Goal: Task Accomplishment & Management: Manage account settings

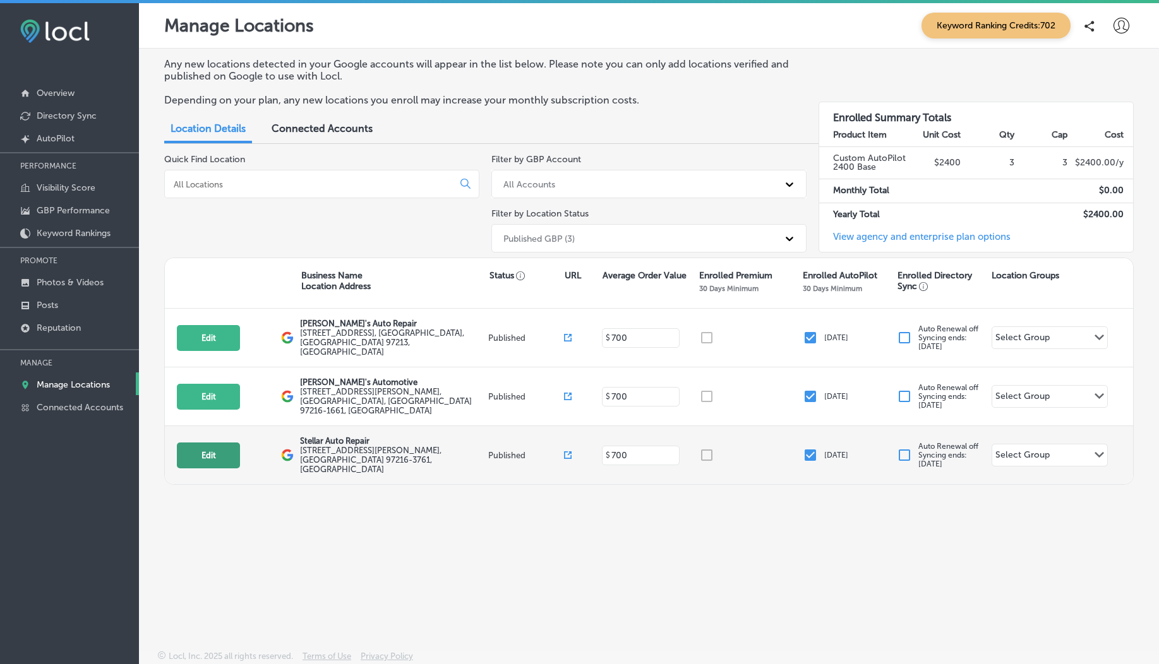
click at [225, 443] on button "Edit" at bounding box center [208, 456] width 63 height 26
select select "US"
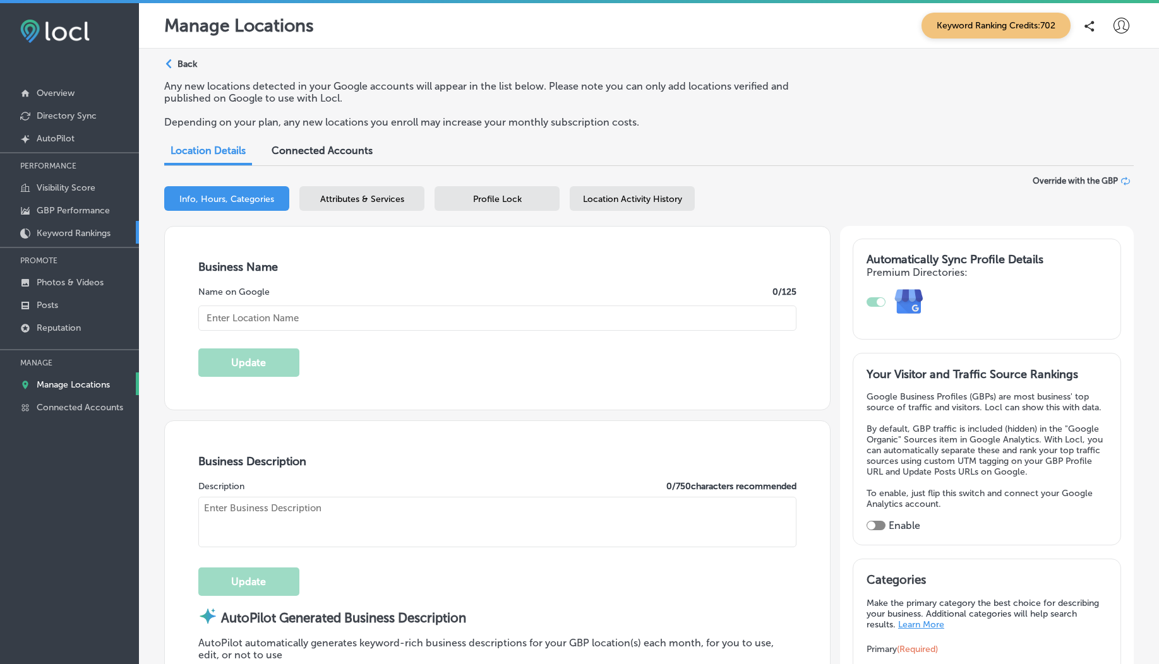
checkbox input "true"
type input "Stellar Auto Repair"
type textarea "Stellar Auto Repair delivers expert service with integrity, blending advanced d…"
type input "[STREET_ADDRESS][PERSON_NAME]"
type input "[GEOGRAPHIC_DATA]"
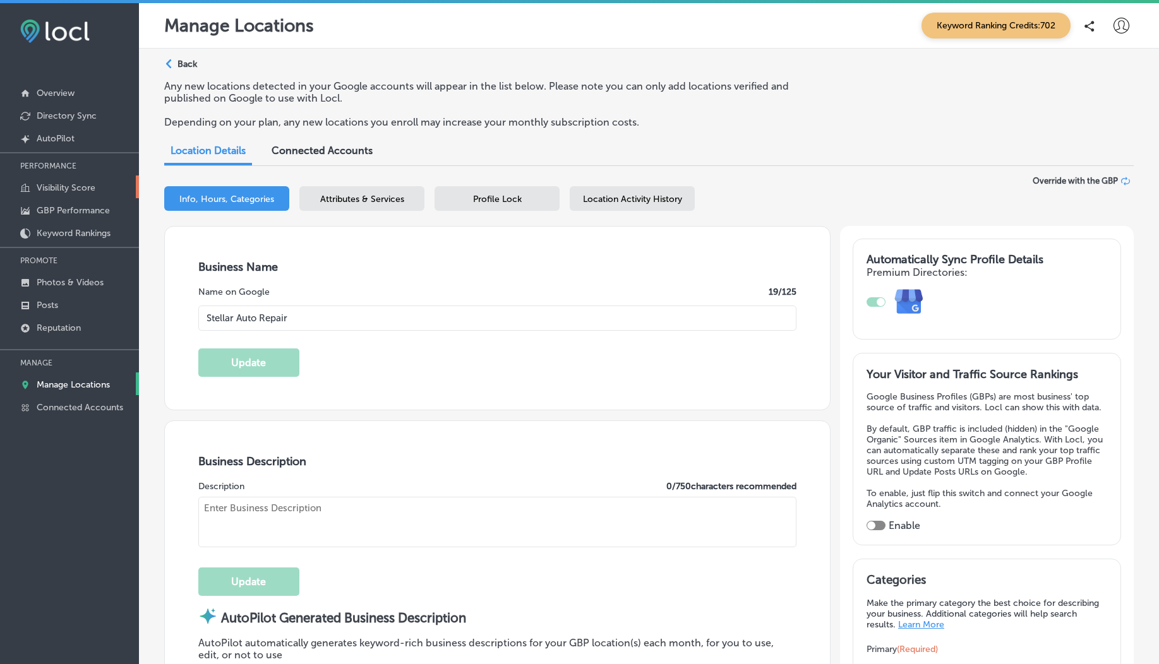
type input "97216-3761"
type input "US"
type input "[URL][DOMAIN_NAME]"
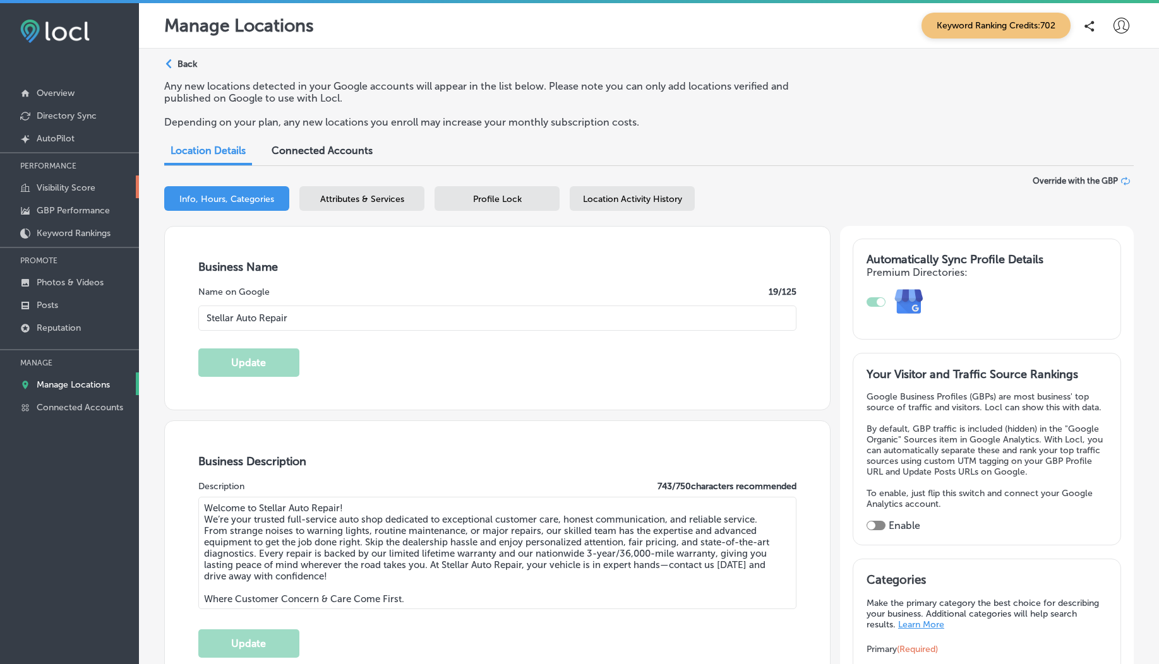
click at [71, 193] on p "Visibility Score" at bounding box center [66, 188] width 59 height 11
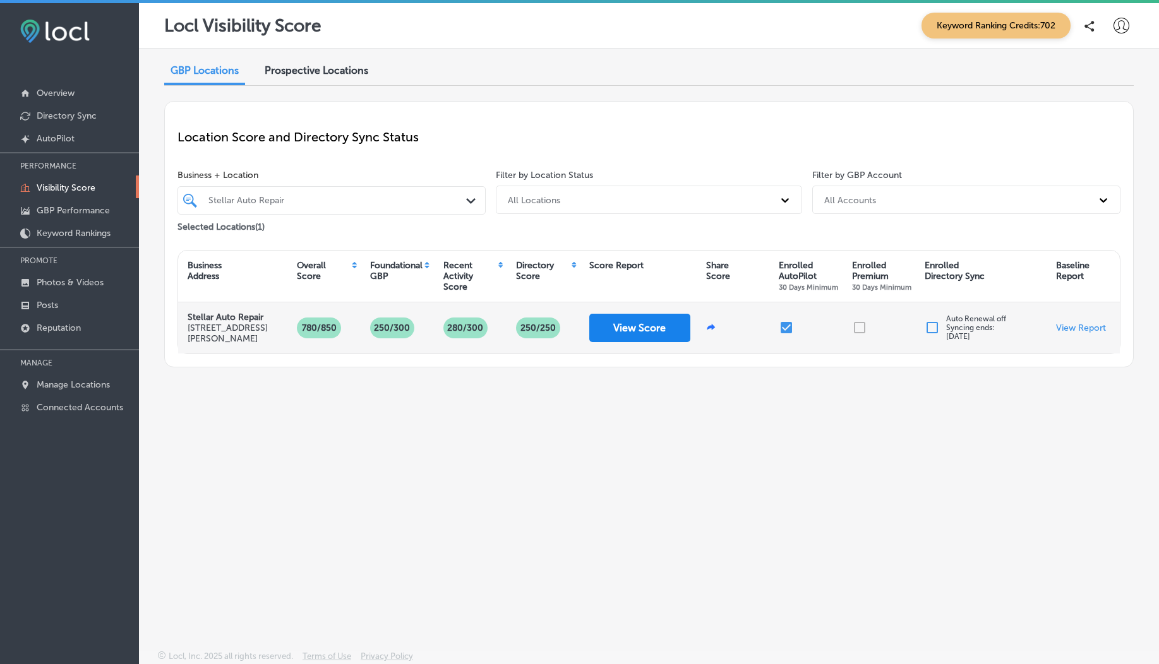
click at [628, 332] on button "View Score" at bounding box center [639, 328] width 101 height 28
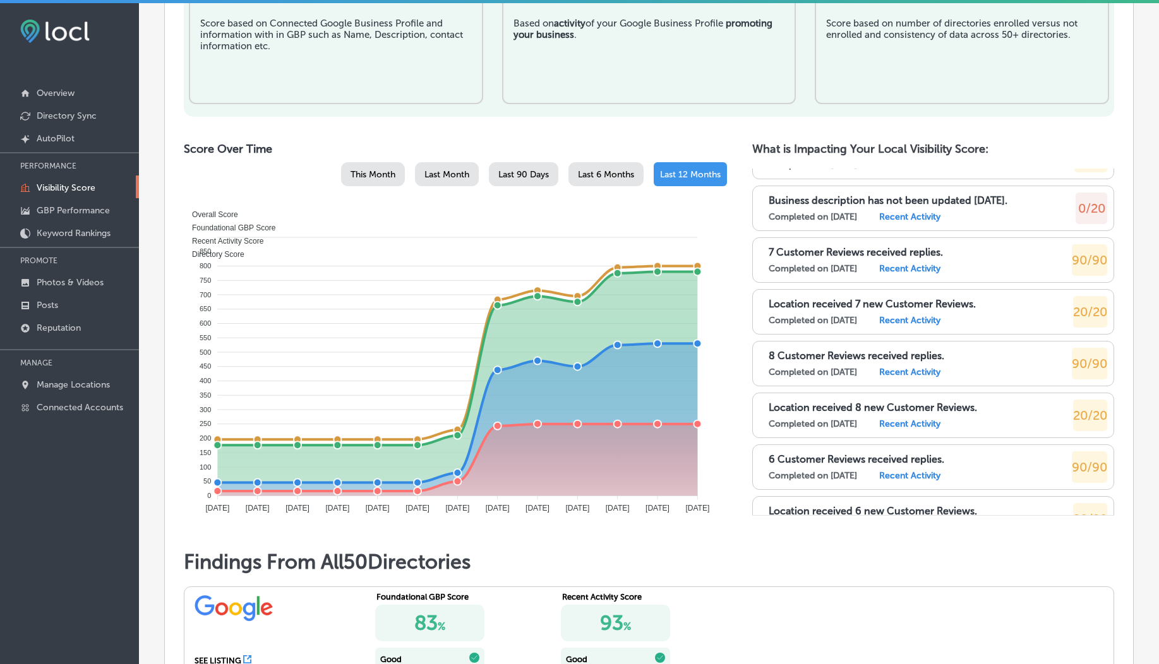
scroll to position [4387, 0]
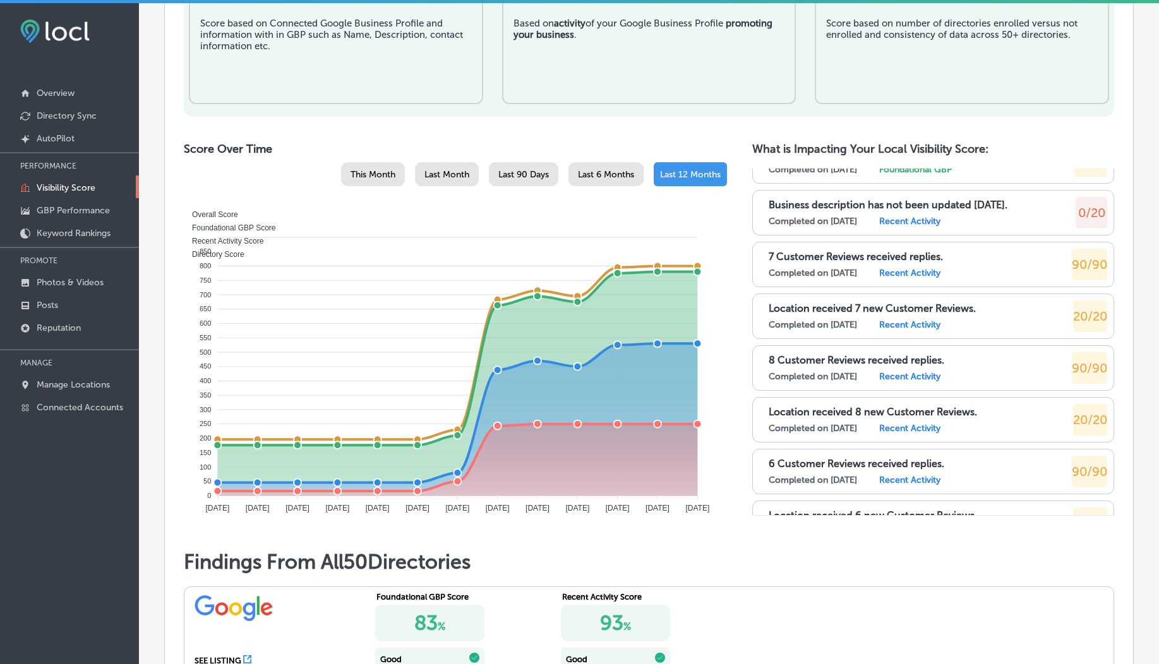
click at [850, 361] on p "8 Customer Reviews received replies." at bounding box center [857, 360] width 176 height 12
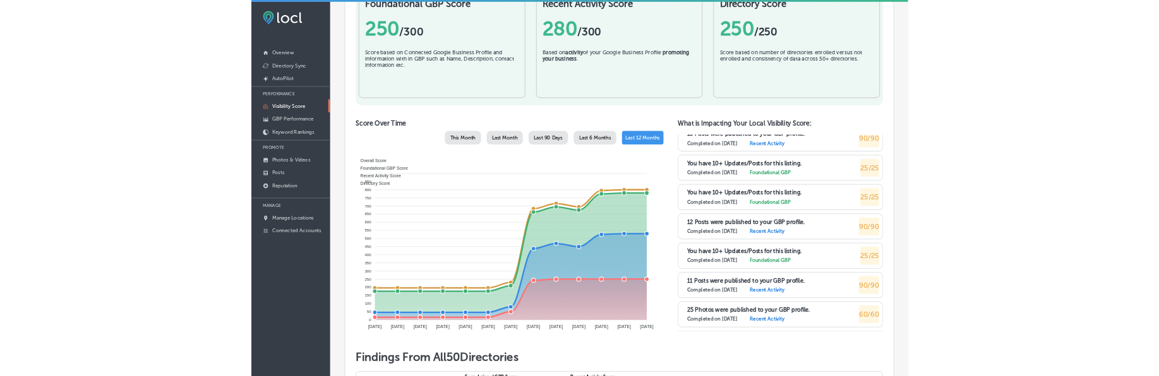
scroll to position [7946, 0]
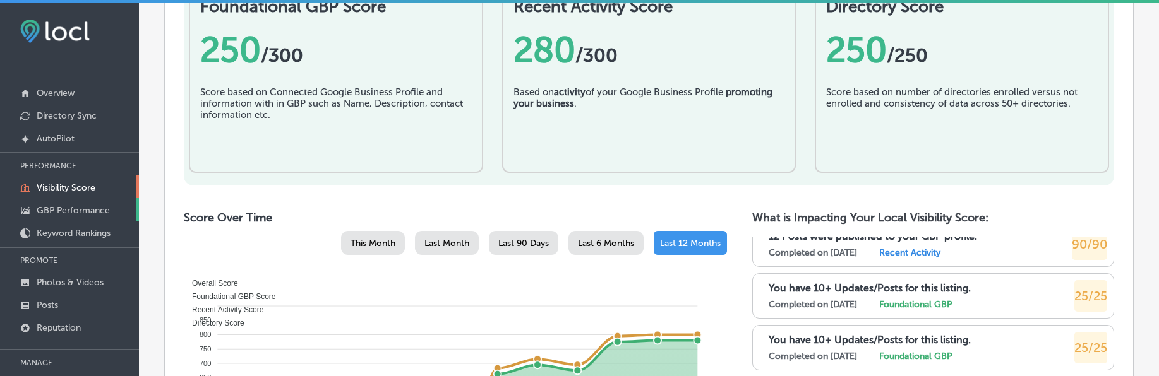
click at [57, 209] on p "GBP Performance" at bounding box center [73, 210] width 73 height 11
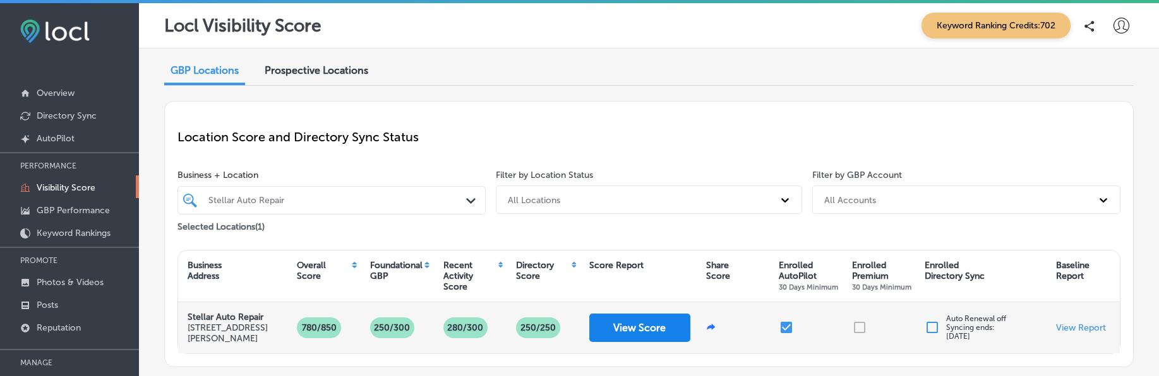
click at [595, 327] on button "View Score" at bounding box center [639, 328] width 101 height 28
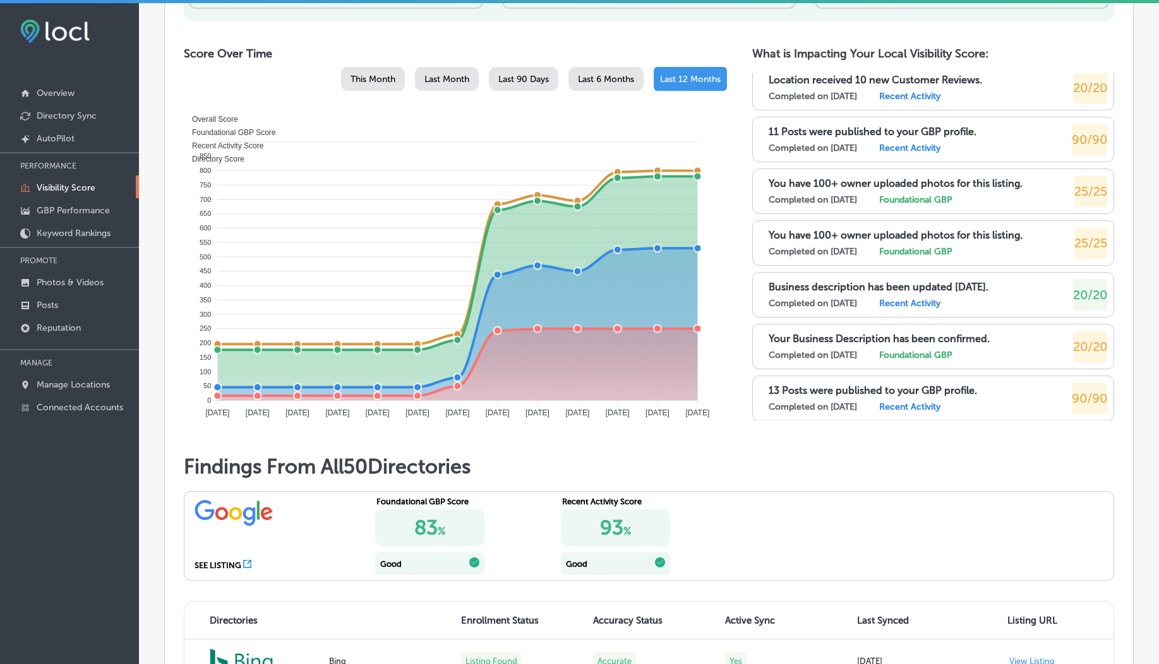
scroll to position [3643, 0]
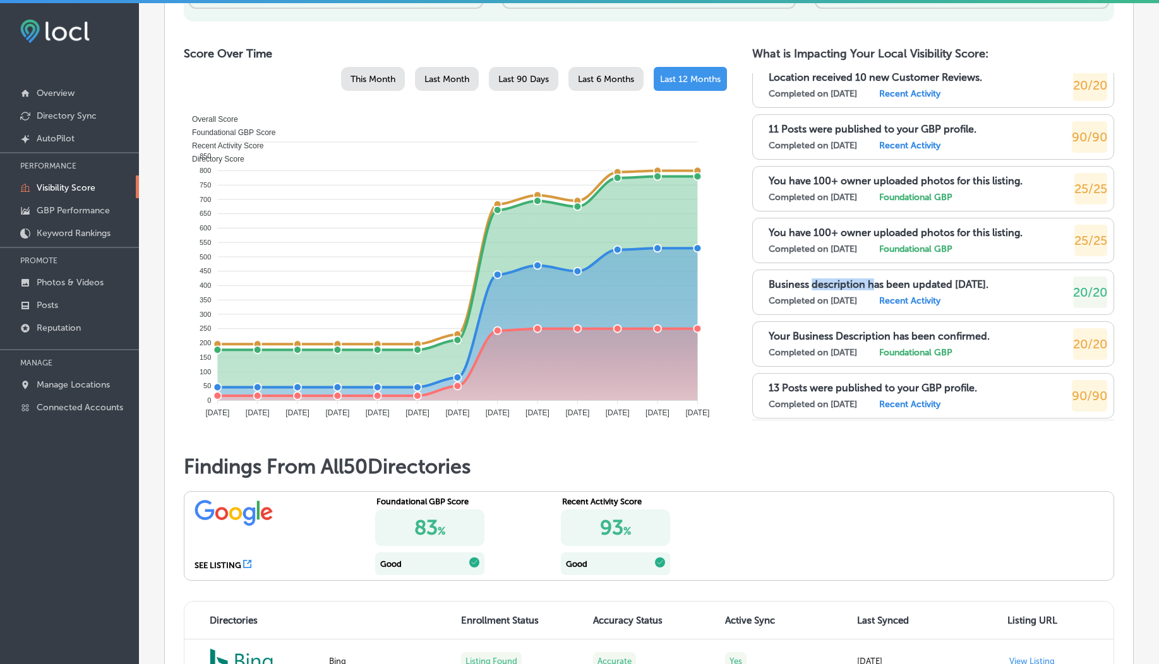
drag, startPoint x: 806, startPoint y: 285, endPoint x: 865, endPoint y: 287, distance: 59.4
click at [865, 287] on p "Business description has been updated [DATE]." at bounding box center [879, 285] width 220 height 12
click at [796, 285] on p "Business description has been updated [DATE]." at bounding box center [879, 285] width 220 height 12
drag, startPoint x: 906, startPoint y: 287, endPoint x: 1022, endPoint y: 285, distance: 115.6
click at [1022, 285] on div "Business description has been updated [DATE]. Completed on [DATE] Recent Activi…" at bounding box center [938, 293] width 339 height 32
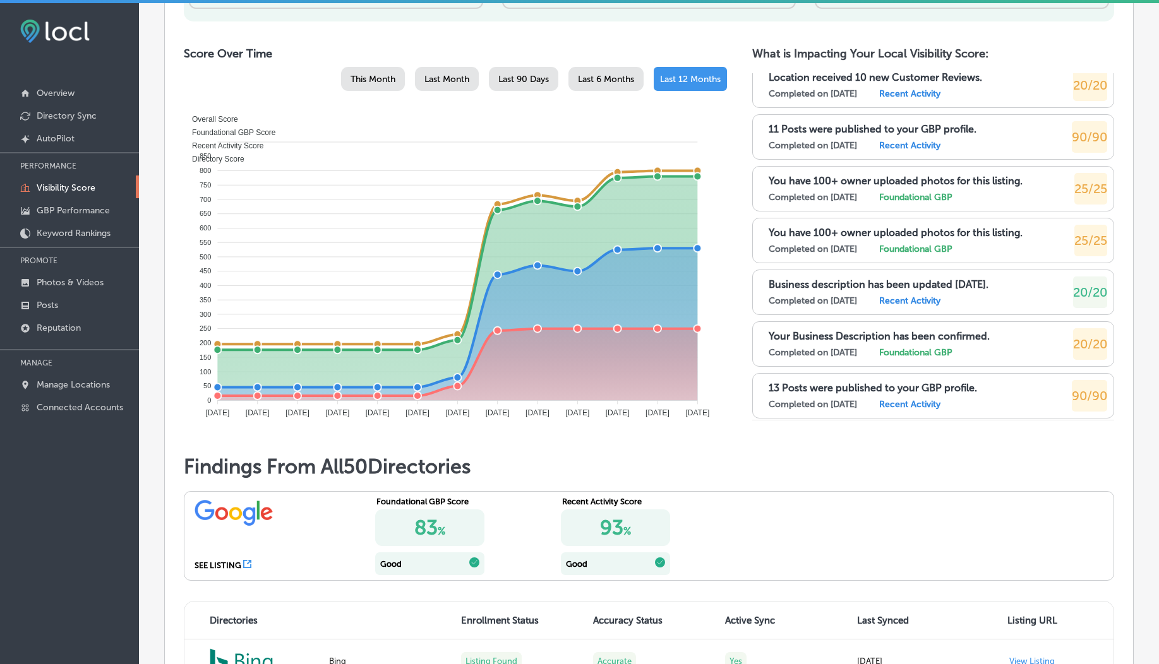
copy p "updated [DATE]."
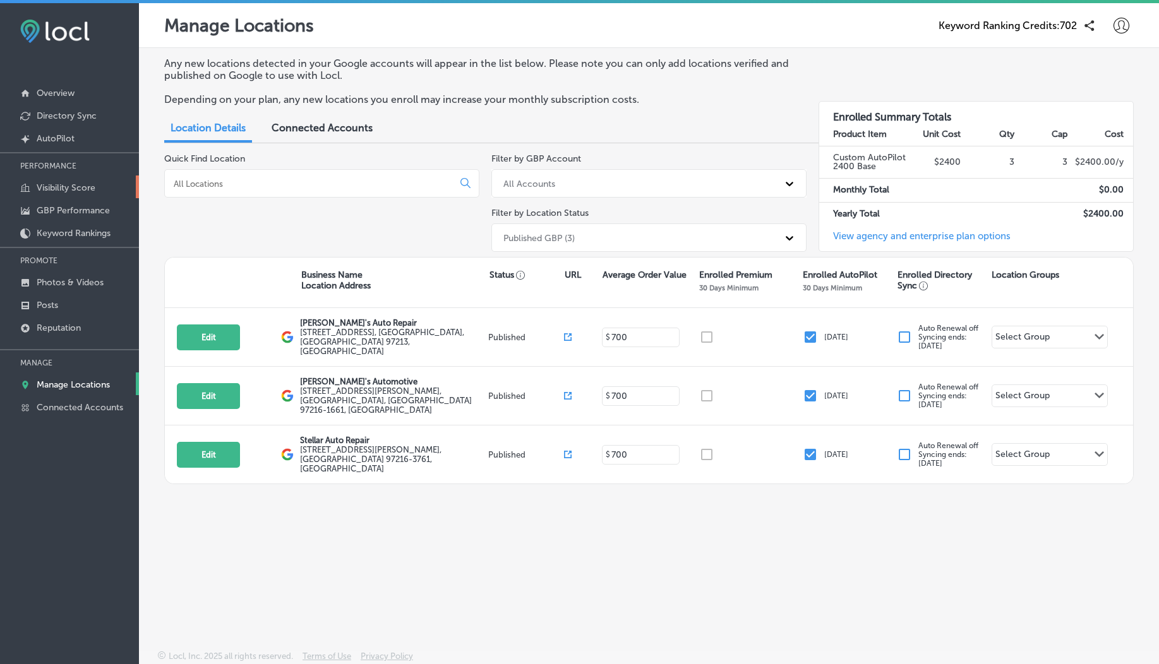
click at [73, 187] on p "Visibility Score" at bounding box center [66, 188] width 59 height 11
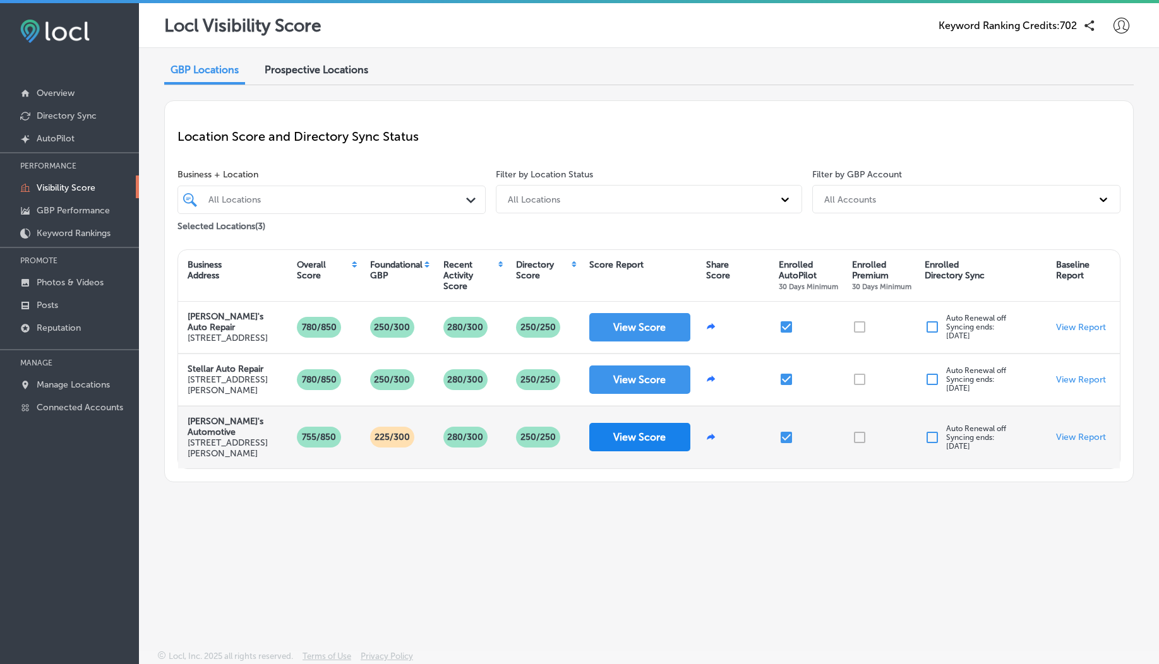
click at [641, 446] on button "View Score" at bounding box center [639, 437] width 101 height 28
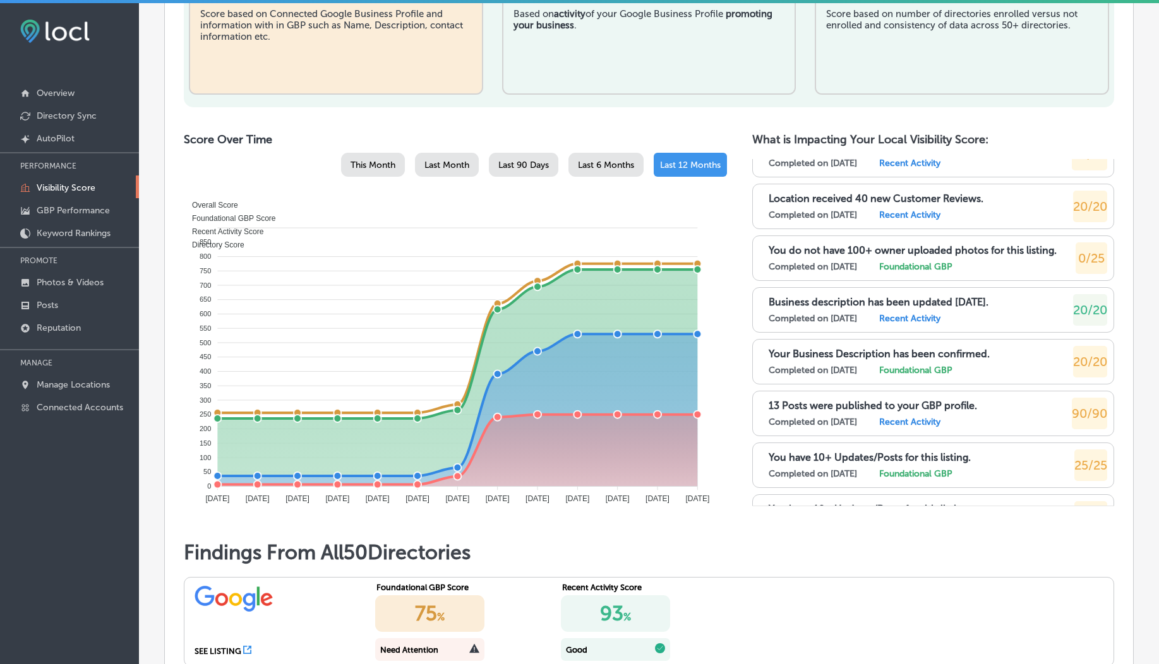
scroll to position [5357, 0]
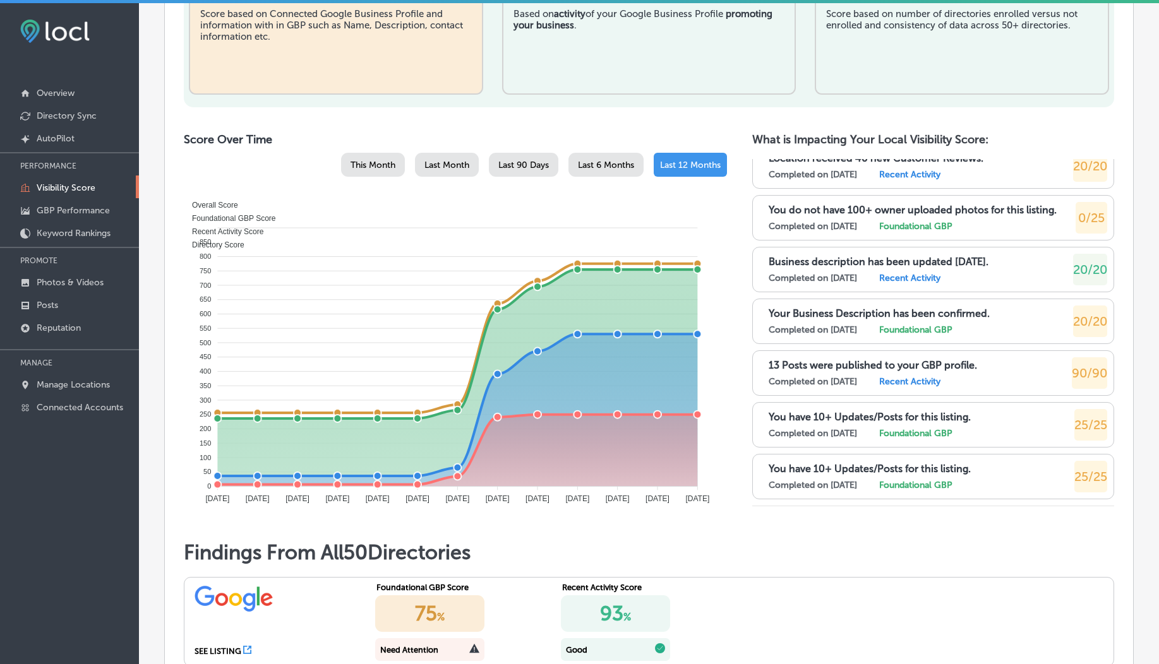
drag, startPoint x: 908, startPoint y: 265, endPoint x: 1011, endPoint y: 260, distance: 103.0
click at [1011, 260] on div "Business description has been updated 90 days ago. Completed on 8/9/2025 Recent…" at bounding box center [938, 270] width 339 height 32
copy p "updated 90 days ago."
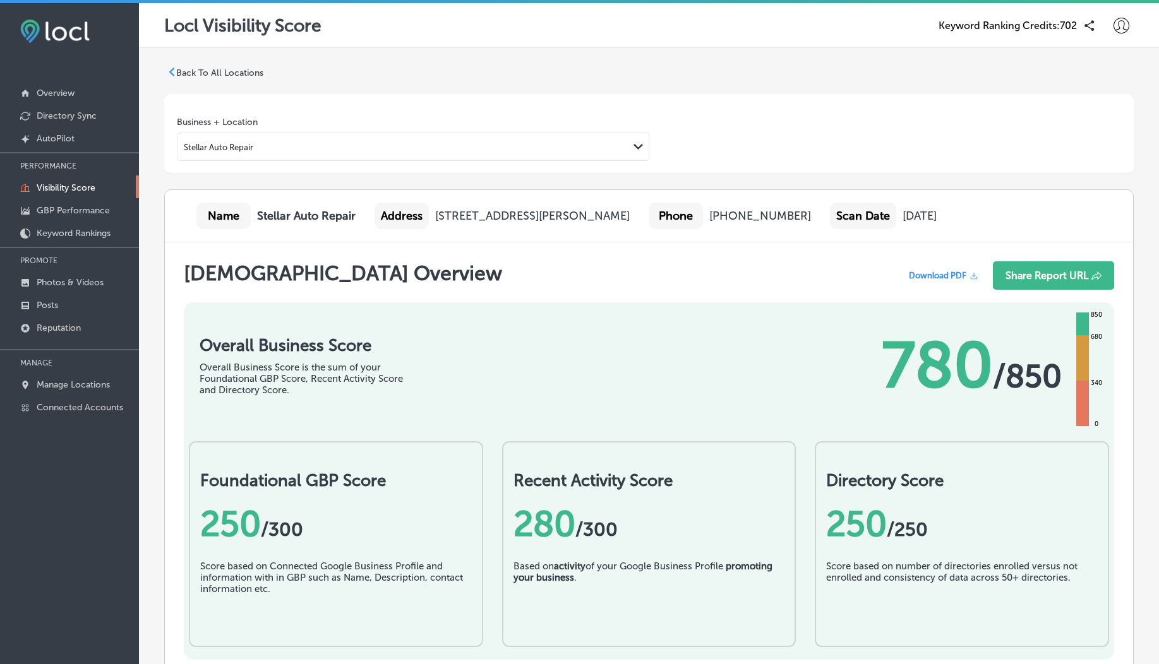
click at [178, 72] on p "Back To All Locations" at bounding box center [219, 73] width 87 height 11
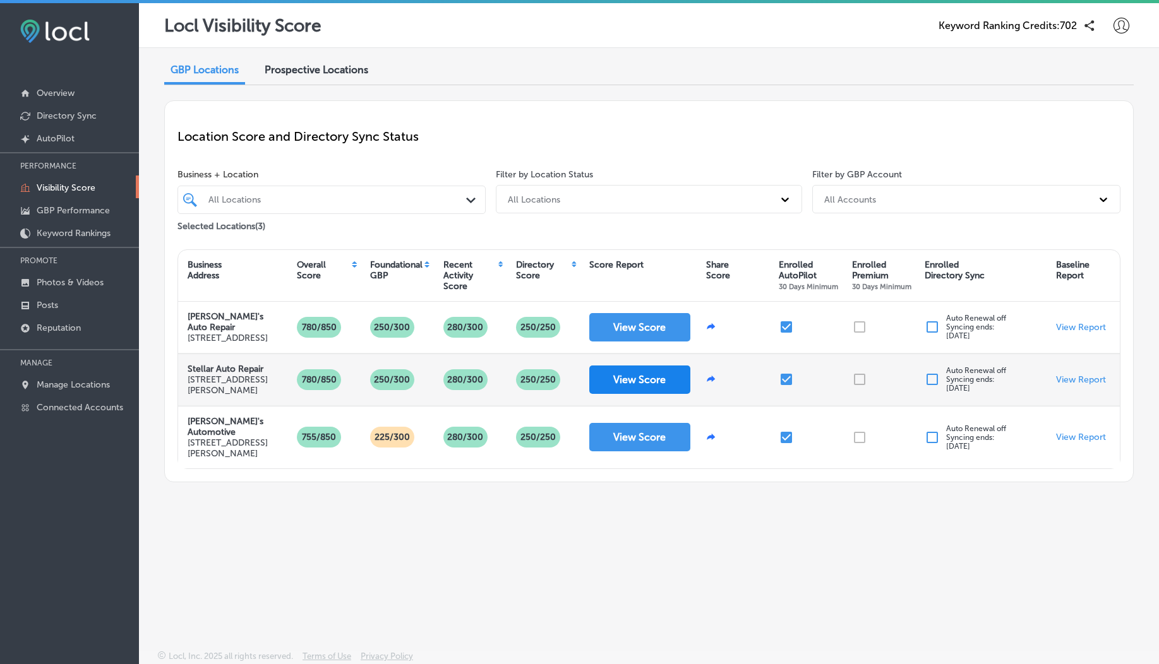
click at [619, 381] on button "View Score" at bounding box center [639, 380] width 101 height 28
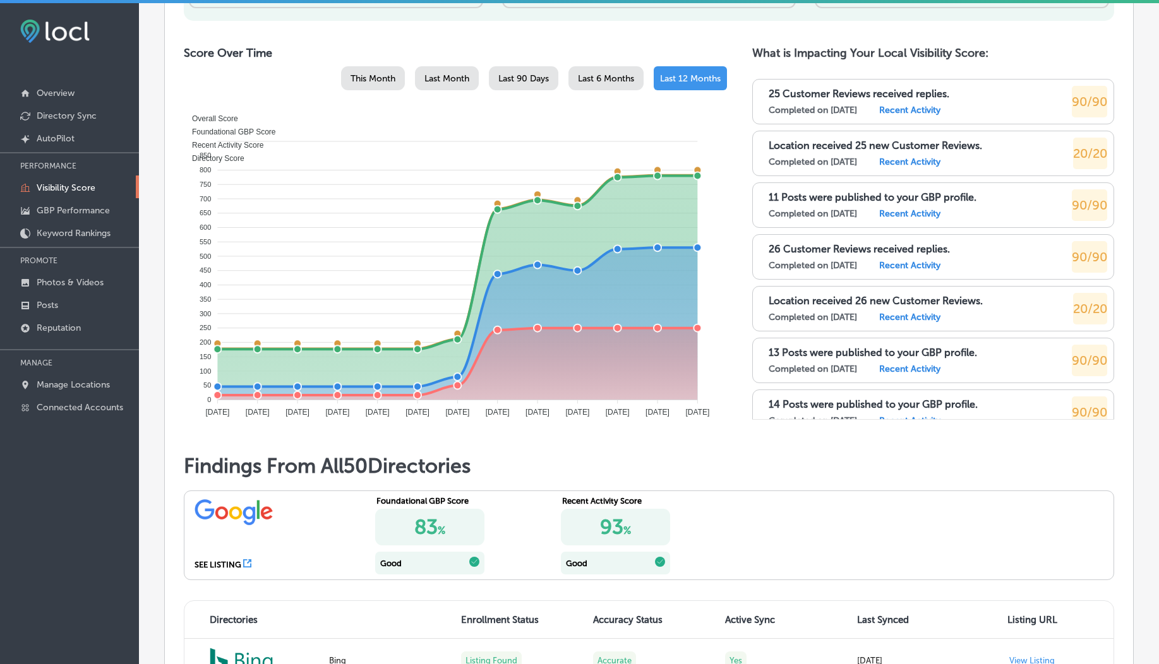
scroll to position [177, 0]
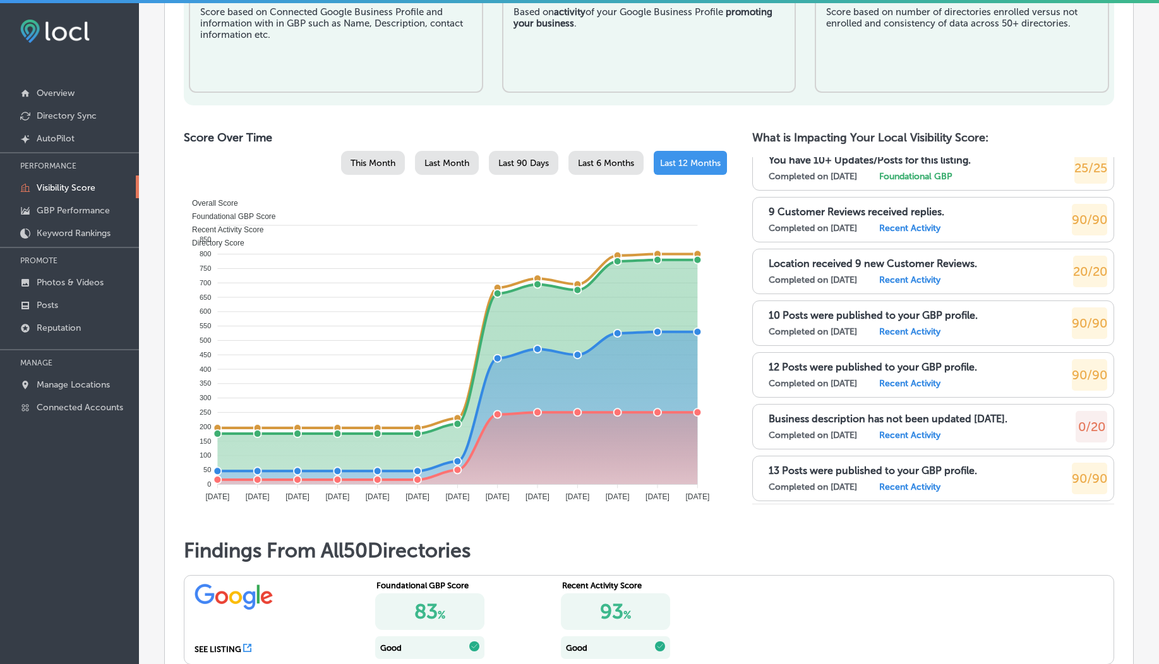
scroll to position [11845, 0]
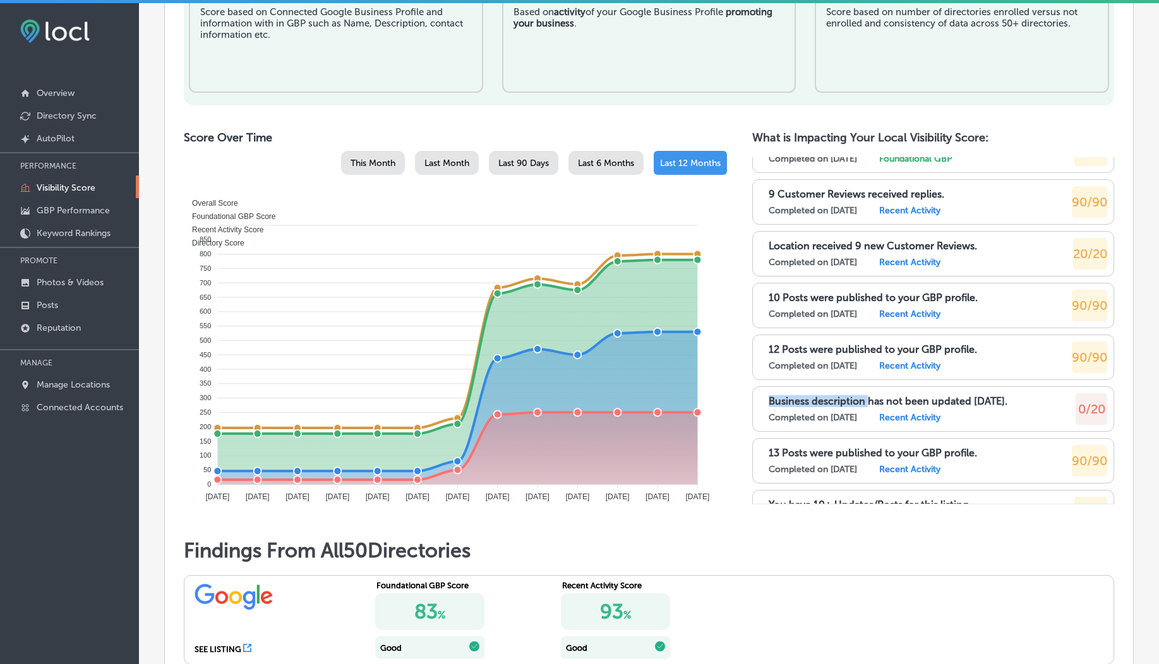
drag, startPoint x: 762, startPoint y: 403, endPoint x: 862, endPoint y: 402, distance: 99.8
click at [862, 402] on div "Business description has not been updated 30 days ago. Completed on 5/10/2025 R…" at bounding box center [933, 409] width 362 height 45
copy p "Business description"
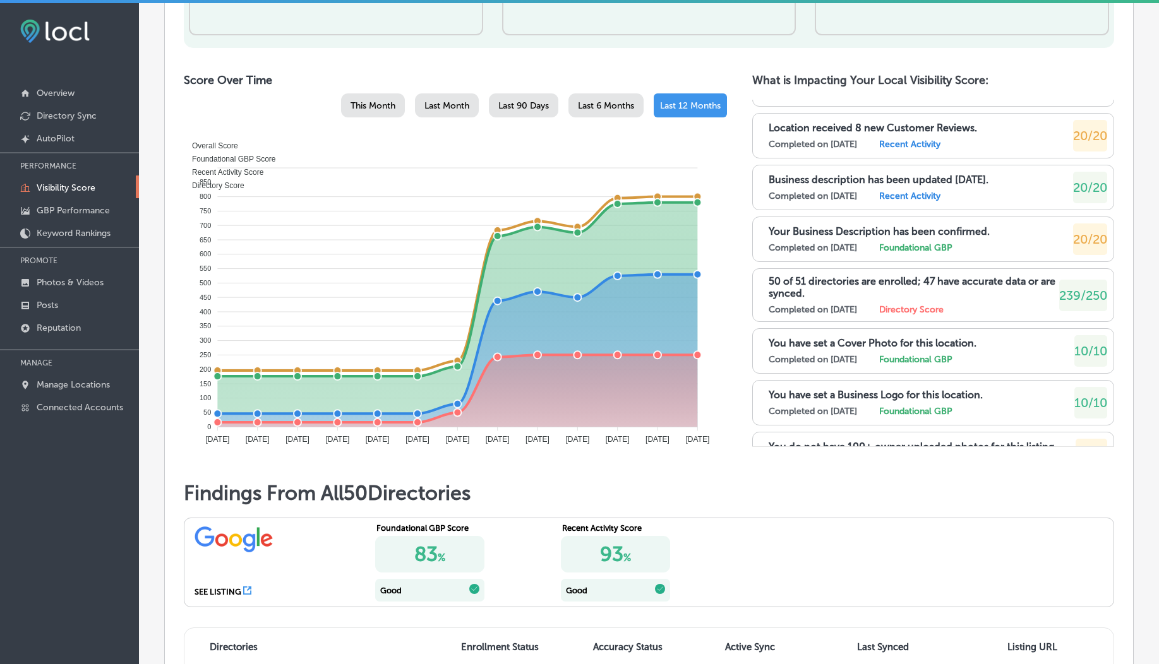
scroll to position [15128, 0]
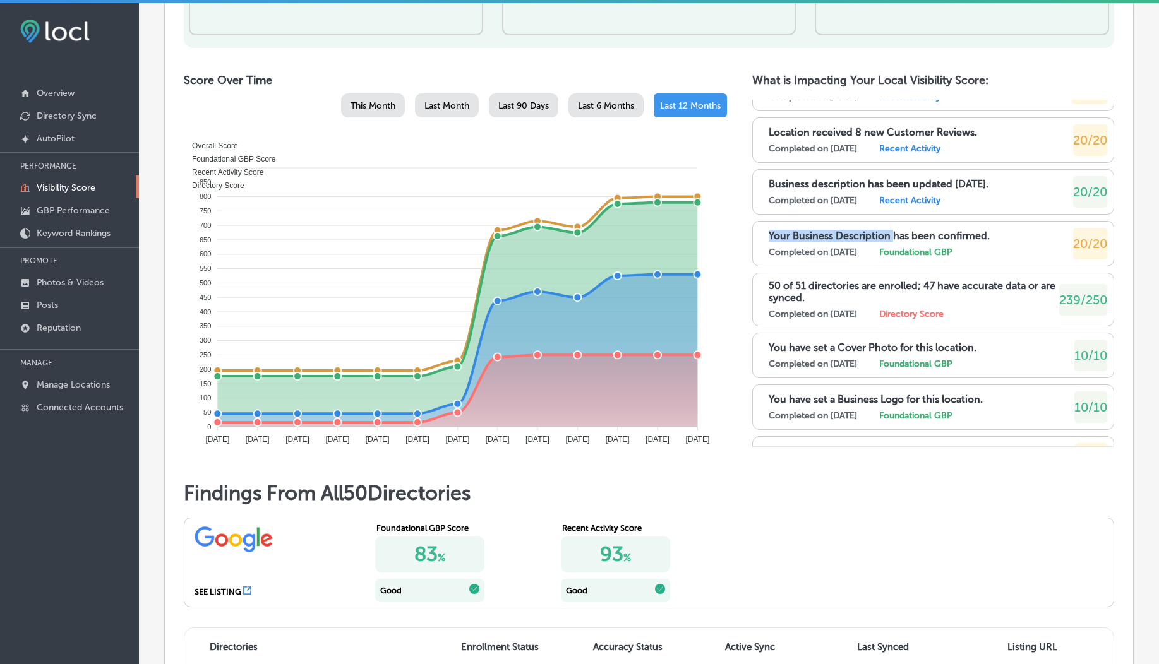
drag, startPoint x: 760, startPoint y: 236, endPoint x: 886, endPoint y: 236, distance: 125.7
click at [886, 236] on div "Your Business Description has been confirmed. Completed on 4/9/2025 Foundationa…" at bounding box center [933, 243] width 362 height 45
copy p "Your Business Description"
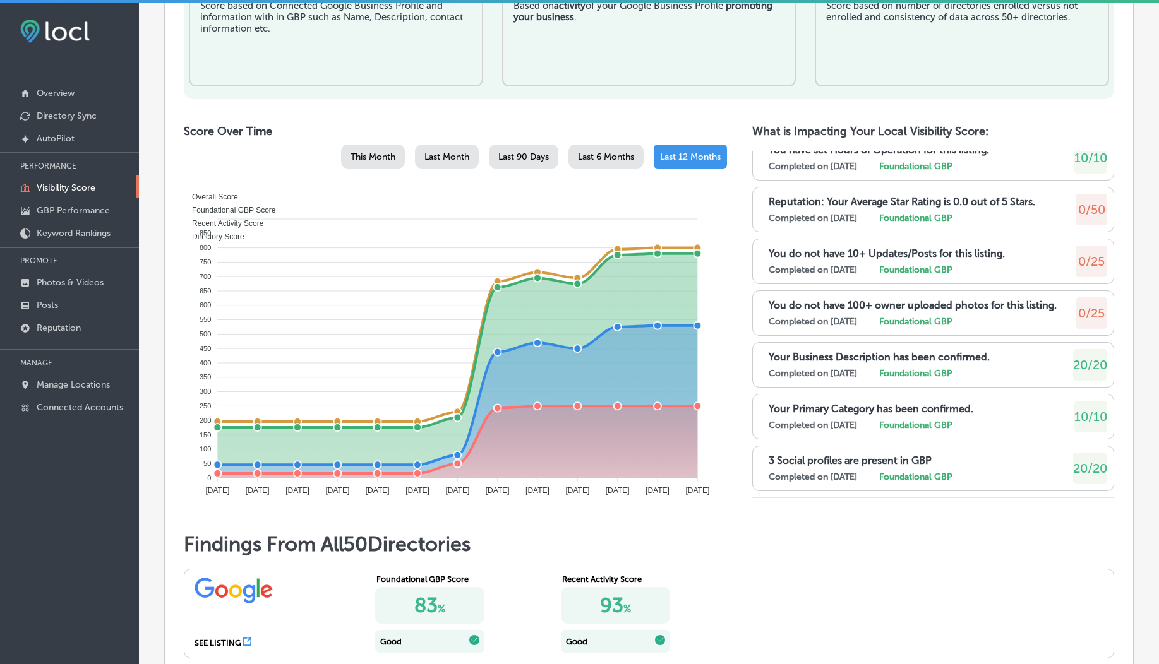
scroll to position [15091, 0]
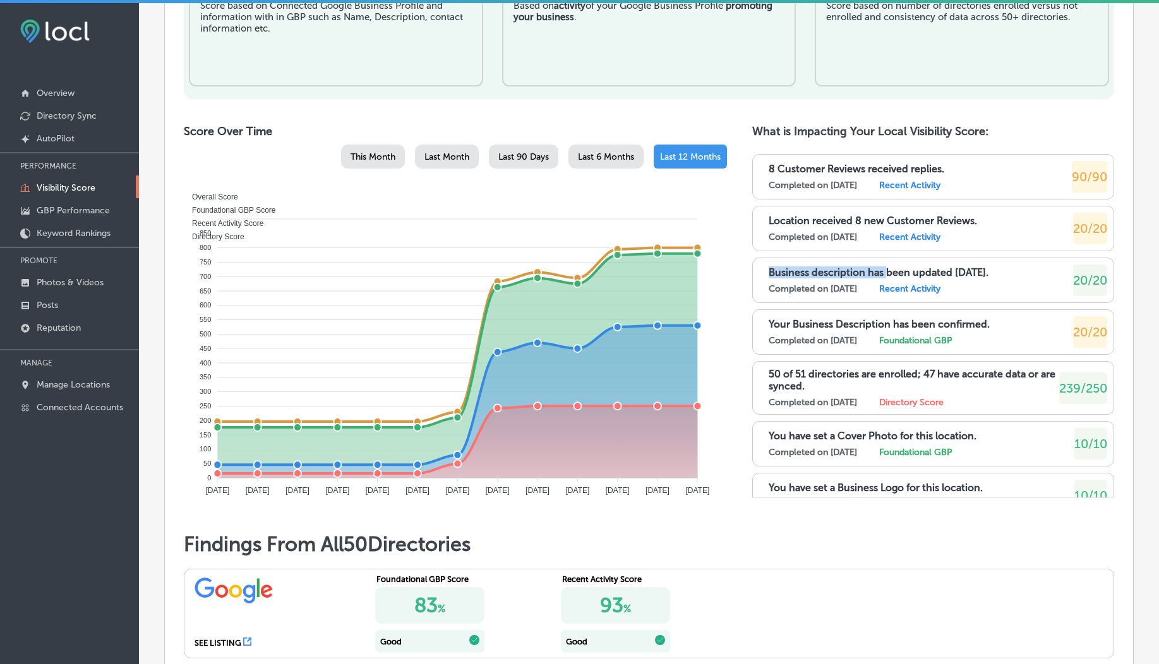
drag, startPoint x: 760, startPoint y: 270, endPoint x: 879, endPoint y: 272, distance: 118.1
click at [879, 272] on div "Business description has been updated 30 days ago. Completed on 4/9/2025 Recent…" at bounding box center [933, 280] width 362 height 45
copy p "Business description has"
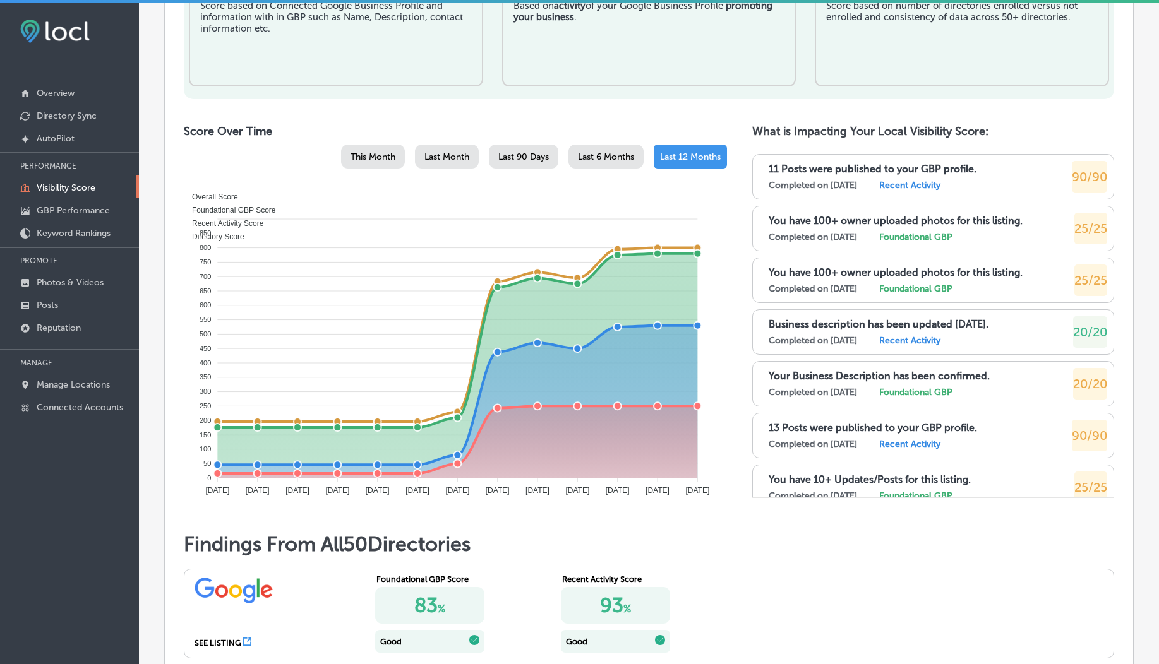
drag, startPoint x: 961, startPoint y: 327, endPoint x: 1009, endPoint y: 327, distance: 48.0
click at [1009, 327] on div "Business description has been updated 30 days ago. Completed on 8/9/2025 Recent…" at bounding box center [938, 332] width 339 height 32
copy p "days ago."
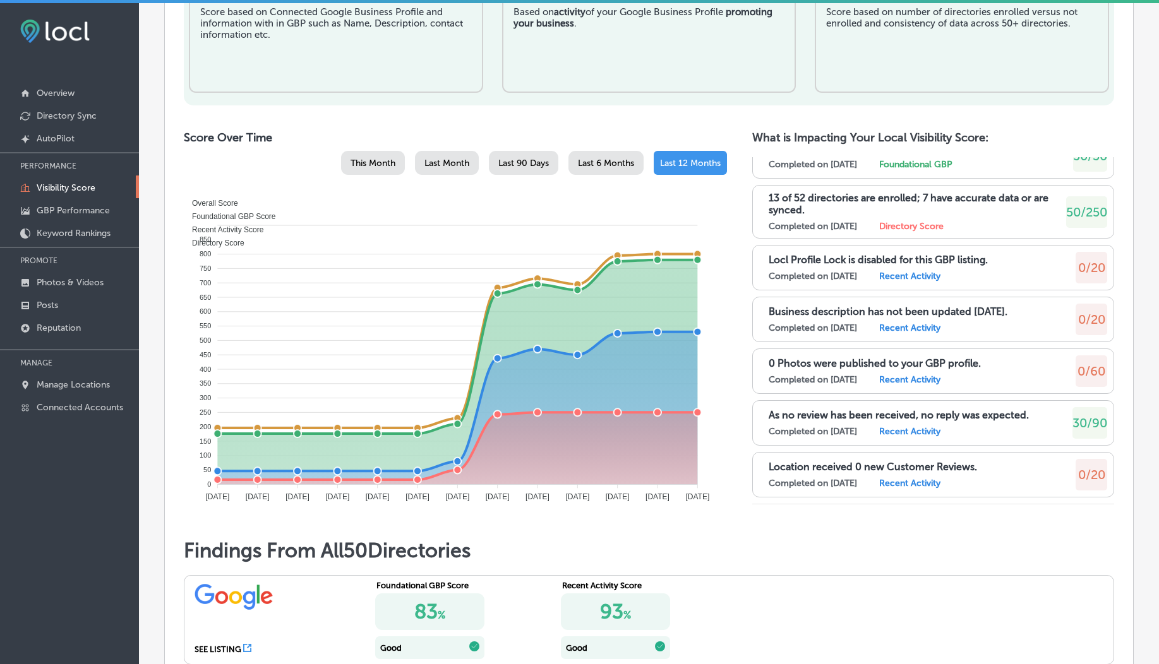
scroll to position [15039, 0]
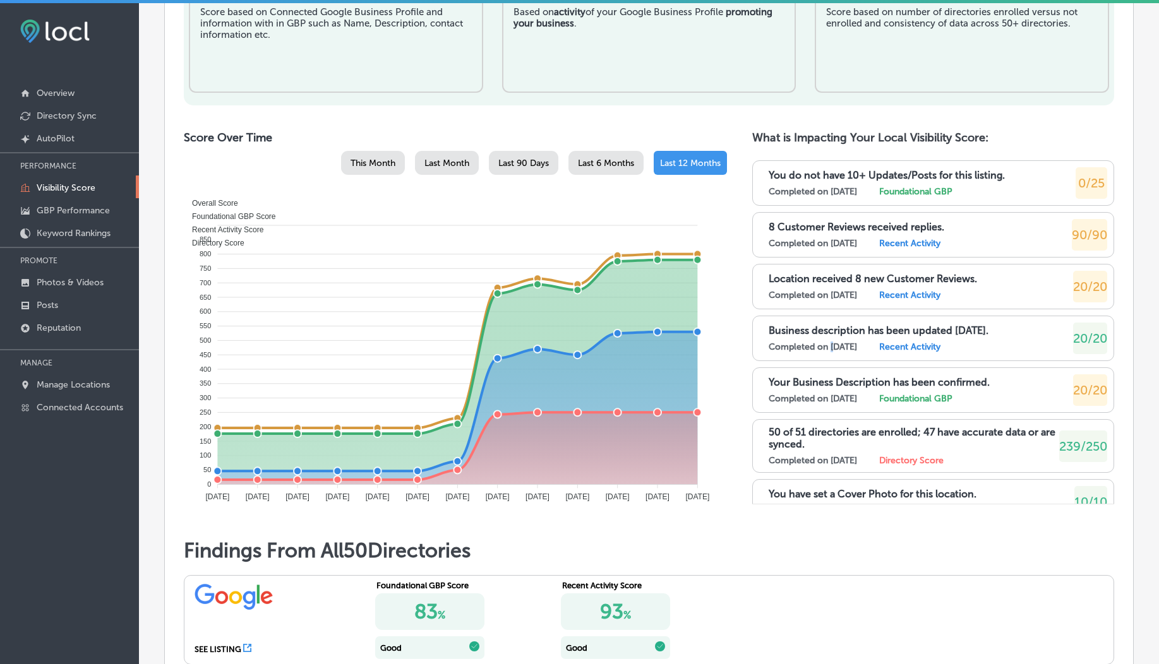
click at [829, 347] on label "Completed on 4/9/2025" at bounding box center [813, 347] width 88 height 11
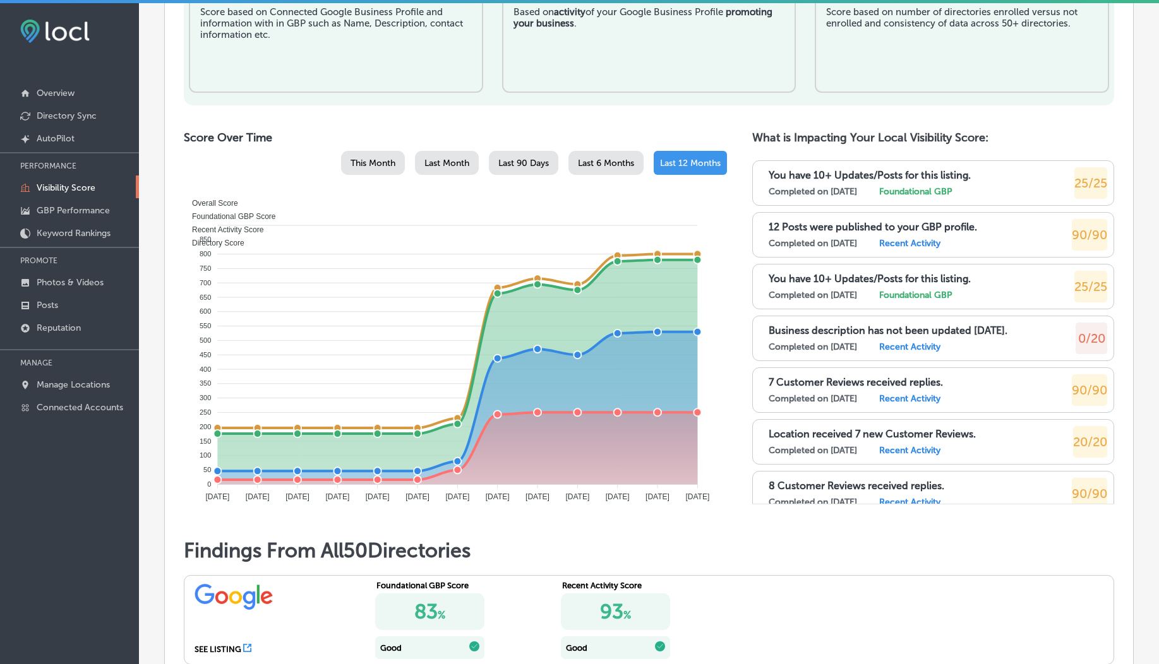
scroll to position [3680, 0]
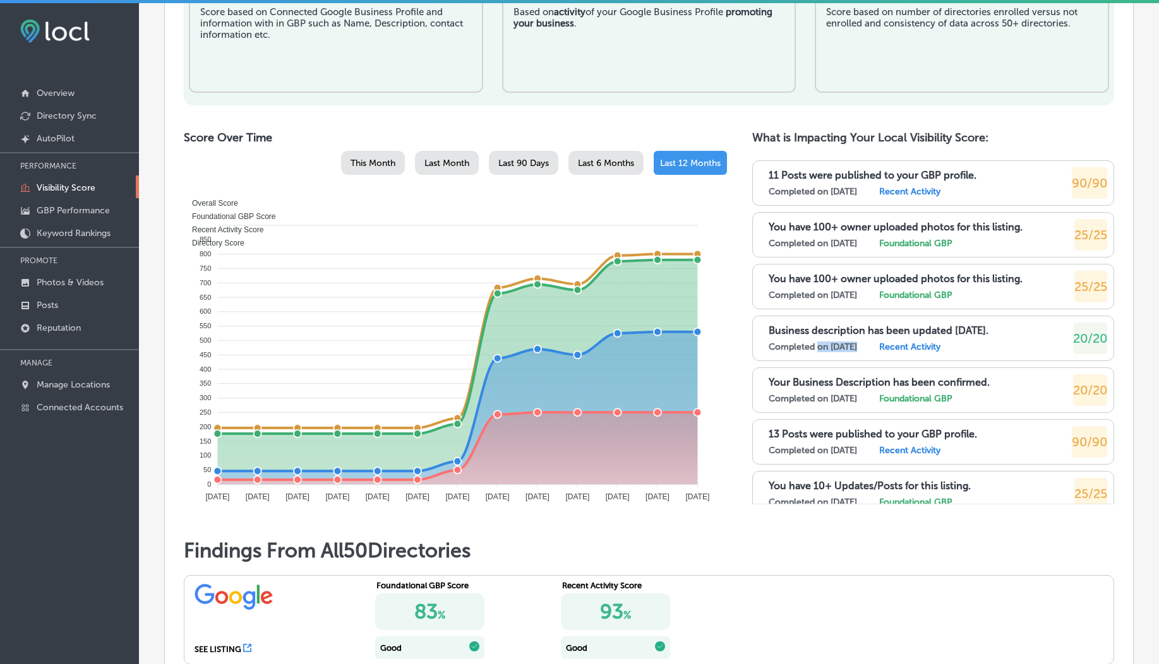
drag, startPoint x: 812, startPoint y: 345, endPoint x: 858, endPoint y: 345, distance: 45.5
click at [857, 345] on label "Completed on 8/9/2025" at bounding box center [813, 347] width 88 height 11
click at [1073, 337] on span "20/20" at bounding box center [1090, 338] width 34 height 15
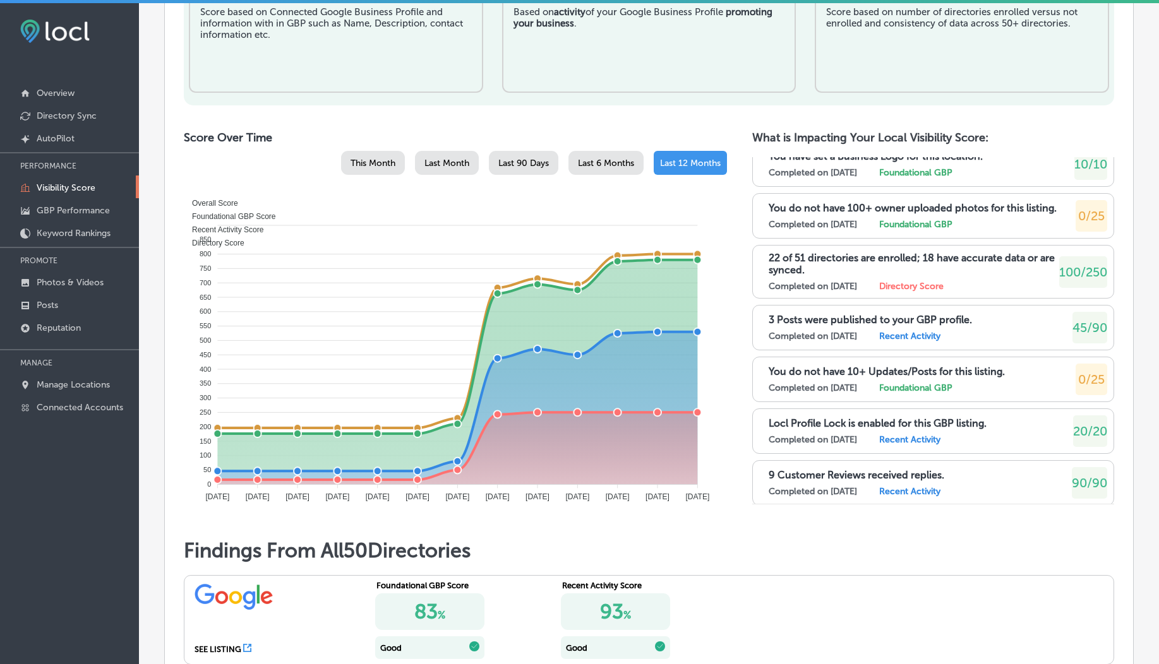
scroll to position [15427, 0]
drag, startPoint x: 1058, startPoint y: 213, endPoint x: 1098, endPoint y: 214, distance: 39.8
click at [1098, 214] on div "You do not have 100+ owner uploaded photos for this listing. Completed on 4/8/2…" at bounding box center [933, 217] width 362 height 45
click at [1090, 216] on span "0/25" at bounding box center [1091, 217] width 27 height 15
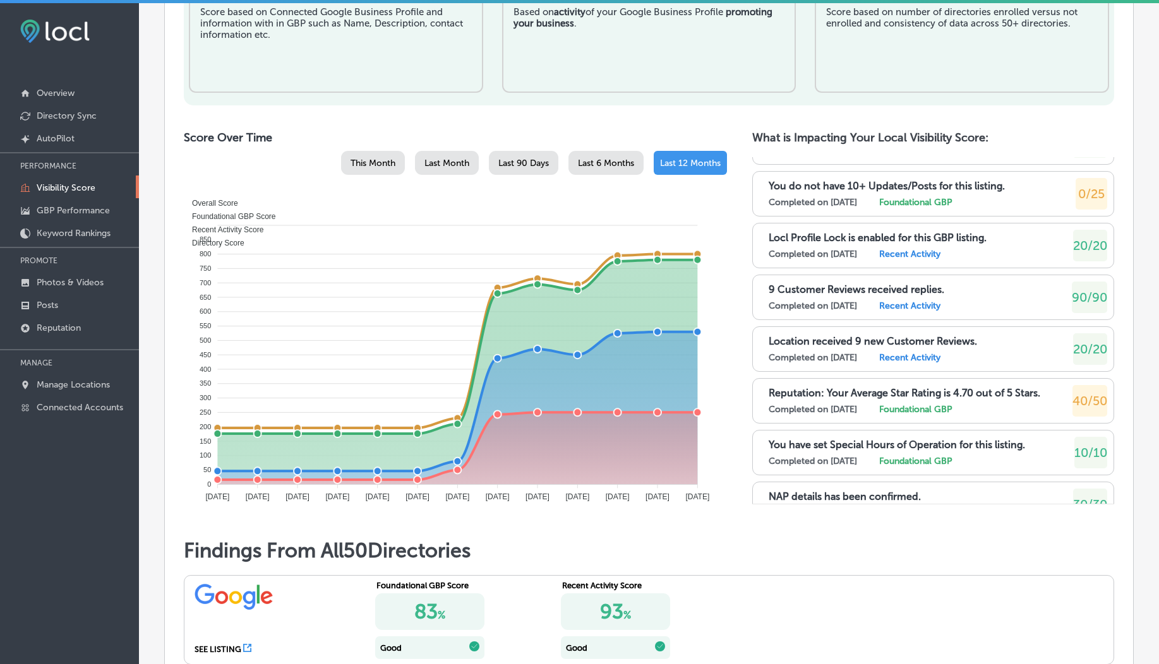
scroll to position [15597, 0]
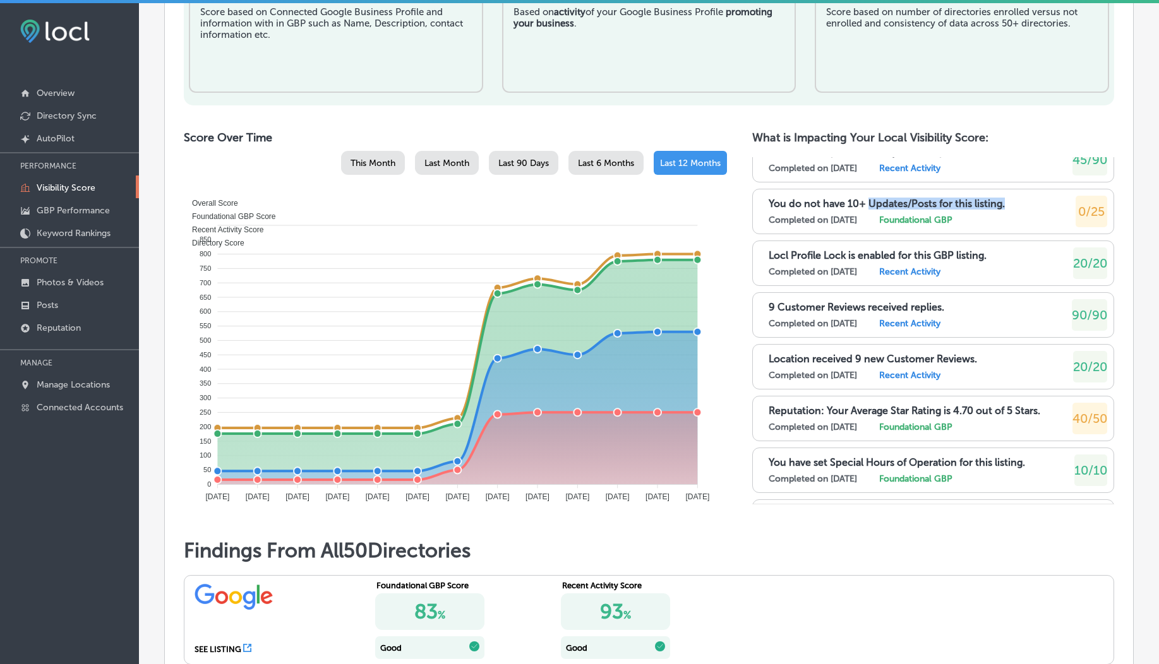
drag, startPoint x: 863, startPoint y: 201, endPoint x: 1005, endPoint y: 200, distance: 142.1
click at [1005, 200] on div "You do not have 10+ Updates/Posts for this listing. Completed on 4/7/2025 Found…" at bounding box center [938, 212] width 339 height 32
copy p "Updates/Posts for this listing."
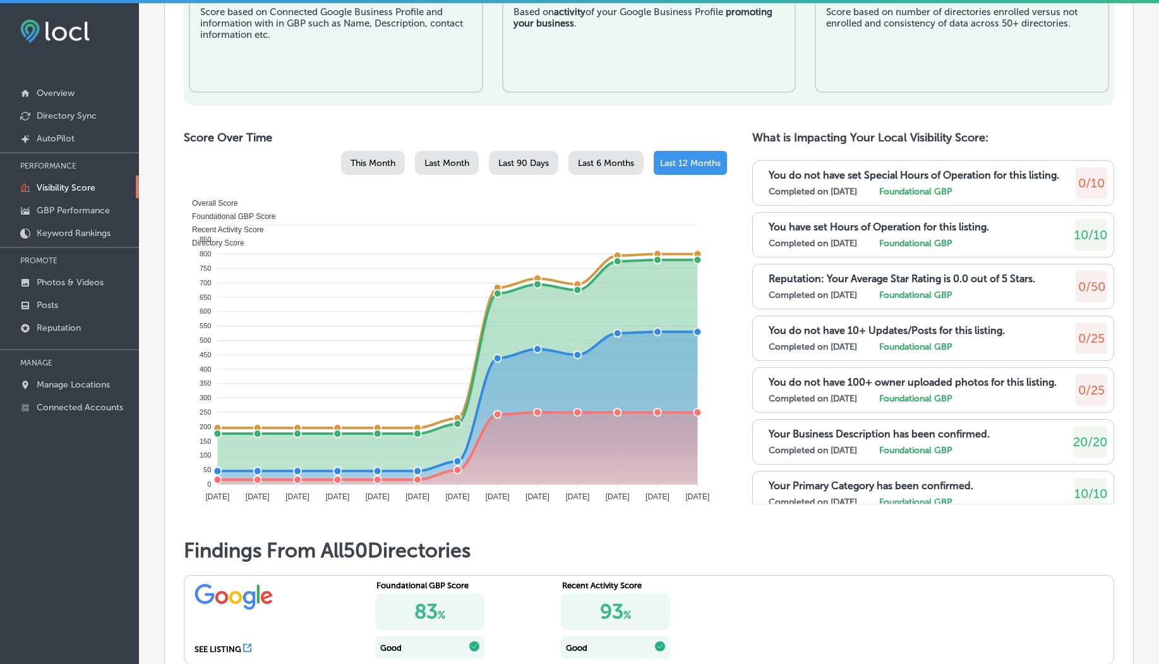
scroll to position [15470, 0]
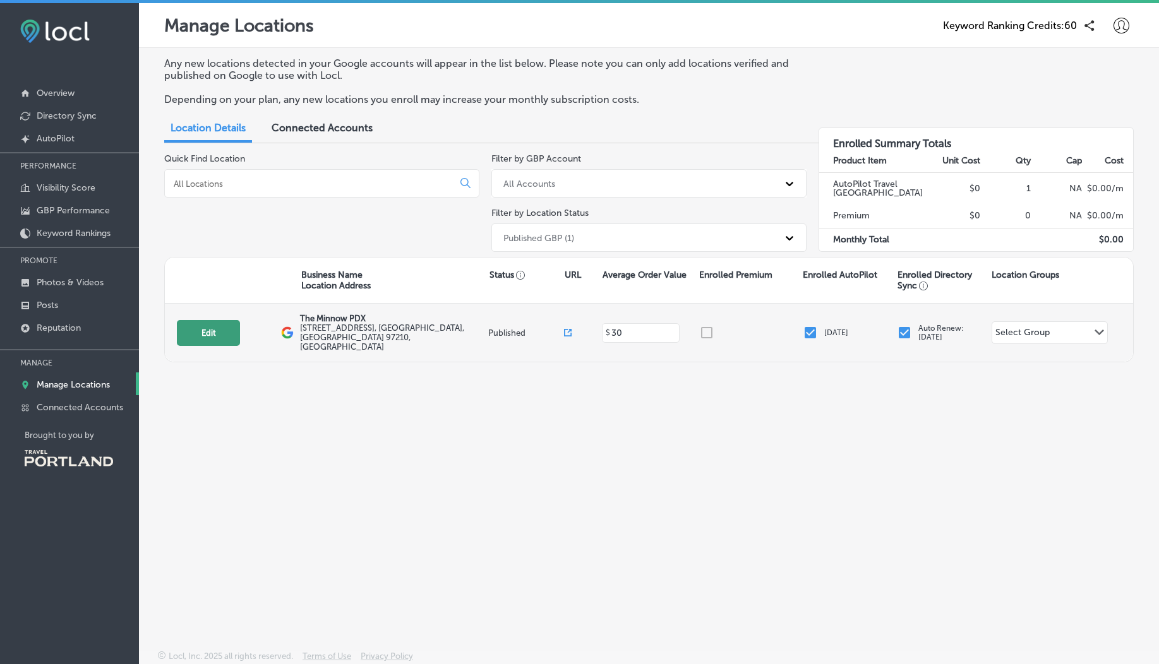
click at [193, 324] on button "Edit" at bounding box center [208, 333] width 63 height 26
select select "US"
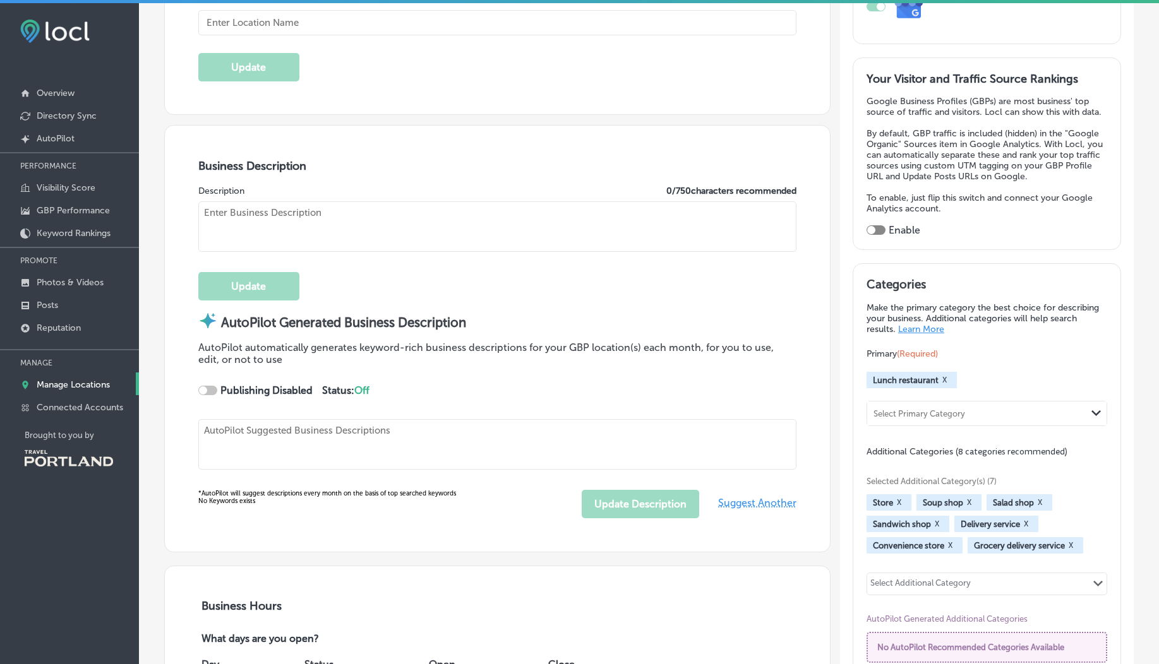
type input "The Minnow PDX"
type textarea "The Minnow PDX offers a farm-fresh dining experience, crafting seasonal soups, …"
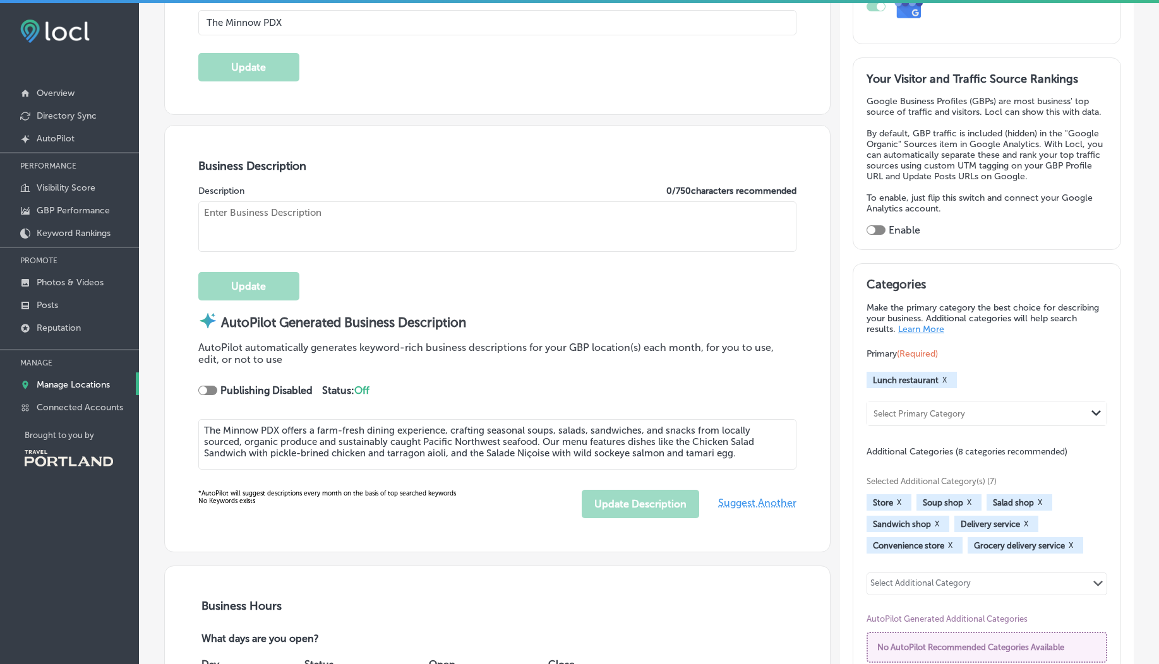
type input "[STREET_ADDRESS]"
type input "[GEOGRAPHIC_DATA]"
type input "97210"
type input "US"
type input "[URL][DOMAIN_NAME]"
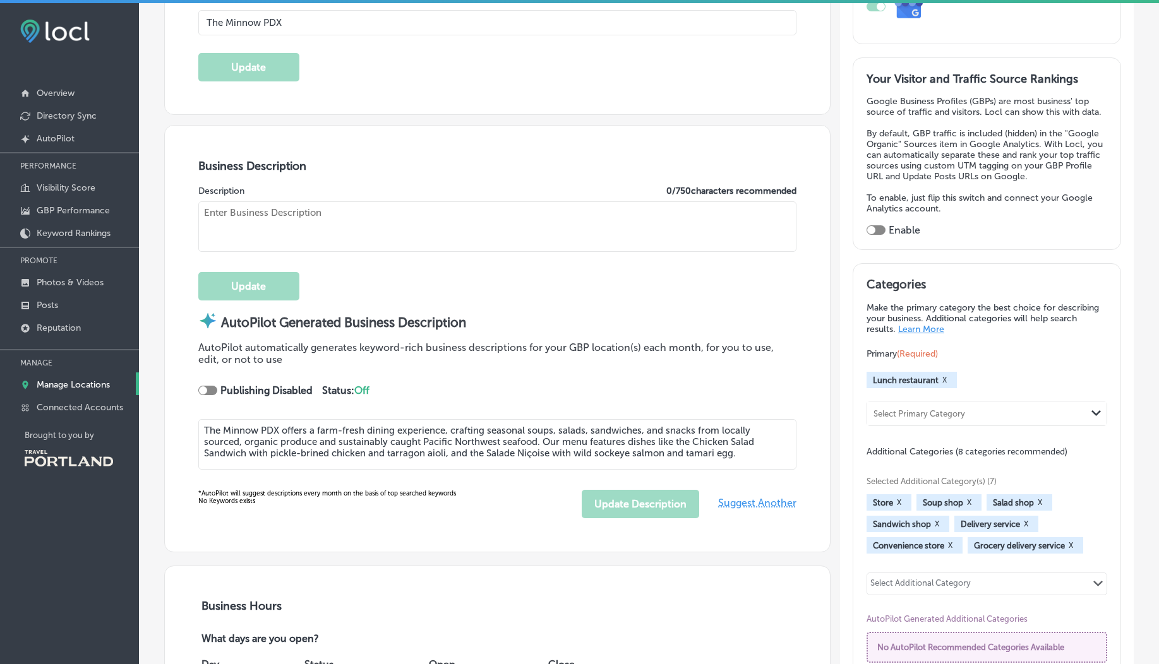
type input "[EMAIL_ADDRESS][DOMAIN_NAME]"
type input "[URL][DOMAIN_NAME]"
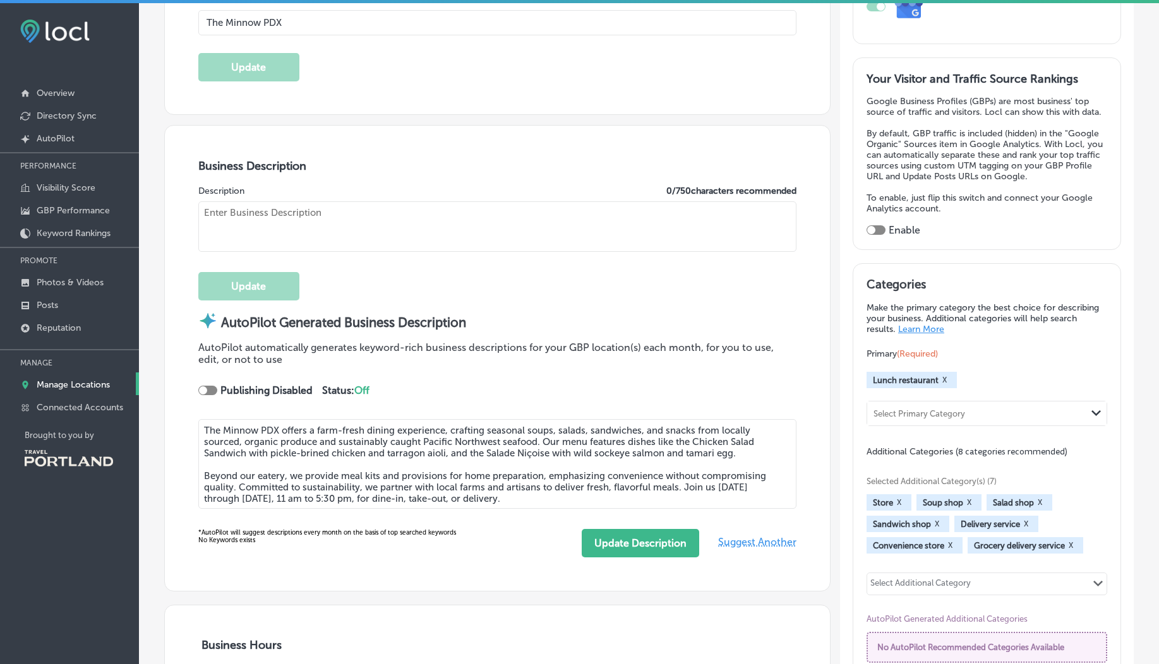
type textarea "A Farm-Fresh Eatery 🥕 Lunch fare, [PERSON_NAME] & sundries in a calm & casual e…"
type input "30"
type input "[PHONE_NUMBER]"
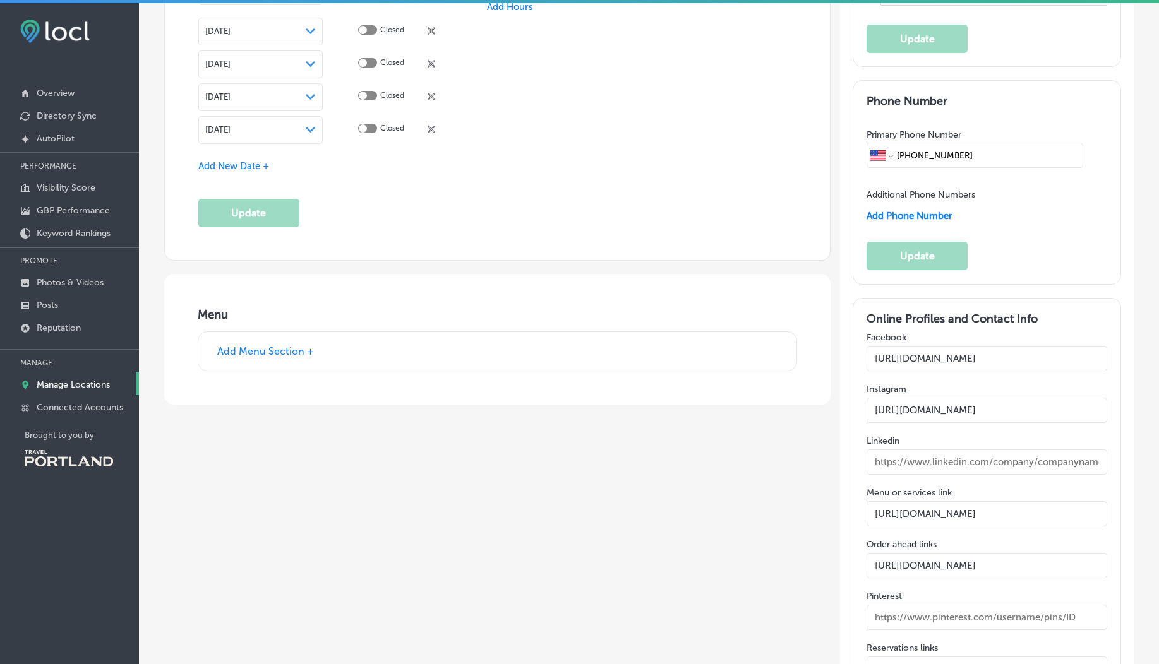
scroll to position [1858, 0]
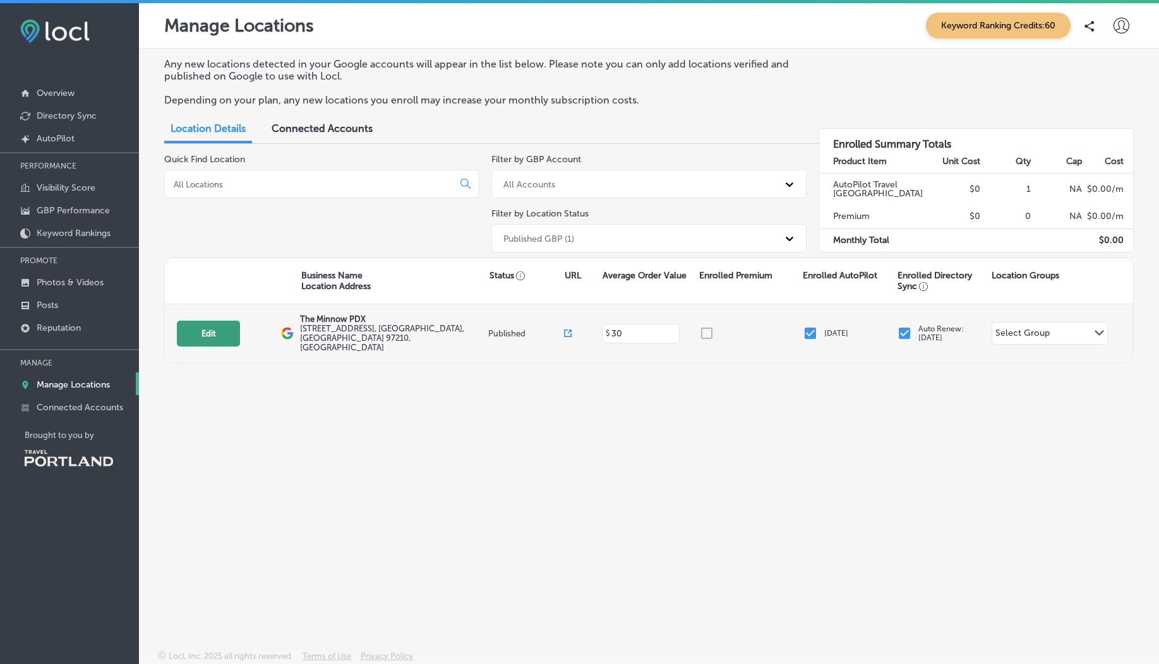
click at [214, 333] on button "Edit" at bounding box center [208, 334] width 63 height 26
select select "US"
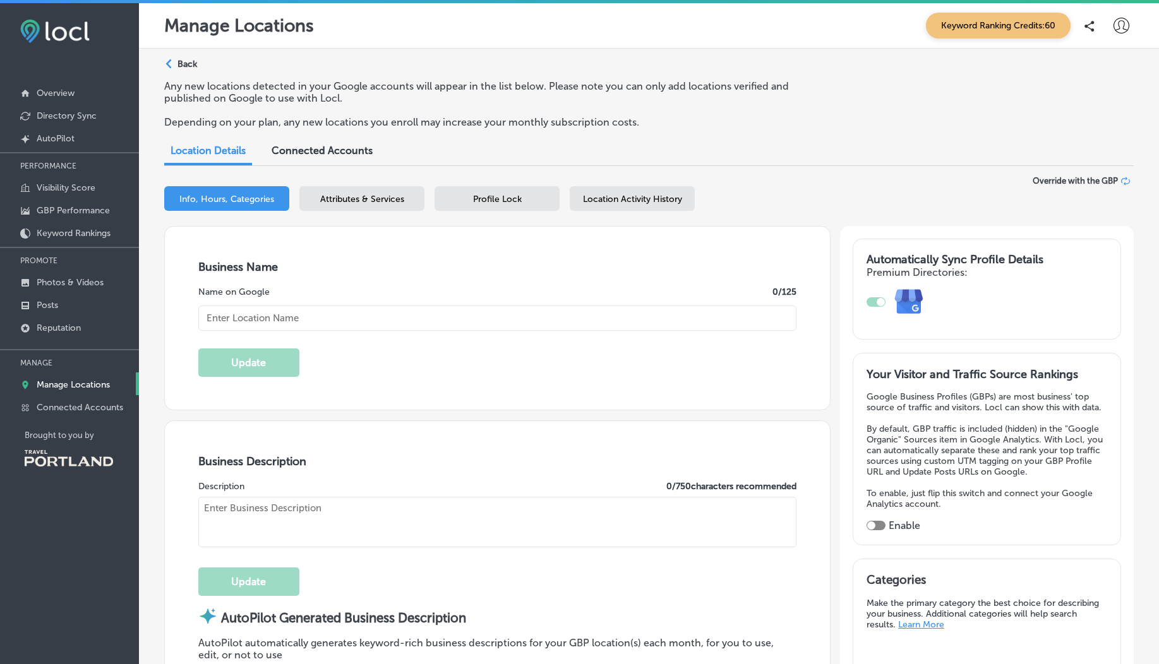
type input "The Minnow PDX"
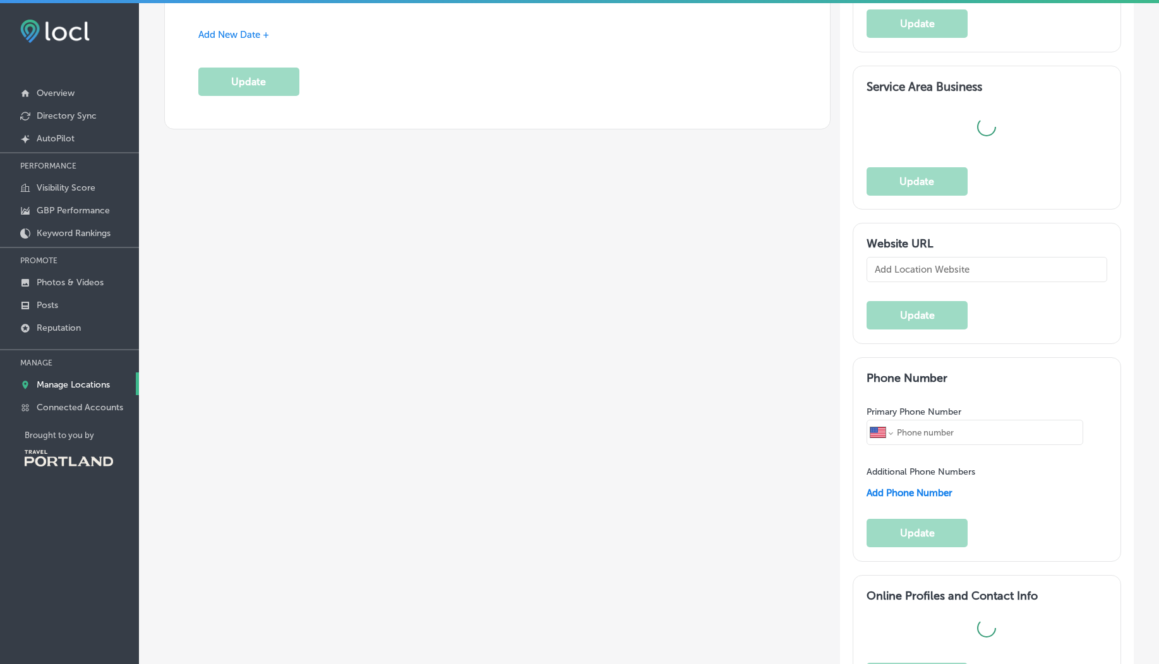
type textarea "The Minnow PDX offers a farm-fresh dining experience, crafting seasonal soups, …"
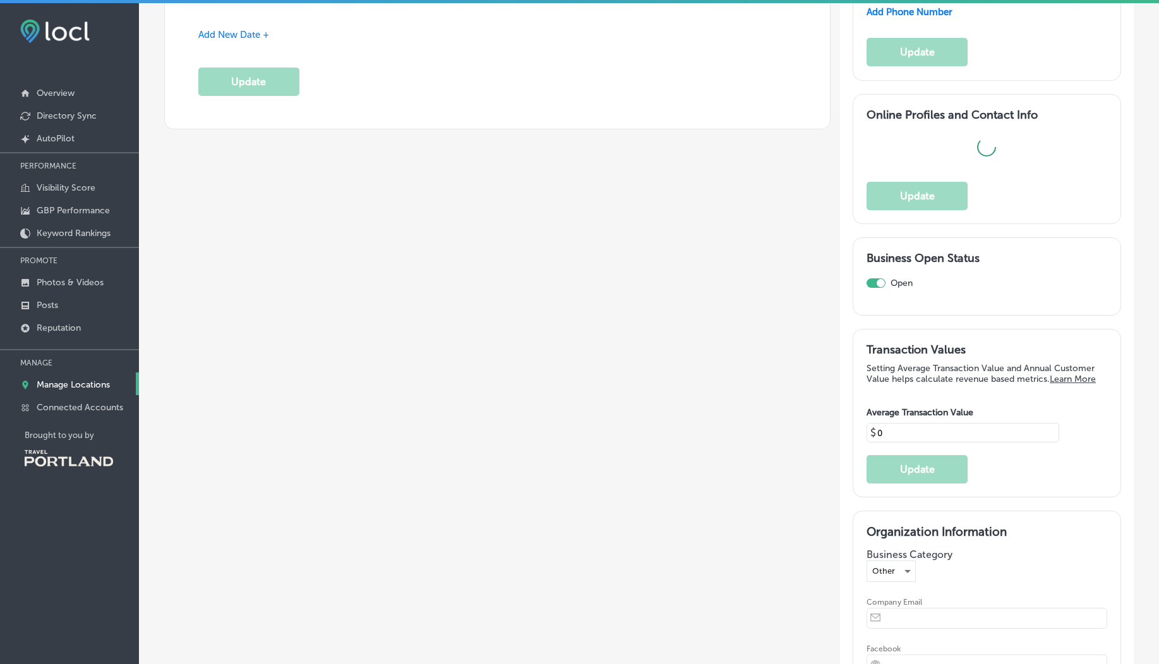
type input "740 NW 23rd Ave"
type input "Portland"
type input "97210"
type input "US"
type input "https://theminnowpdx.com/"
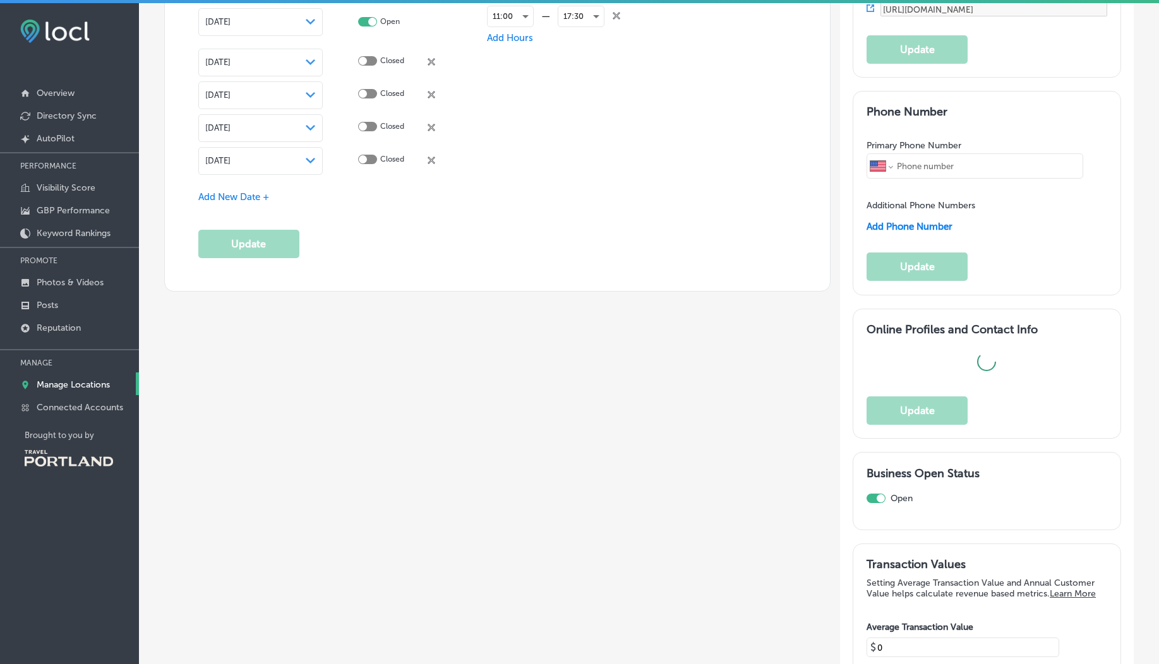
type input "eat@theminnowpdx.com"
type input "https://www.facebook.com/theminnowpdx"
type input "https://www.instagram.com/theminnowpdx/"
type input "30"
type textarea "A Farm-Fresh Eatery 🥕 Lunch fare, sips & sundries in a calm & casual environmen…"
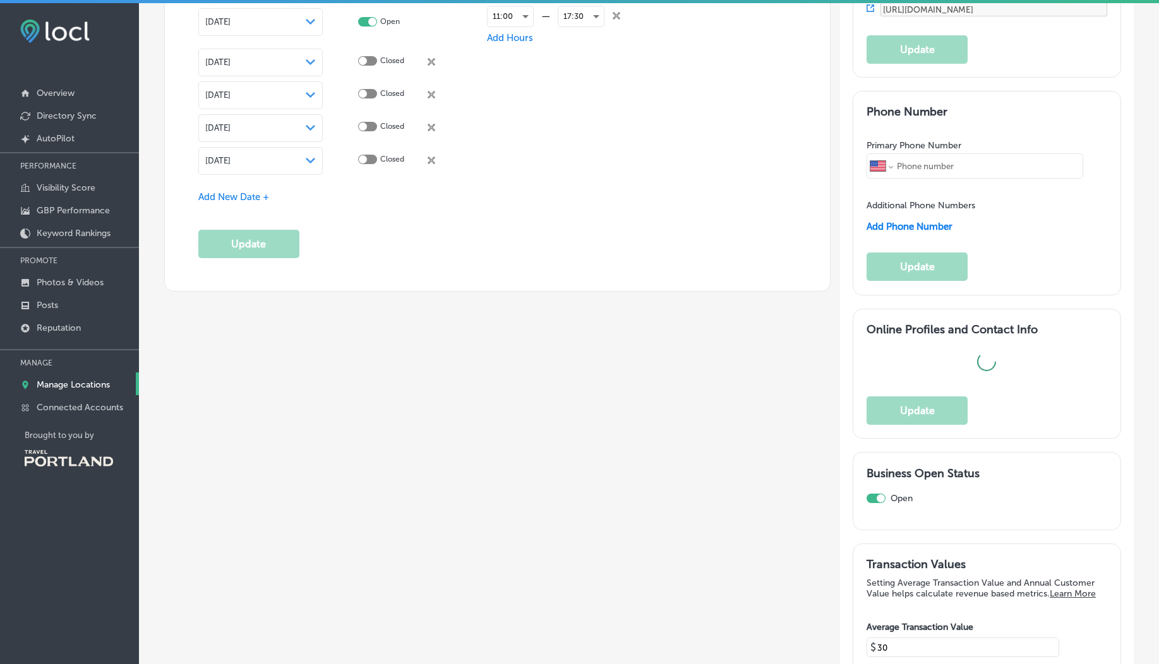
type input "+1 503 406 8438"
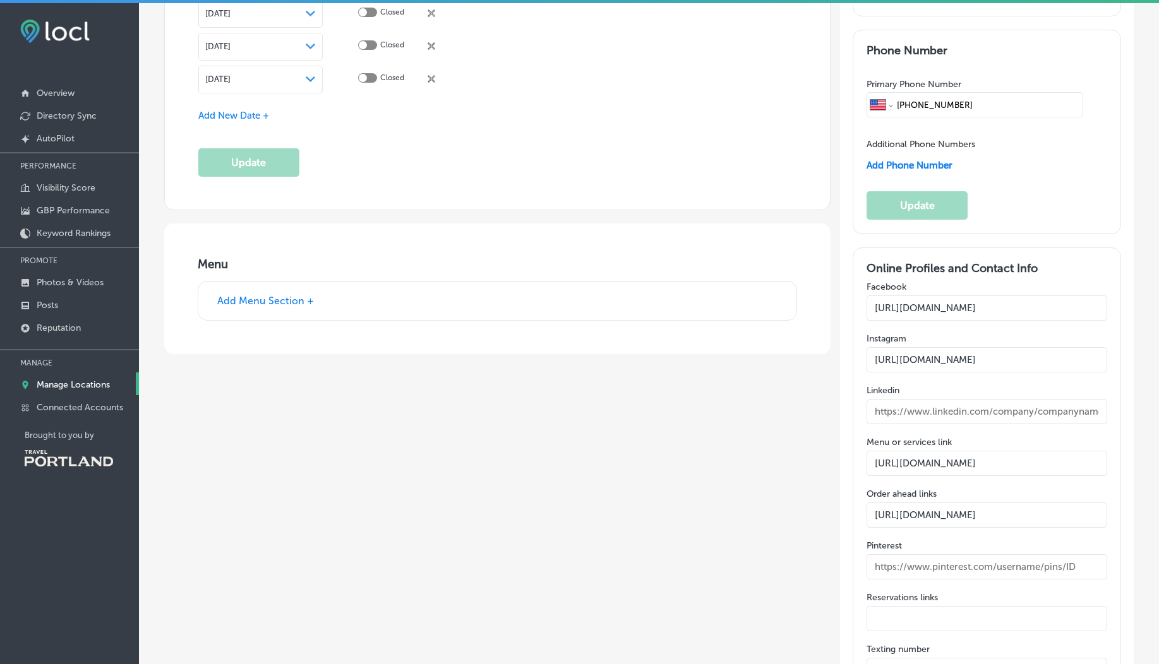
scroll to position [1800, 0]
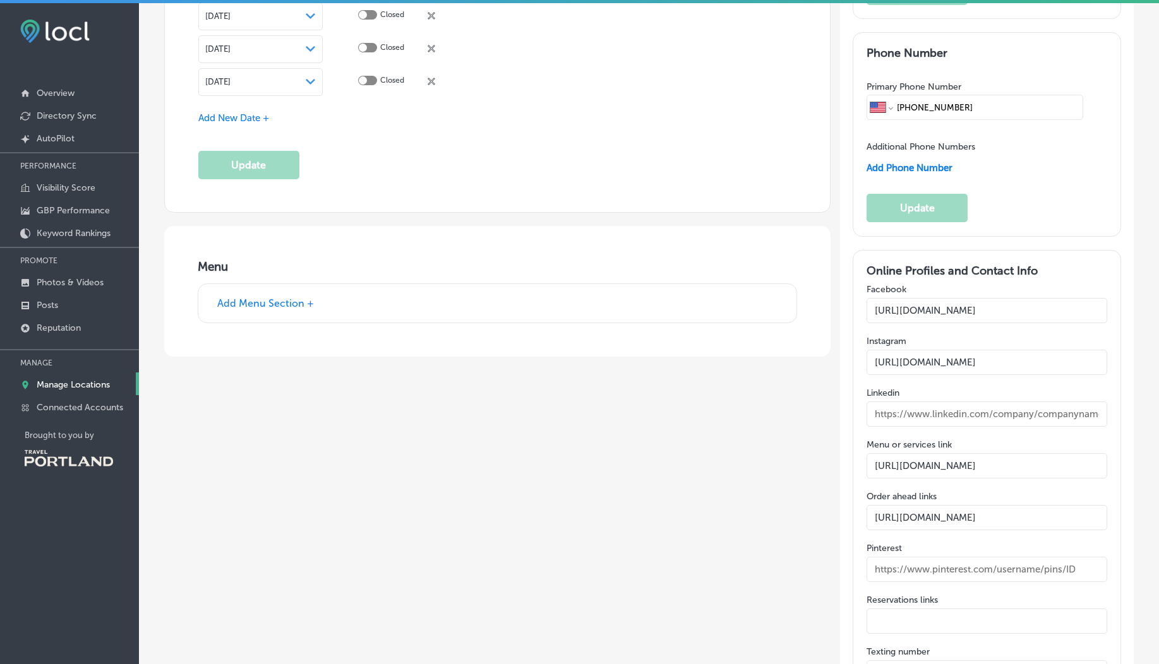
click at [75, 378] on link "Manage Locations" at bounding box center [69, 384] width 139 height 23
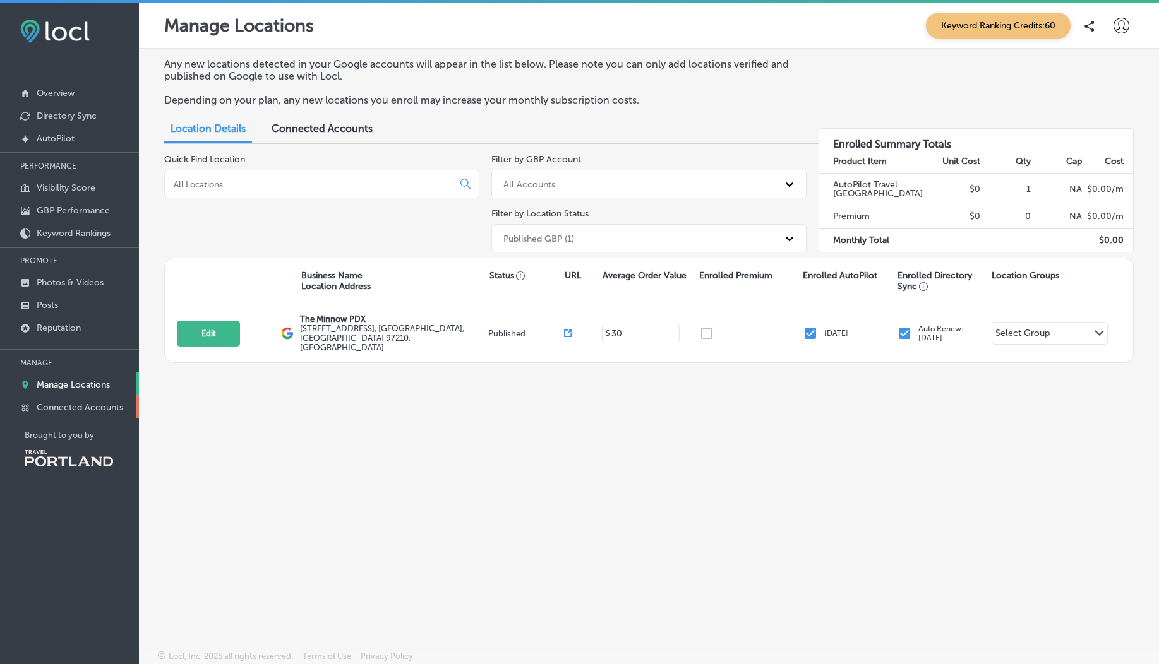
click at [107, 405] on p "Connected Accounts" at bounding box center [80, 407] width 87 height 11
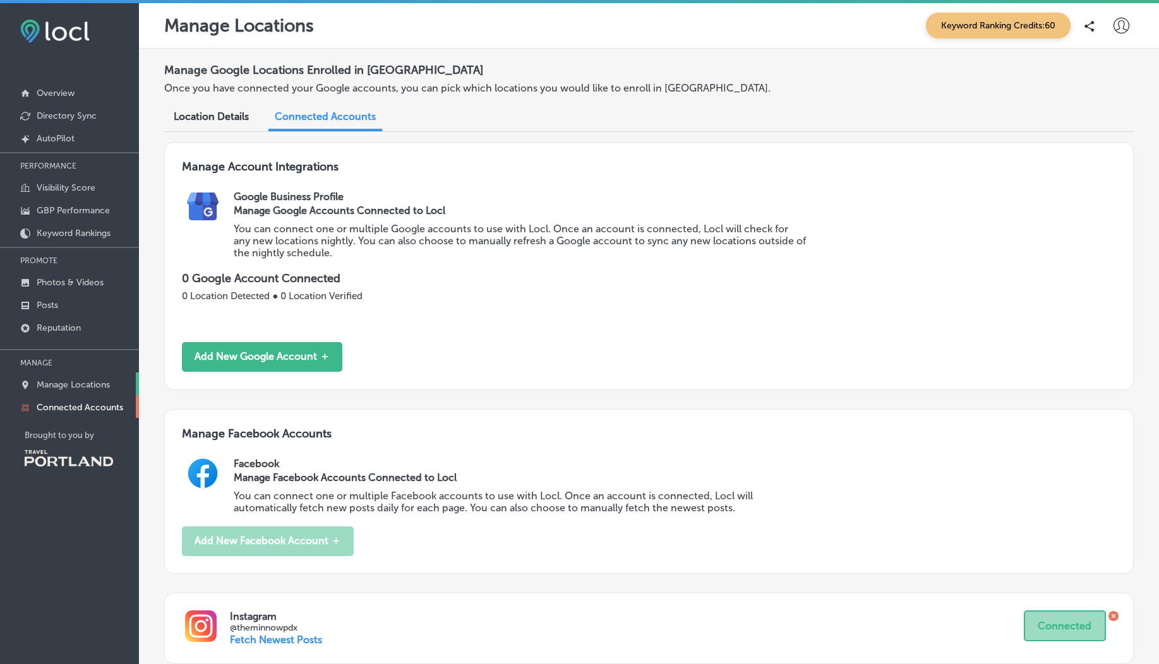
click at [88, 387] on p "Manage Locations" at bounding box center [73, 385] width 73 height 11
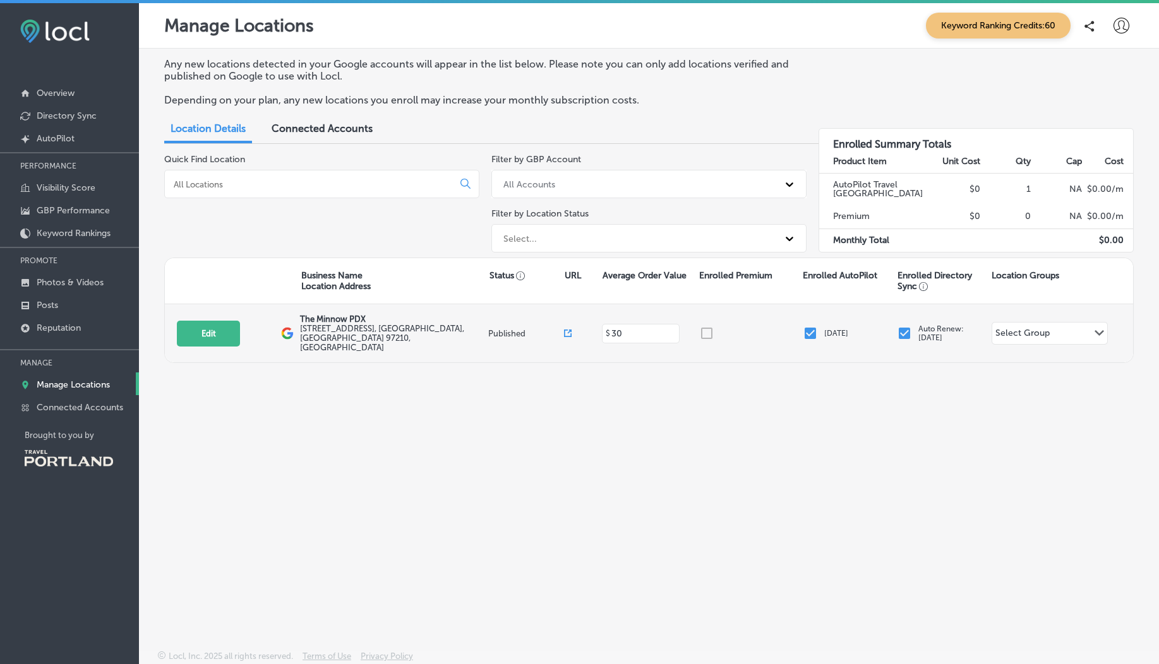
click at [210, 344] on div "Edit This location is not published yet. The Minnow PDX 740 NW 23rd Ave , Portl…" at bounding box center [649, 333] width 968 height 58
click at [215, 329] on button "Edit" at bounding box center [208, 334] width 63 height 26
select select "US"
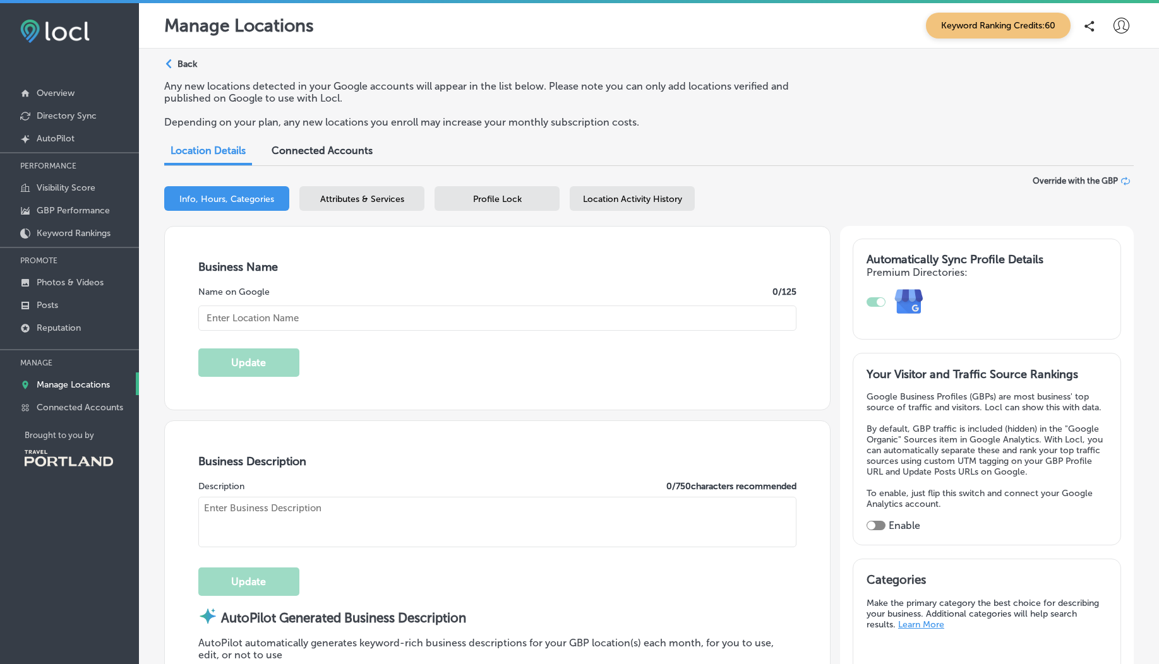
type input "The Minnow PDX"
click at [491, 195] on span "Profile Lock" at bounding box center [497, 199] width 49 height 11
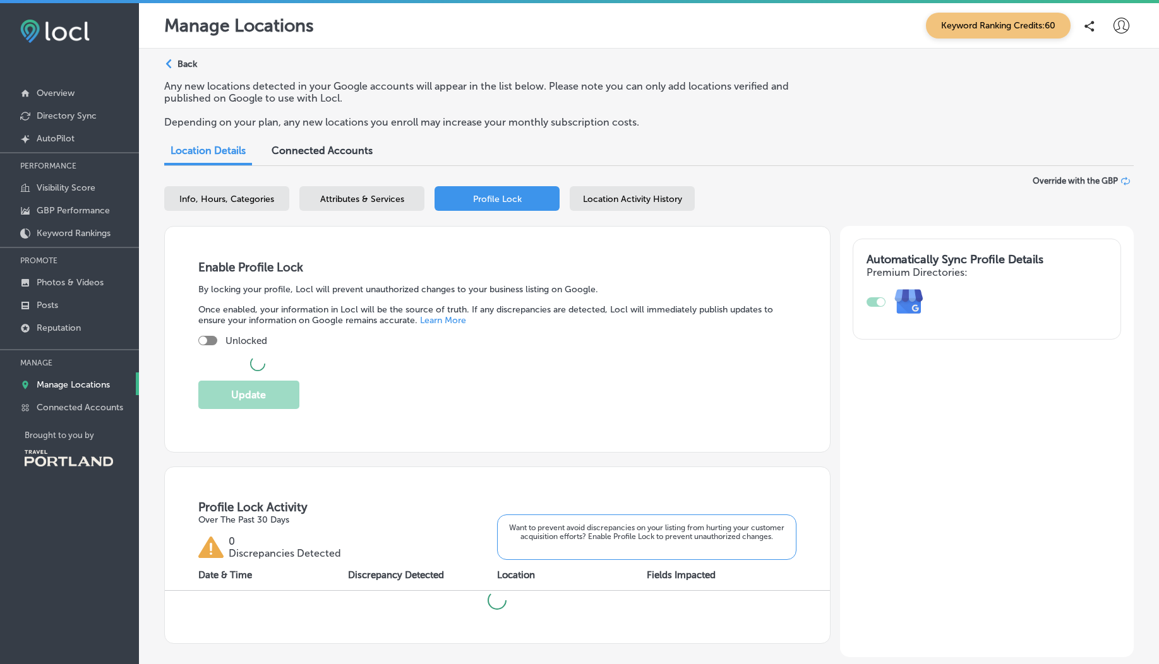
scroll to position [124, 0]
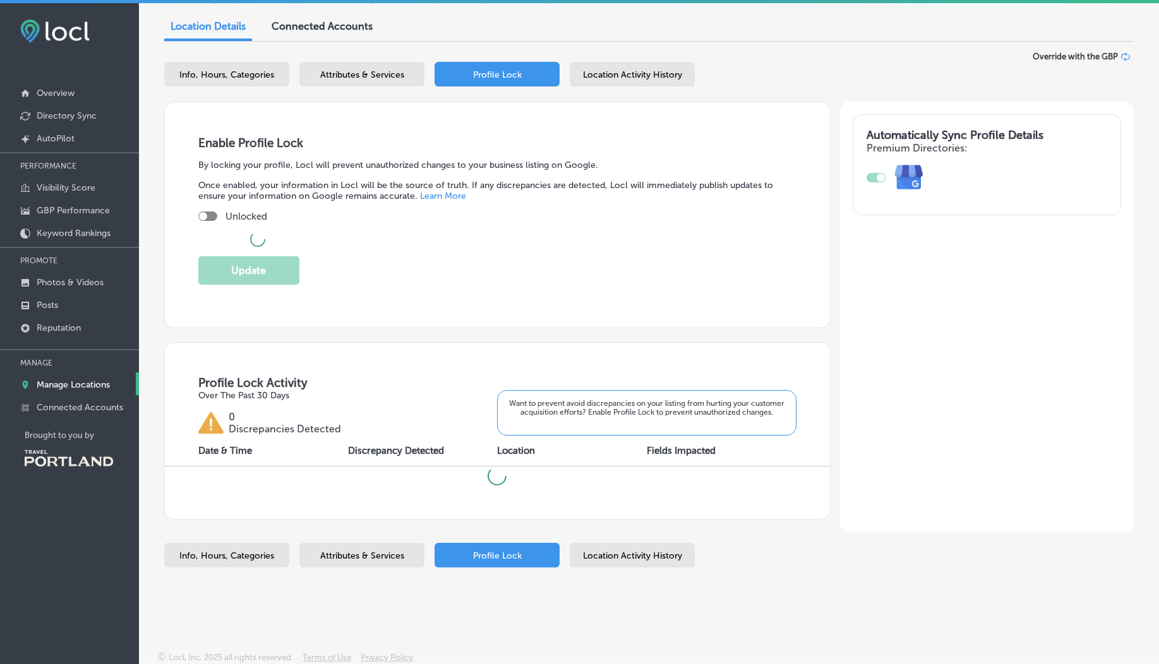
checkbox input "true"
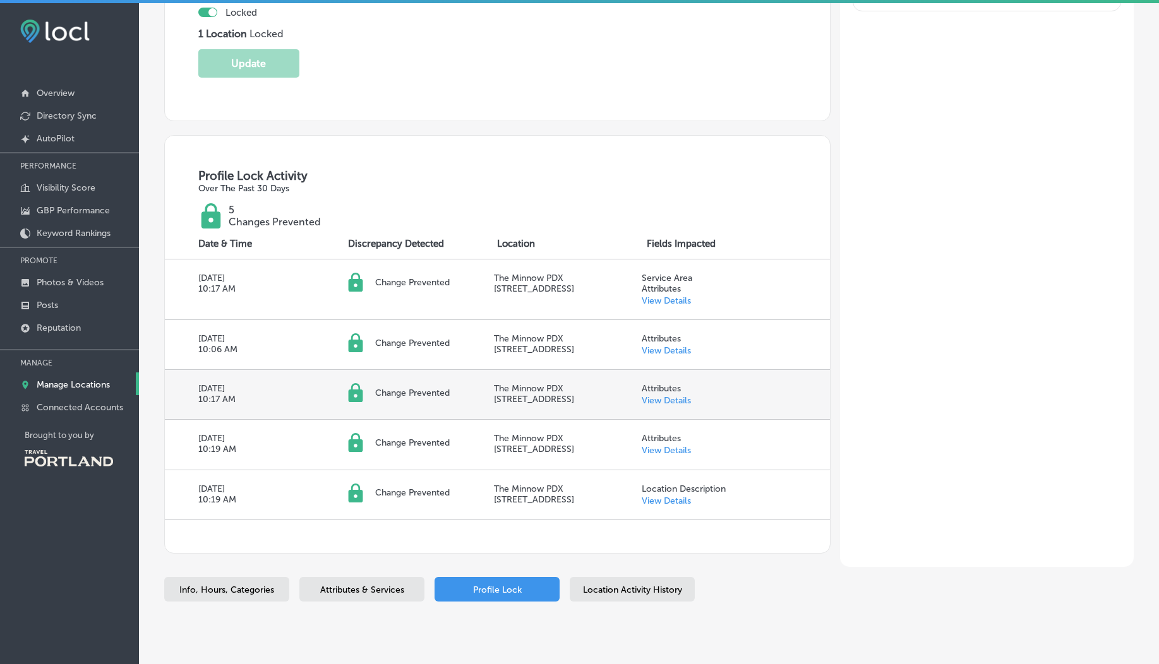
scroll to position [0, 0]
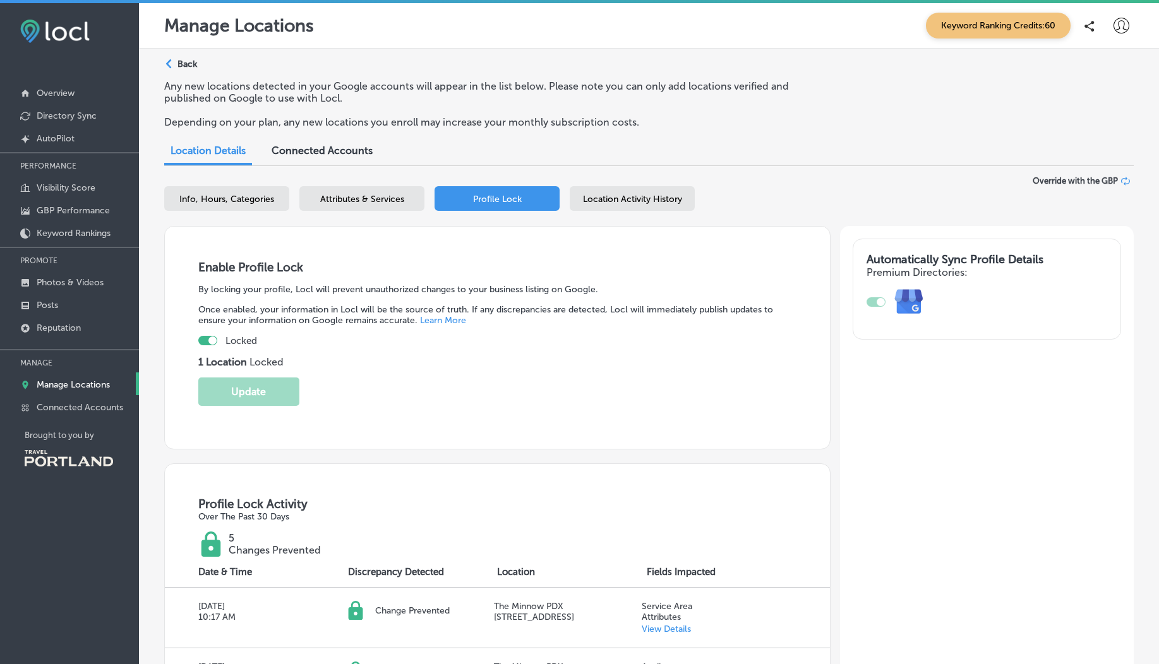
click at [615, 200] on span "Location Activity History" at bounding box center [632, 199] width 99 height 11
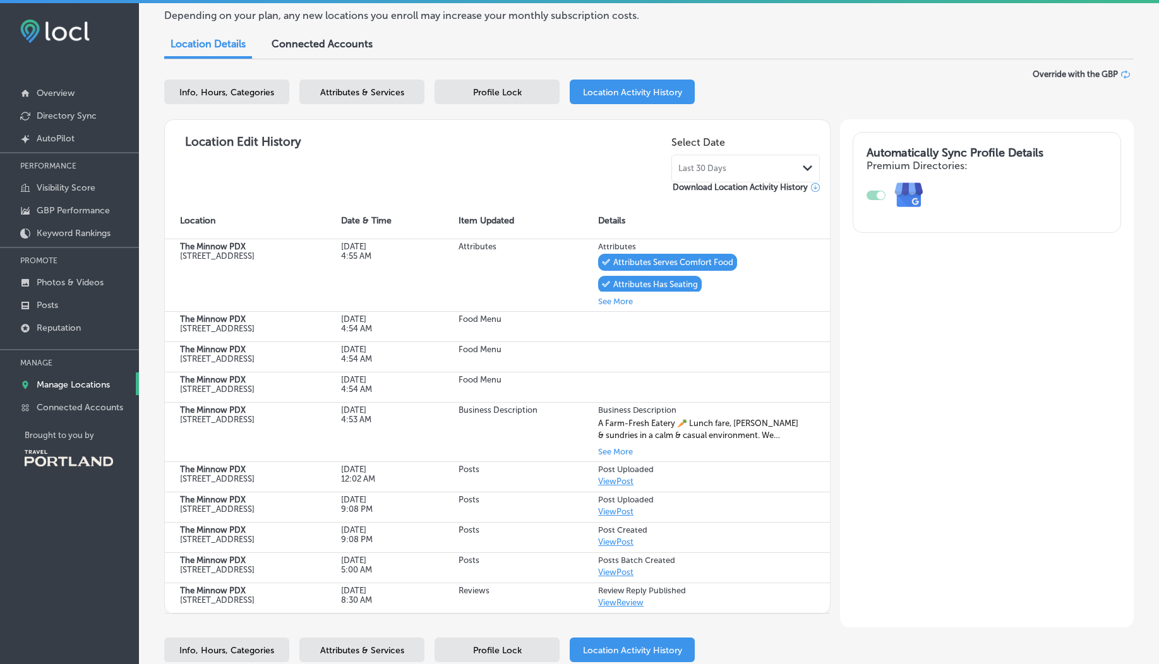
scroll to position [177, 0]
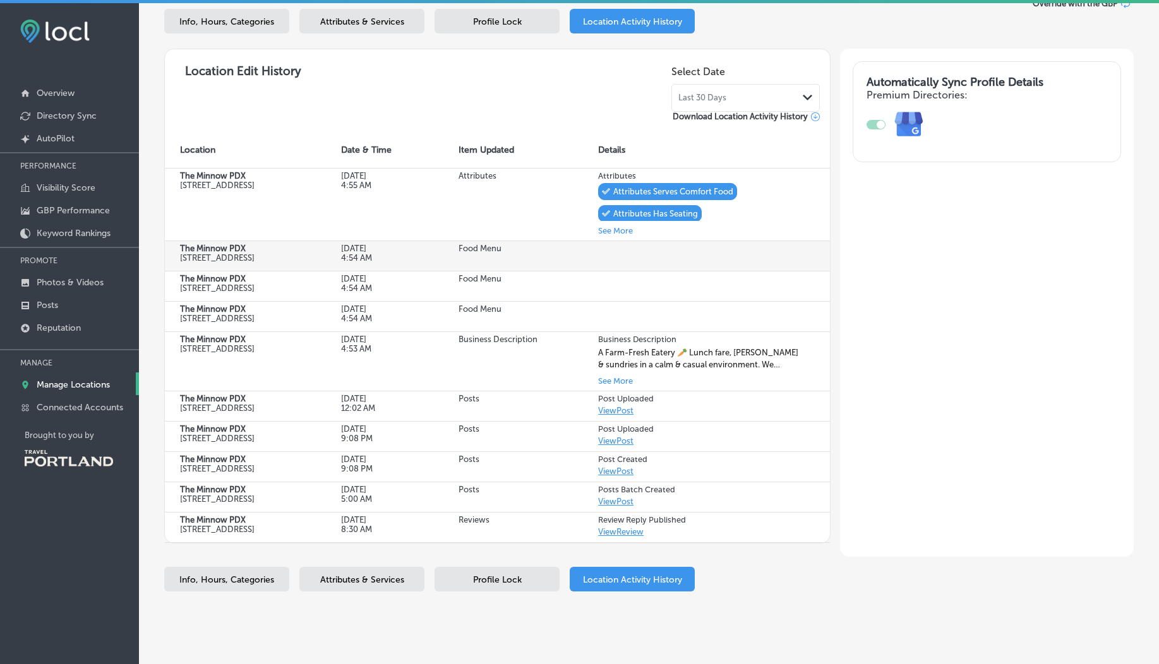
click at [596, 259] on td at bounding box center [706, 256] width 247 height 30
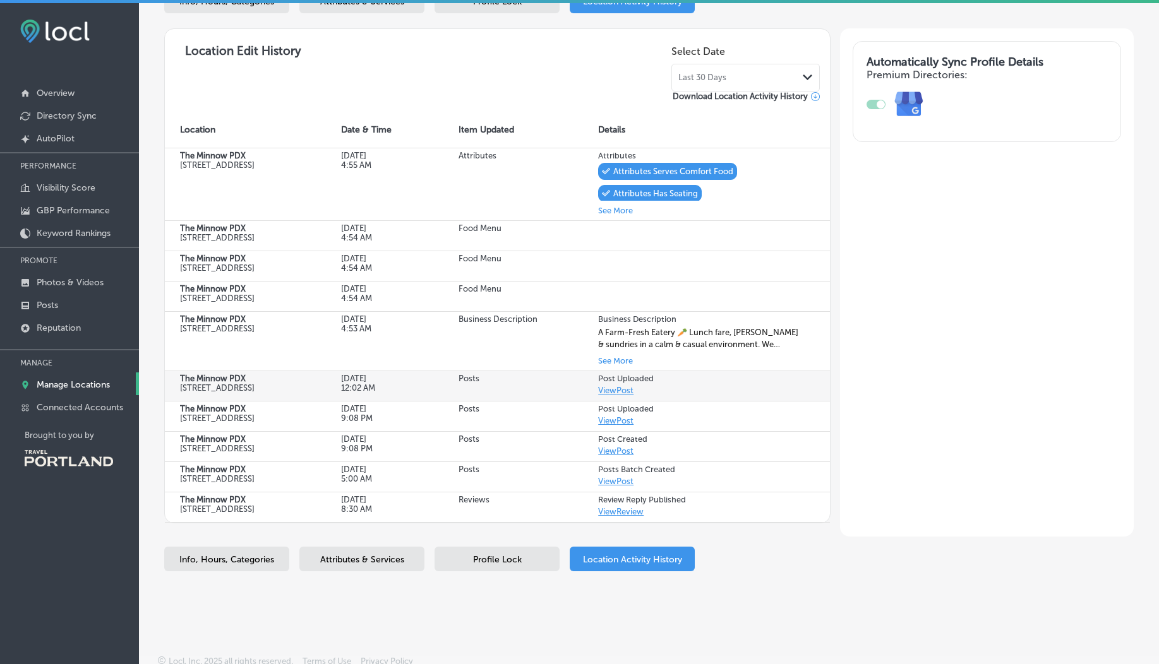
scroll to position [233, 0]
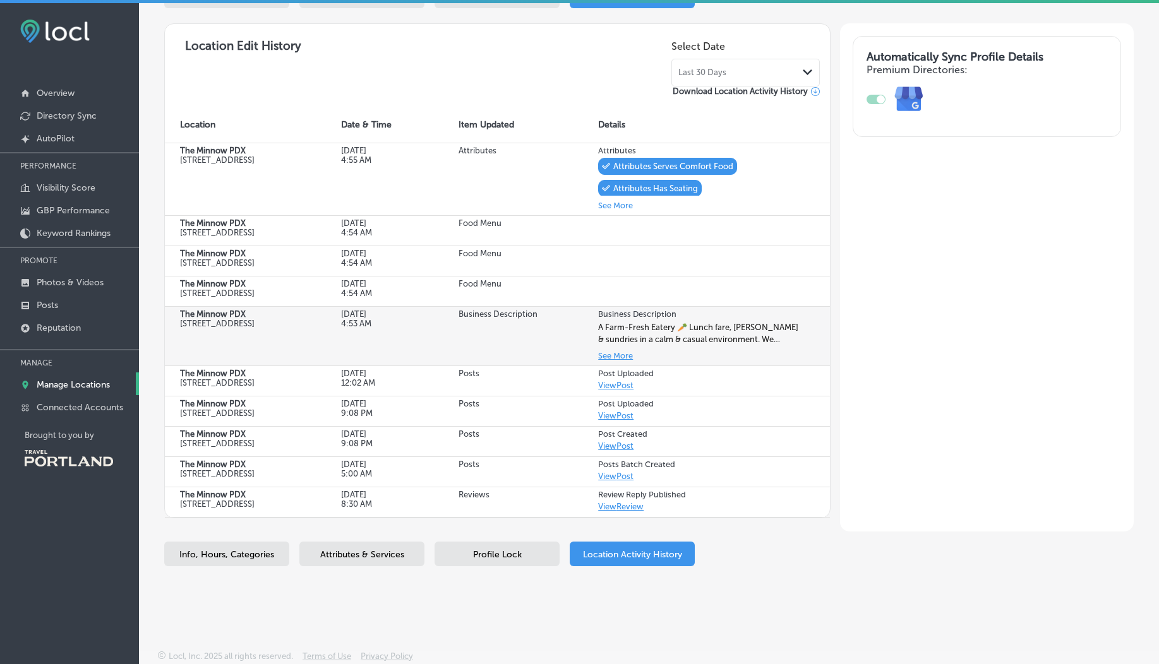
click at [608, 349] on button "See More" at bounding box center [615, 356] width 35 height 15
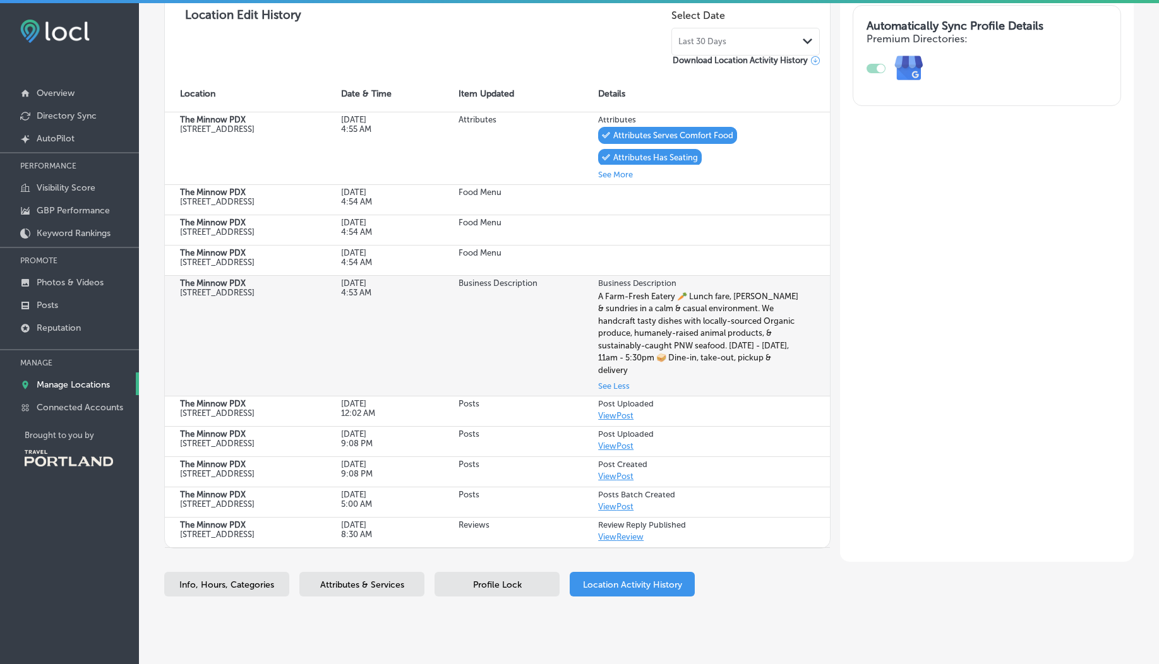
scroll to position [0, 0]
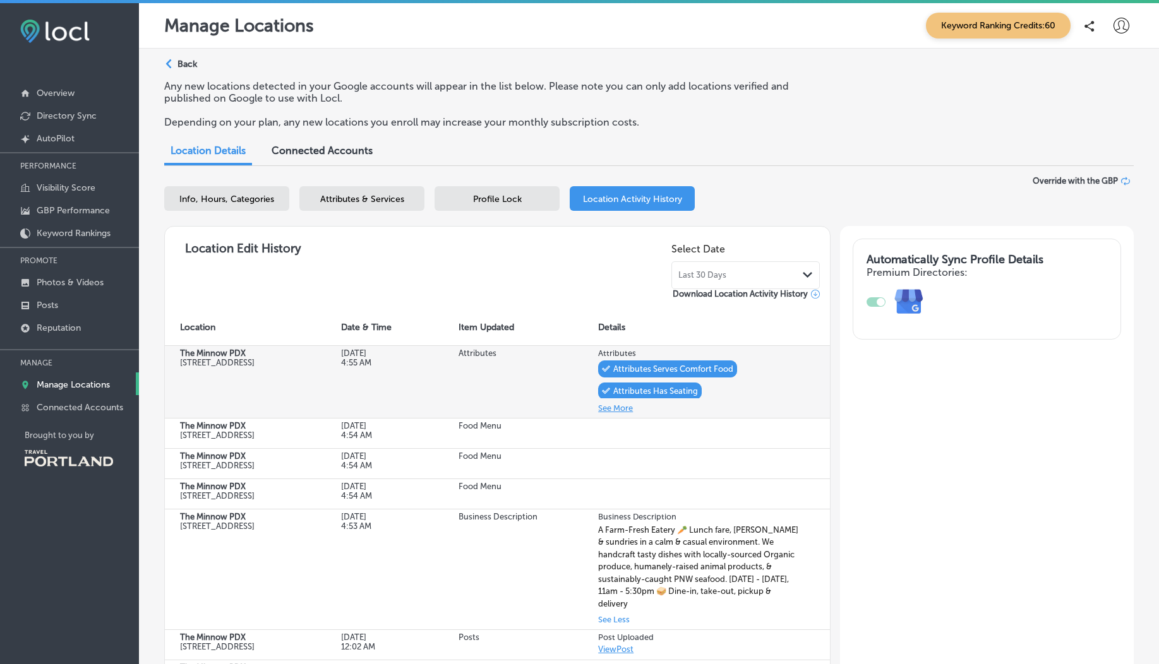
click at [605, 411] on button "See More" at bounding box center [615, 408] width 35 height 15
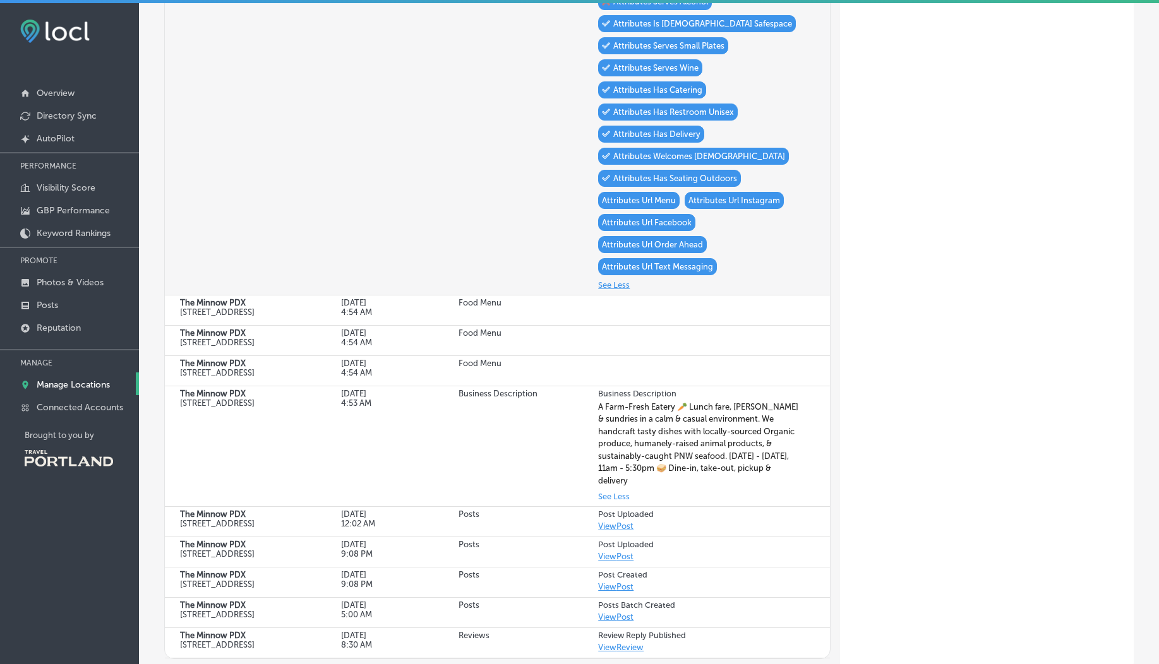
scroll to position [812, 0]
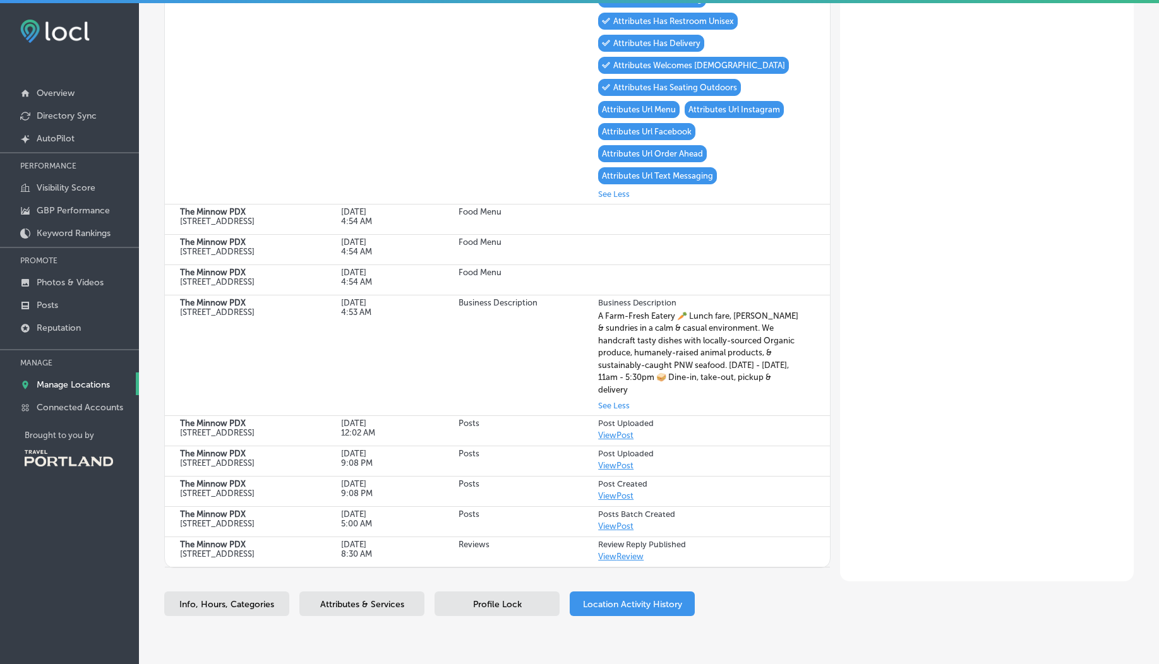
click at [71, 381] on p "Manage Locations" at bounding box center [73, 385] width 73 height 11
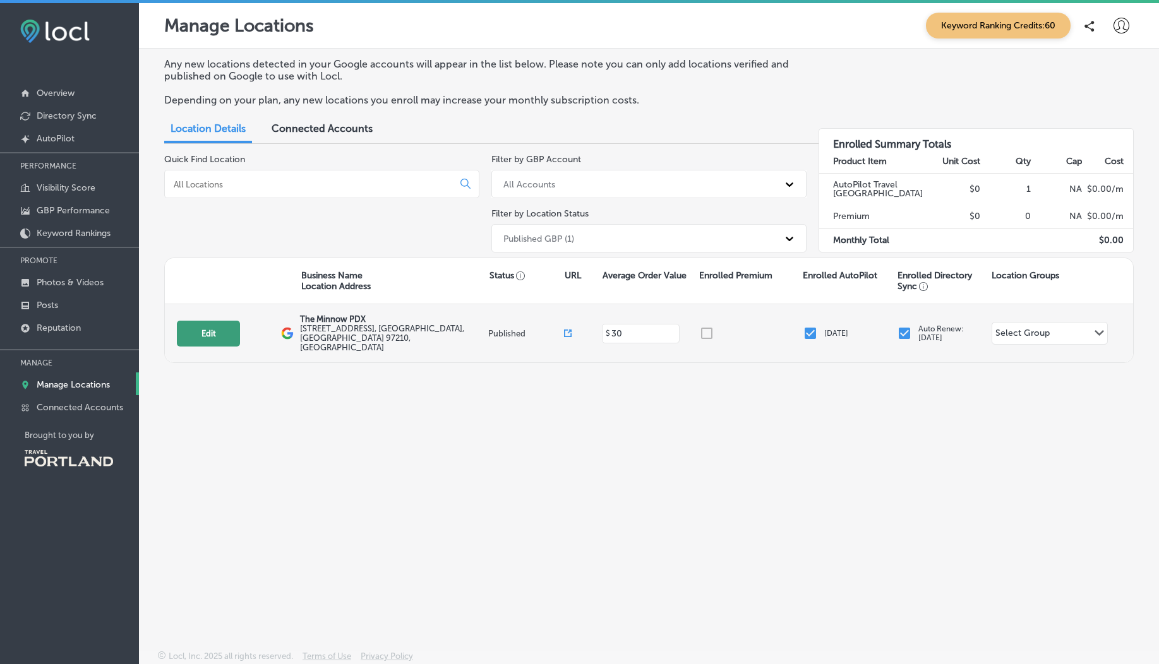
click at [221, 325] on button "Edit" at bounding box center [208, 334] width 63 height 26
select select "US"
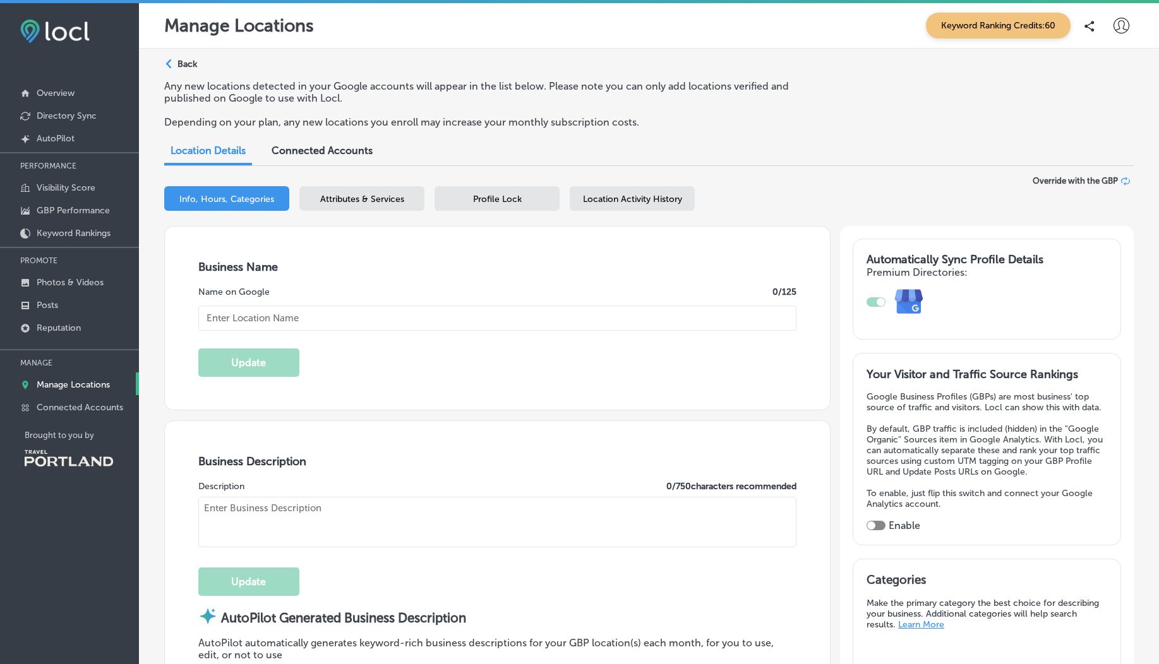
type input "The Minnow PDX"
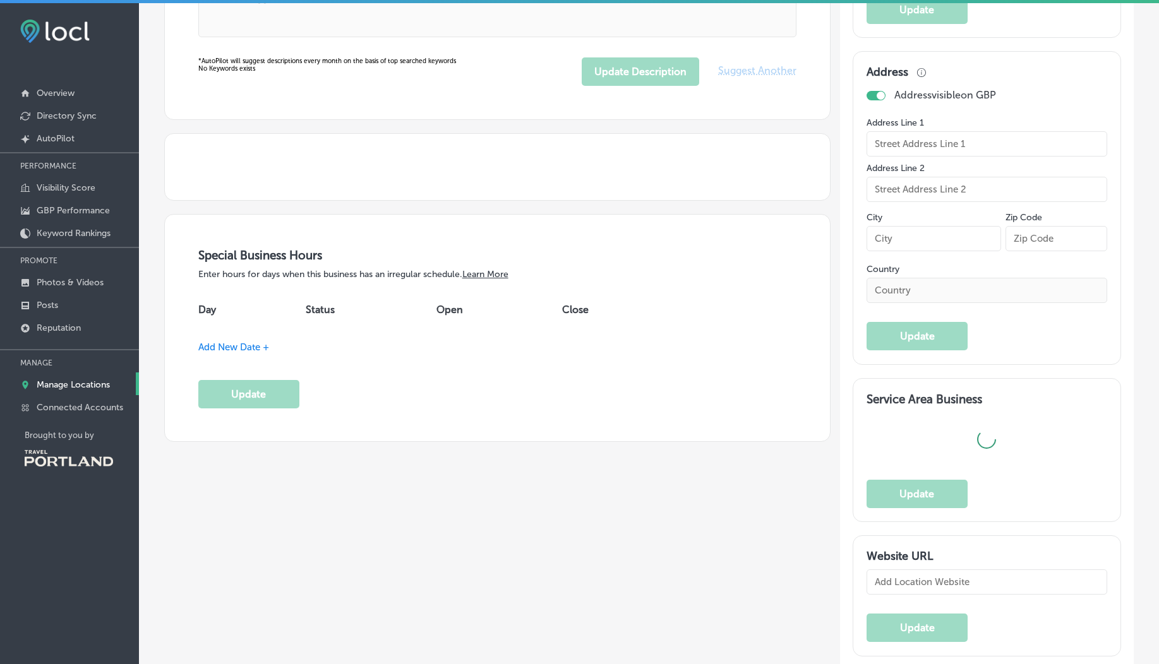
type textarea "The Minnow PDX offers a farm-fresh dining experience, crafting seasonal soups, …"
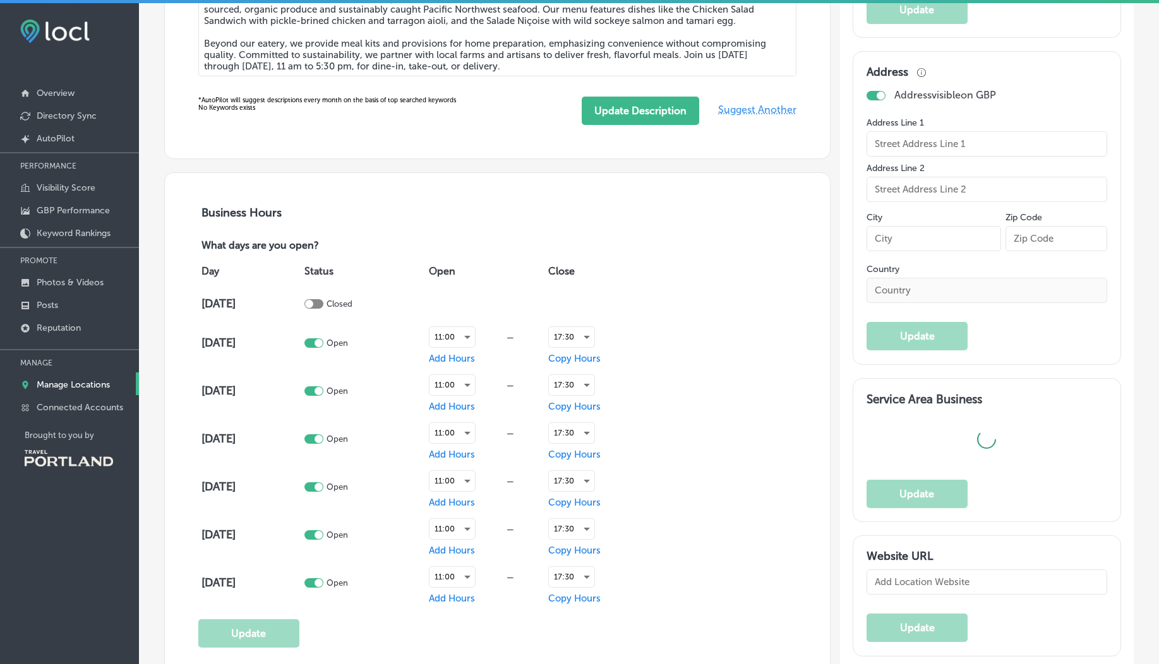
type input "740 NW 23rd Ave"
type input "Portland"
type input "97210"
type input "US"
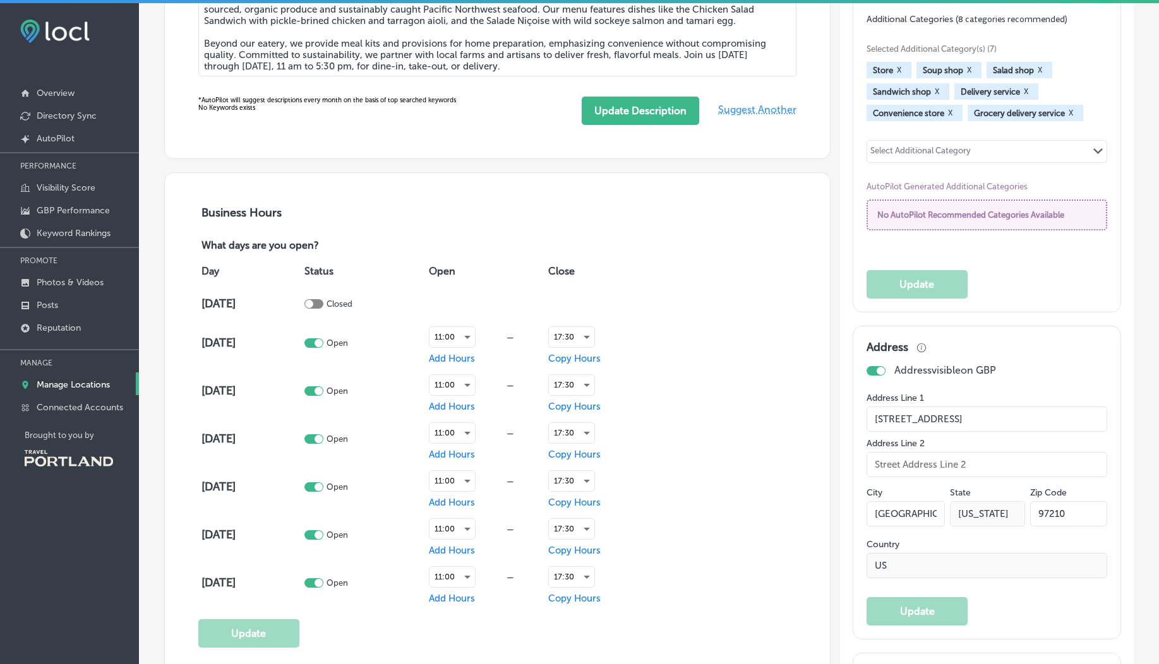
type input "https://theminnowpdx.com/"
type input "30"
type input "eat@theminnowpdx.com"
type input "https://www.facebook.com/theminnowpdx"
type input "https://www.instagram.com/theminnowpdx/"
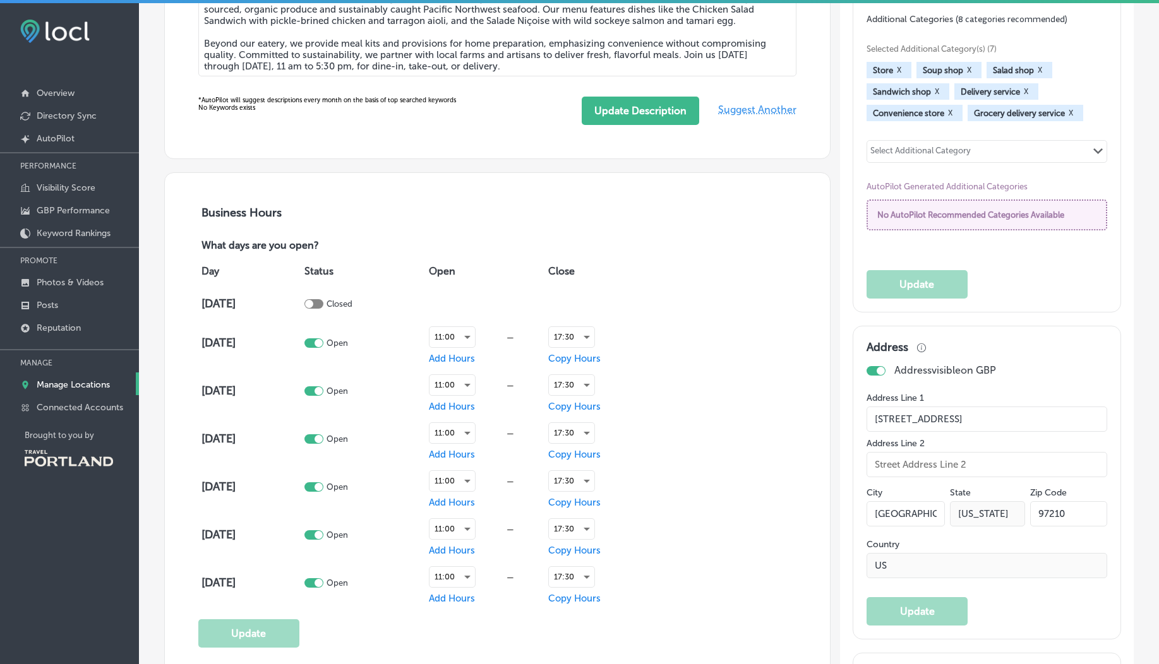
type textarea "A Farm-Fresh Eatery 🥕 Lunch fare, sips & sundries in a calm & casual environmen…"
type input "+1 503 406 8438"
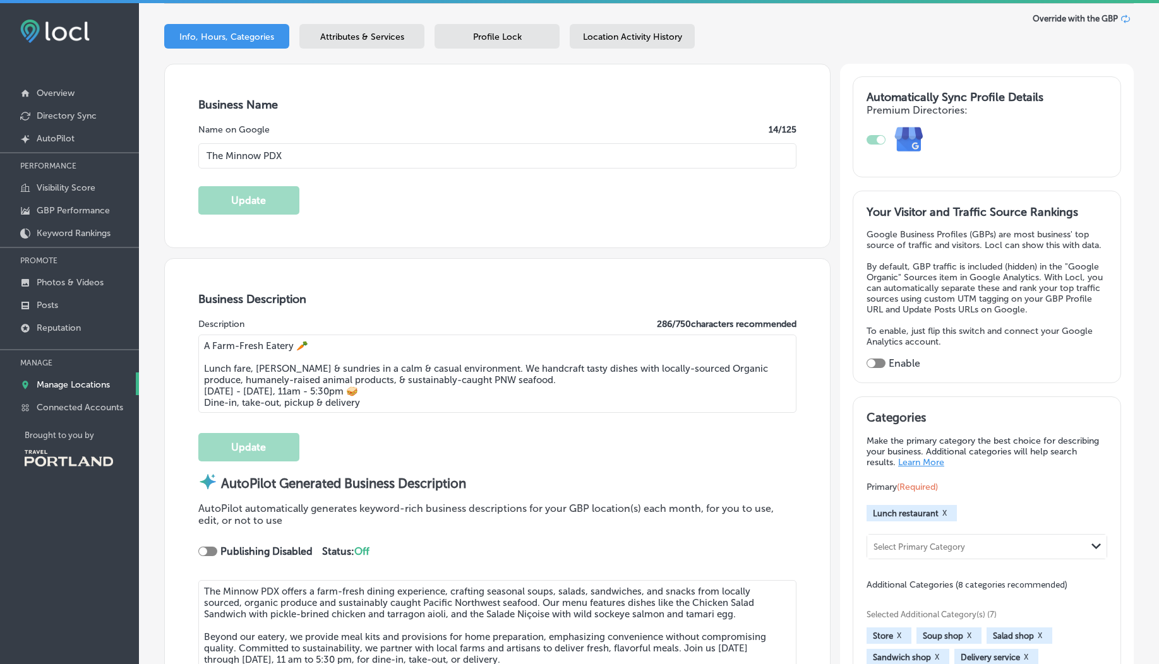
scroll to position [111, 0]
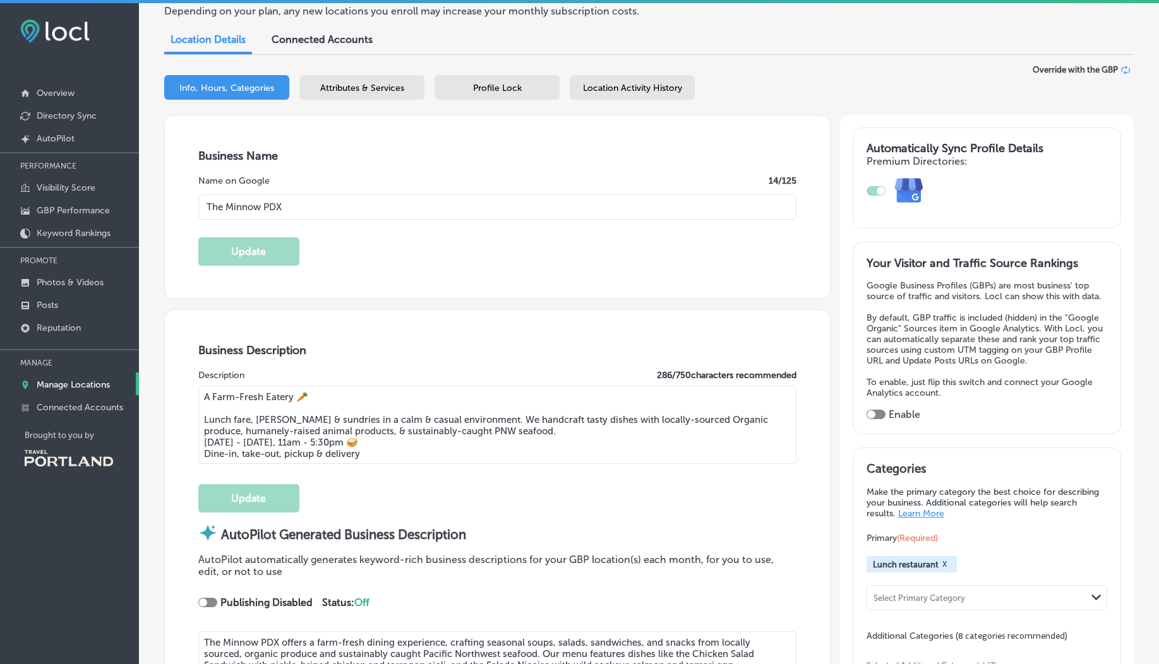
click at [51, 388] on p "Manage Locations" at bounding box center [73, 385] width 73 height 11
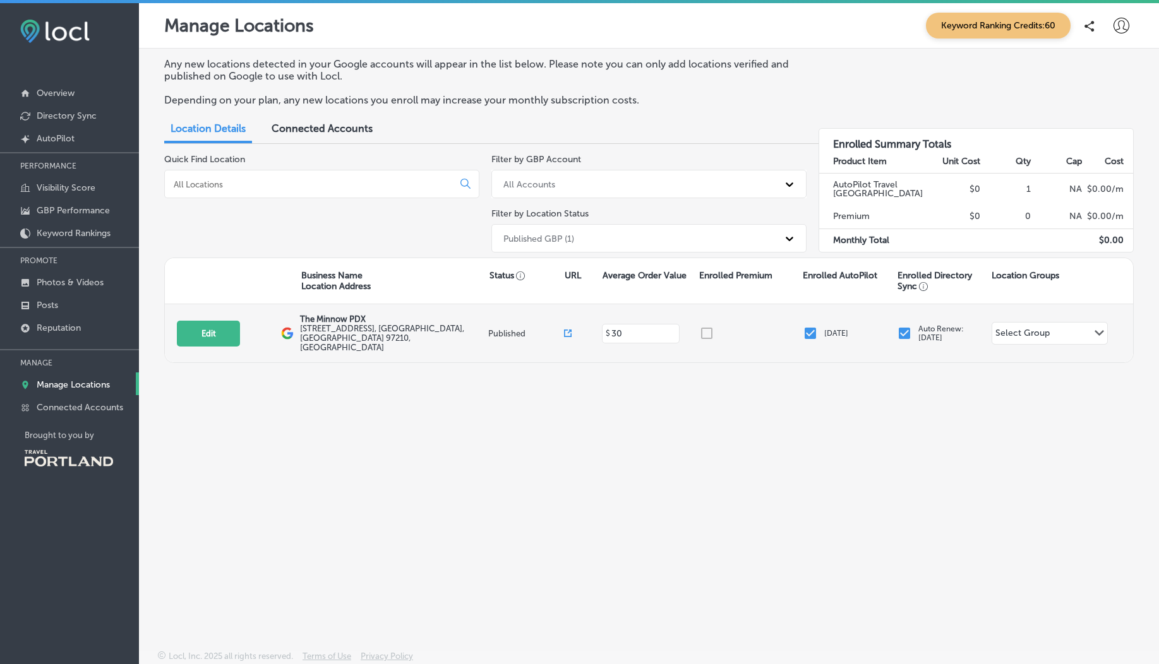
click at [567, 330] on icon at bounding box center [568, 334] width 8 height 8
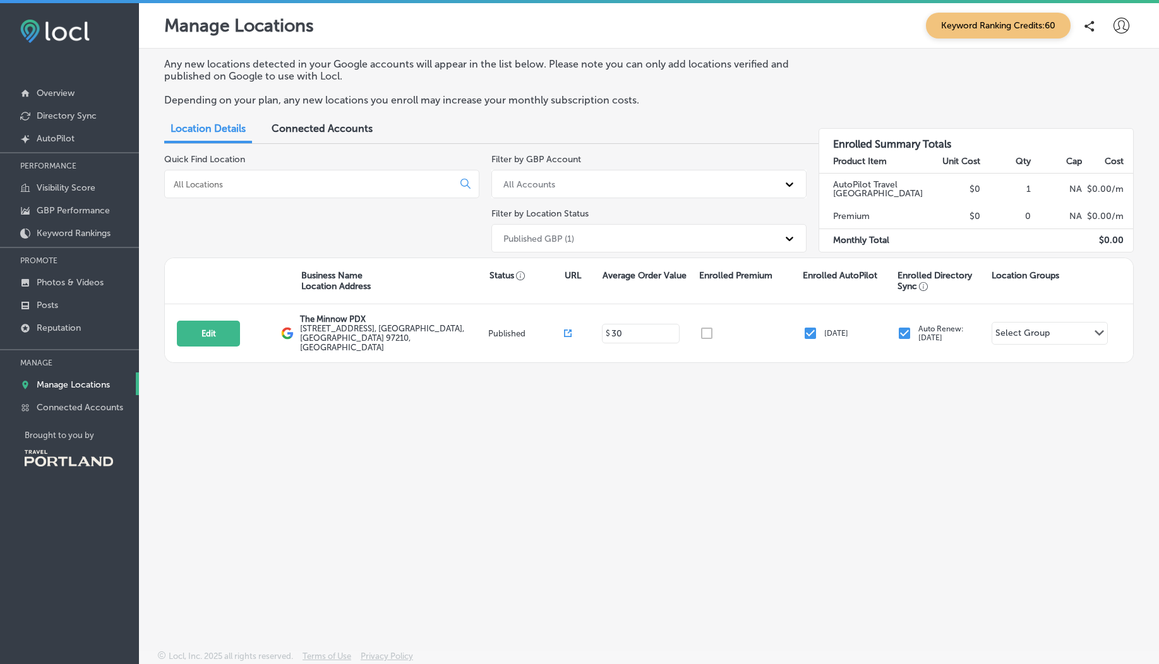
click at [63, 380] on p "Manage Locations" at bounding box center [73, 385] width 73 height 11
click at [44, 287] on p "Photos & Videos" at bounding box center [70, 282] width 67 height 11
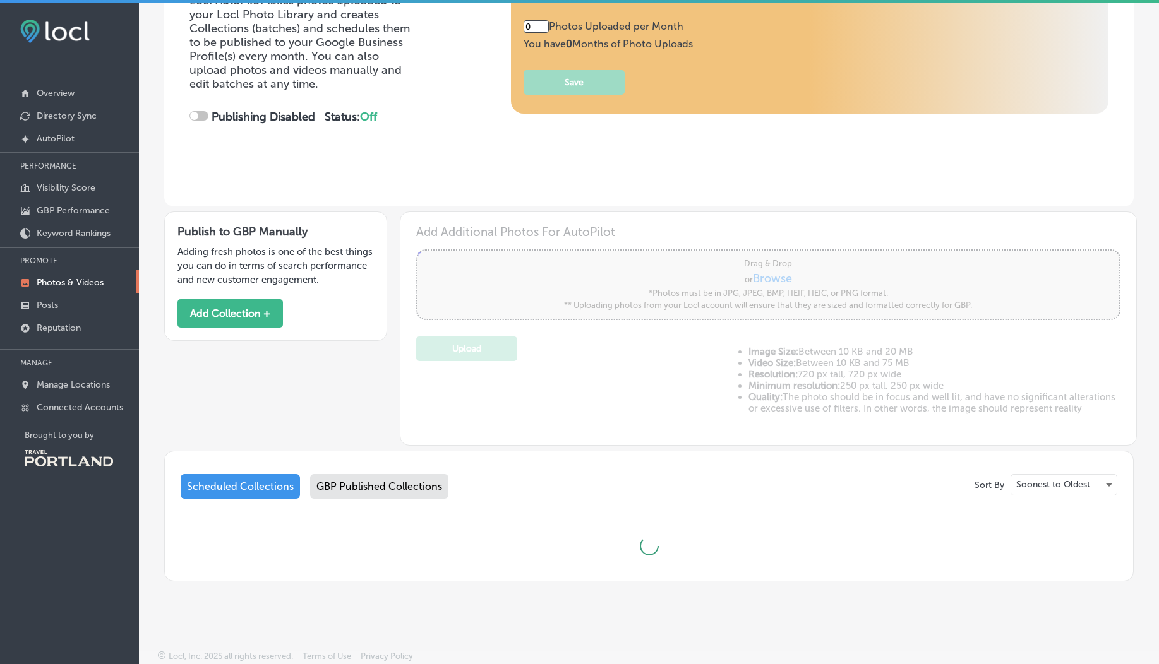
type input "5"
checkbox input "true"
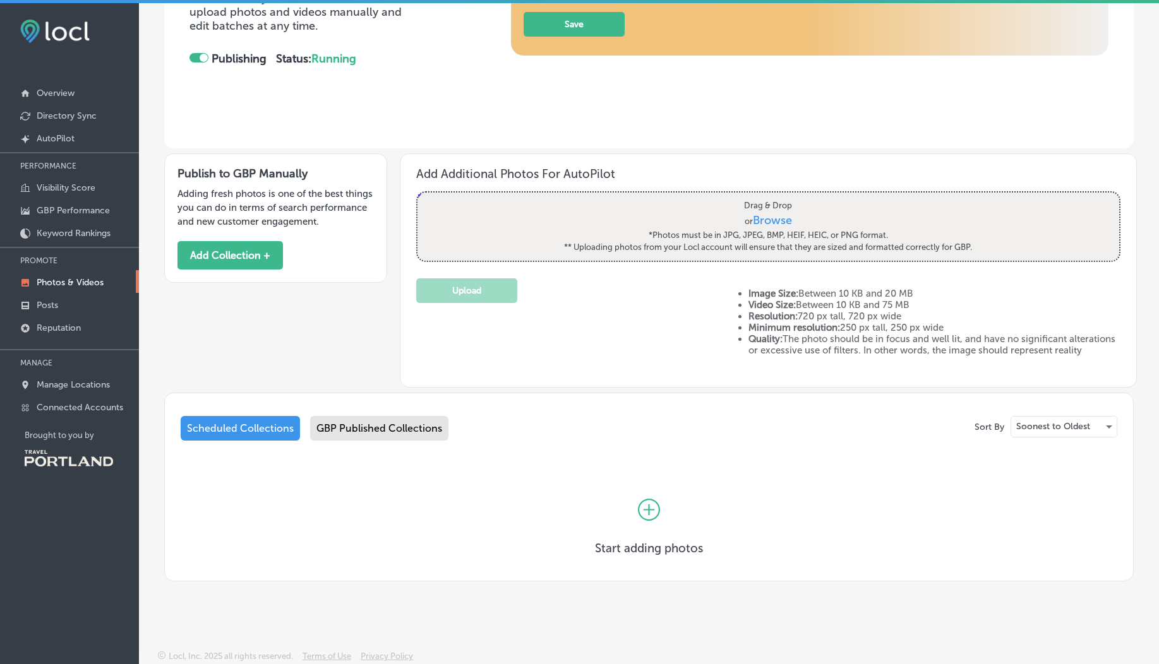
click at [362, 483] on div "Start adding photos" at bounding box center [649, 517] width 937 height 102
click at [384, 428] on div "GBP Published Collections" at bounding box center [379, 428] width 138 height 25
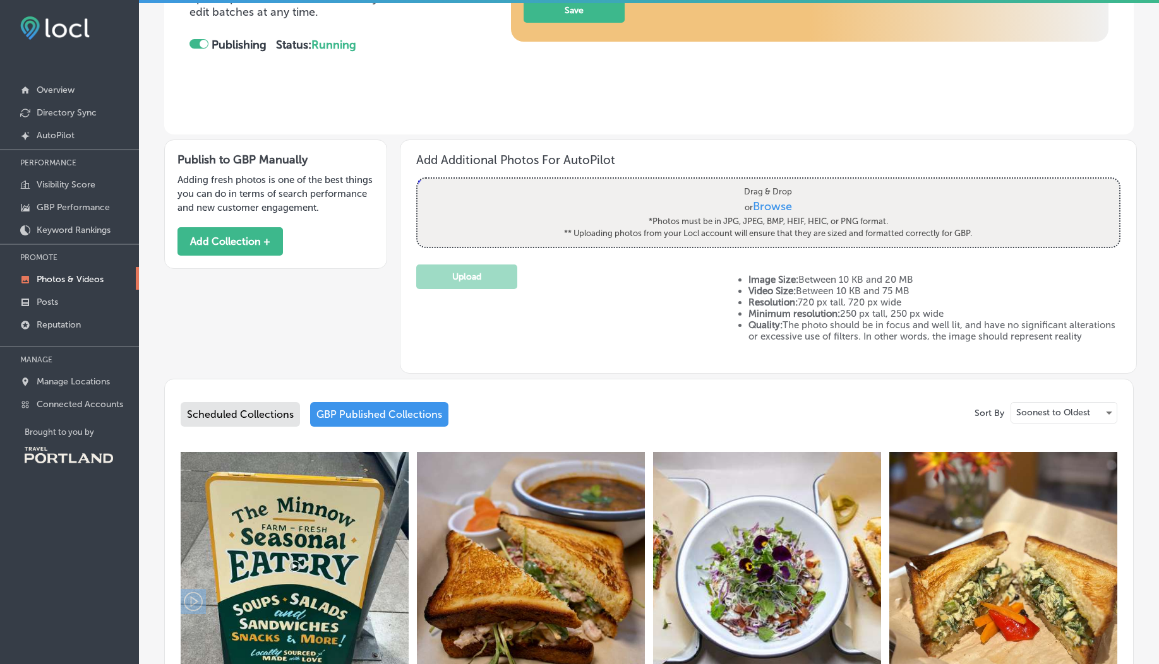
scroll to position [522, 0]
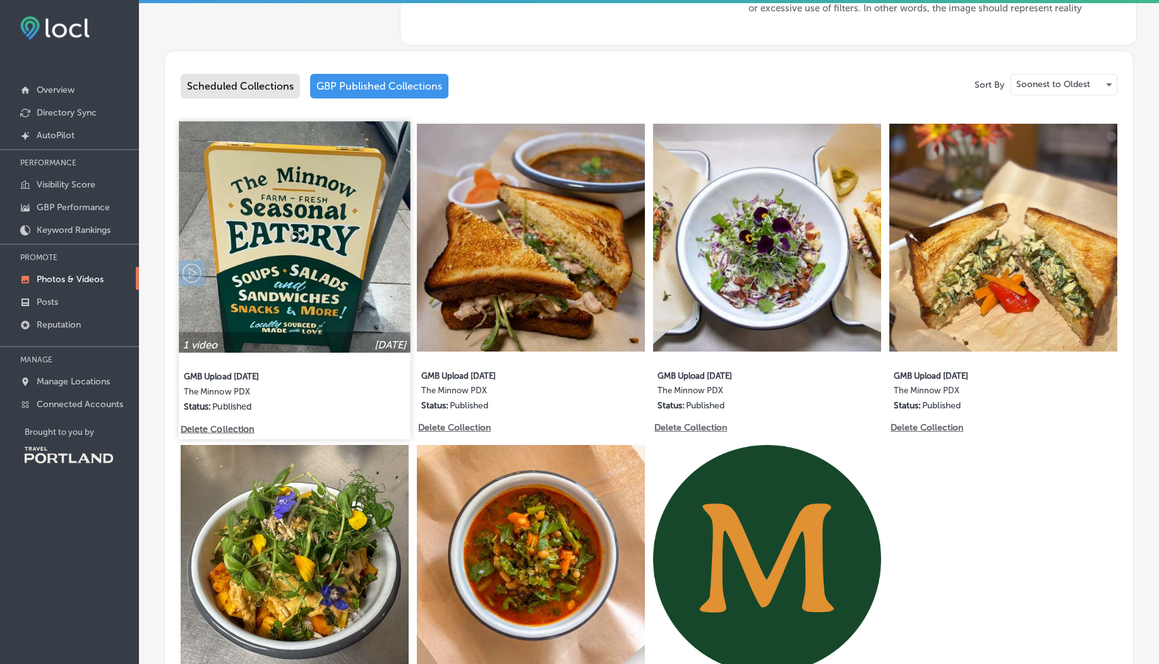
click at [289, 303] on img at bounding box center [295, 238] width 232 height 232
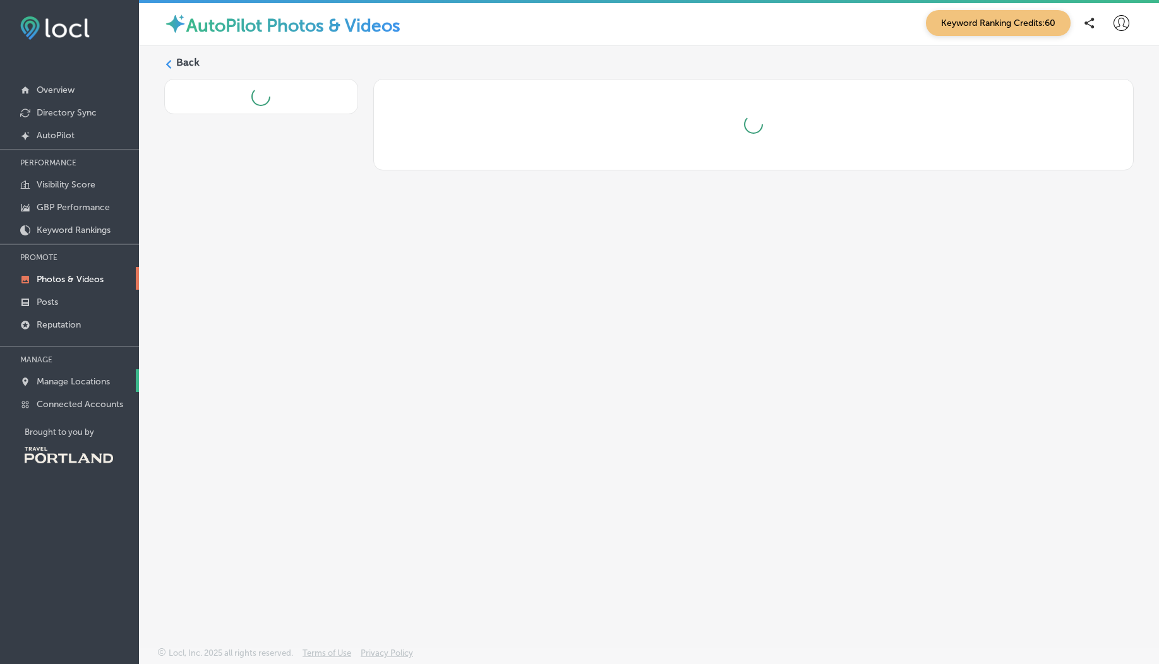
click at [81, 383] on p "Manage Locations" at bounding box center [73, 381] width 73 height 11
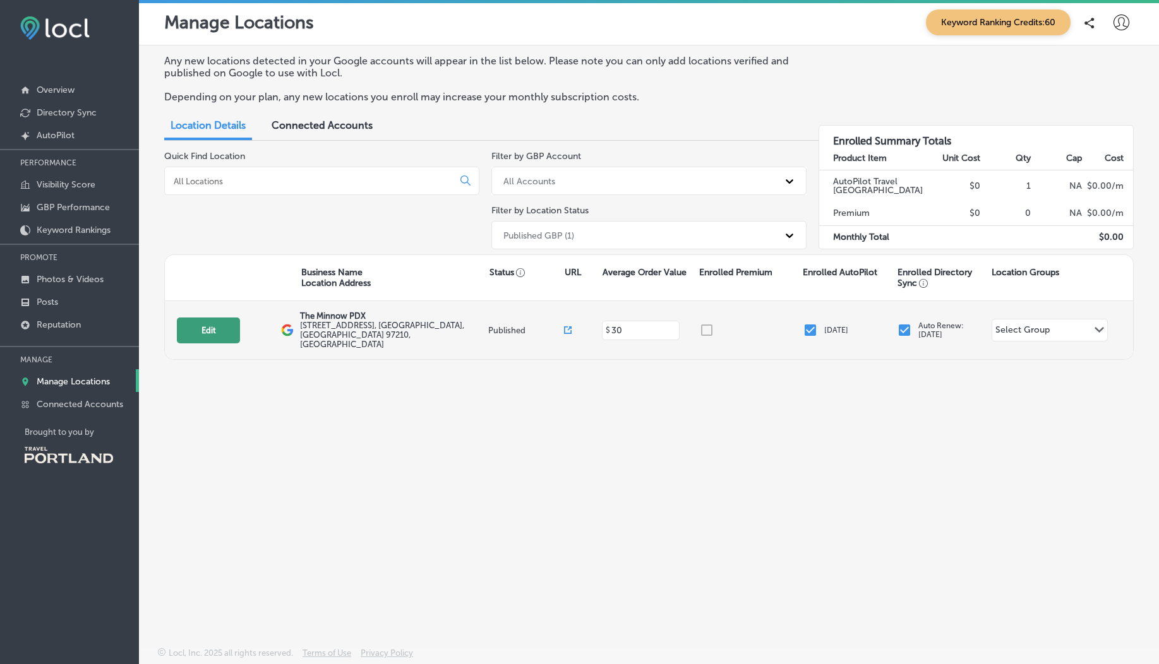
click at [199, 336] on button "Edit" at bounding box center [208, 331] width 63 height 26
select select "US"
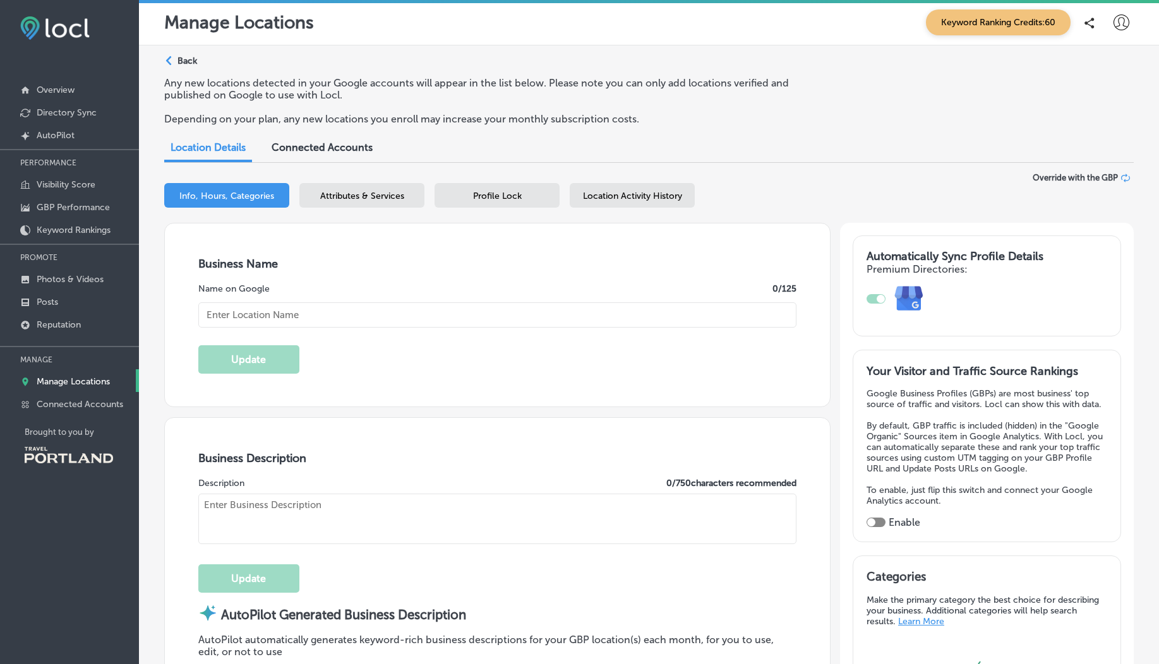
type input "The Minnow PDX"
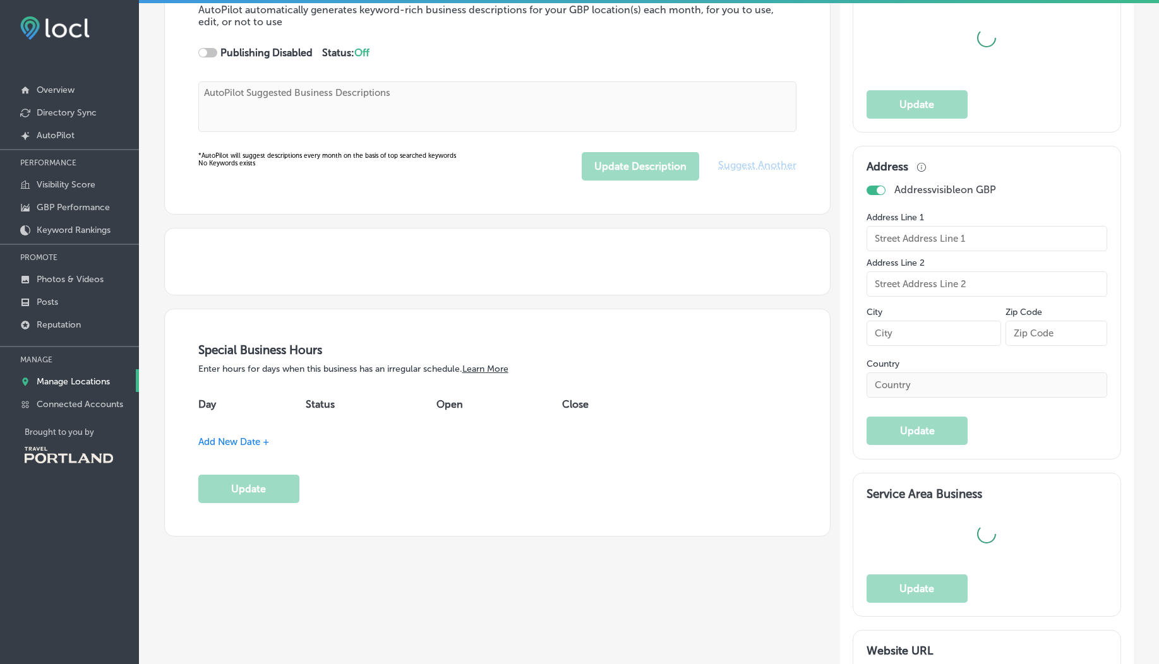
type textarea "The Minnow PDX offers a farm-fresh dining experience, crafting seasonal soups, …"
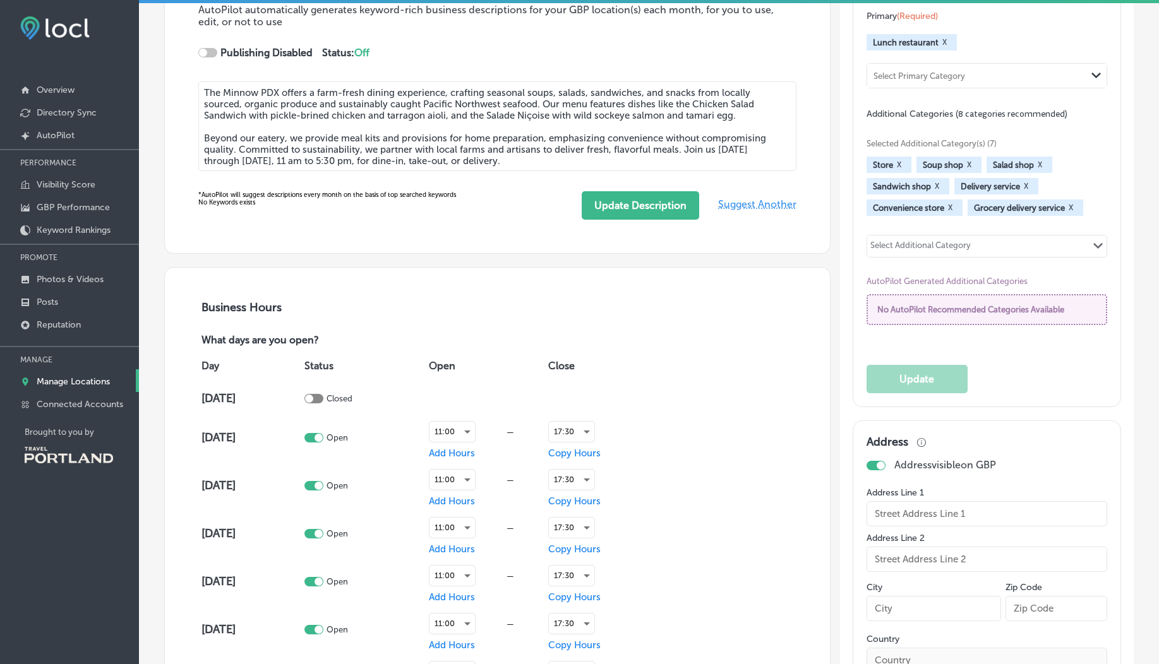
type input "740 NW 23rd Ave"
type input "Portland"
type input "97210"
type input "US"
type input "https://theminnowpdx.com/"
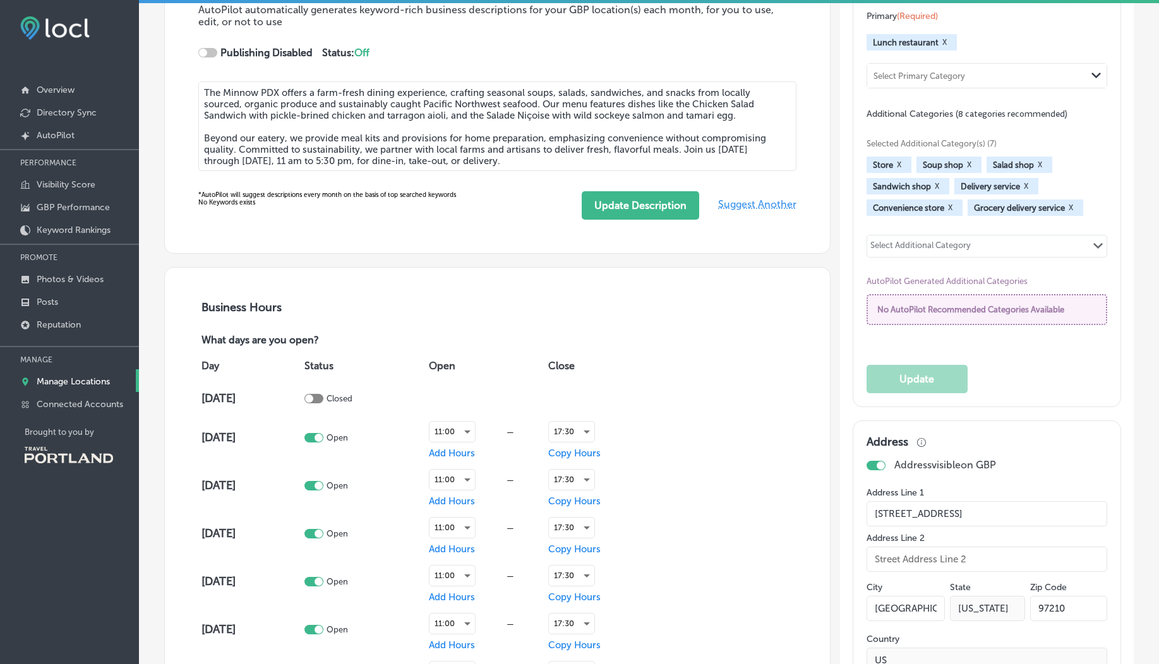
type input "eat@theminnowpdx.com"
type input "https://www.facebook.com/theminnowpdx"
type input "https://www.instagram.com/theminnowpdx/"
type input "30"
type textarea "A Farm-Fresh Eatery 🥕 Lunch fare, sips & sundries in a calm & casual environmen…"
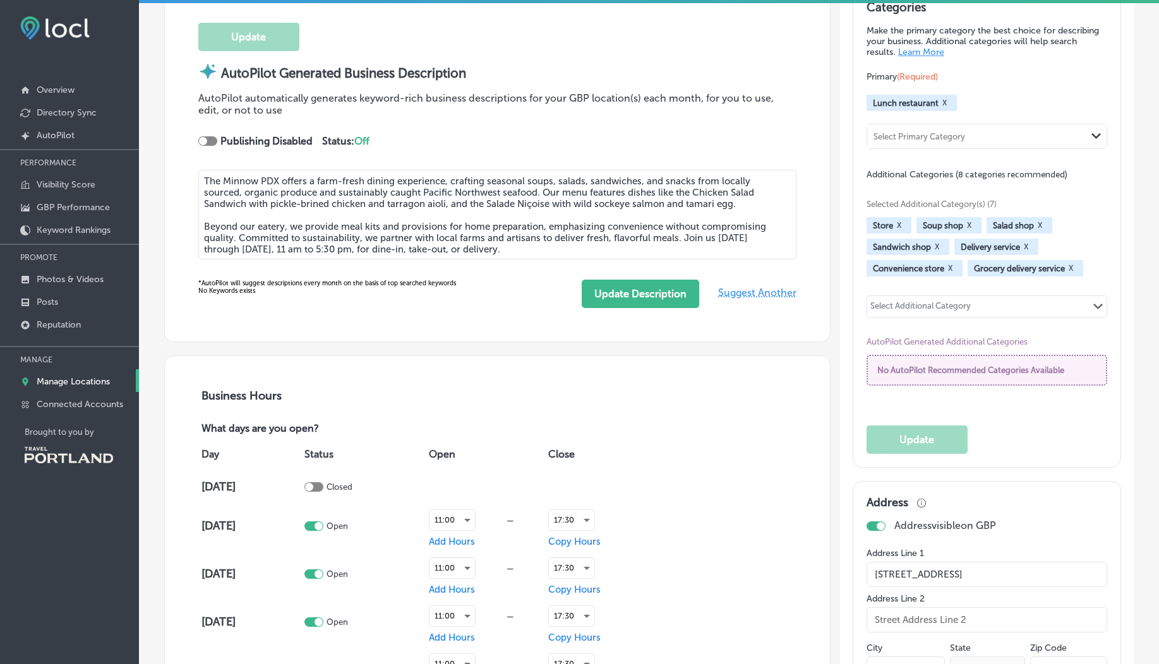
type input "+1 503 406 8438"
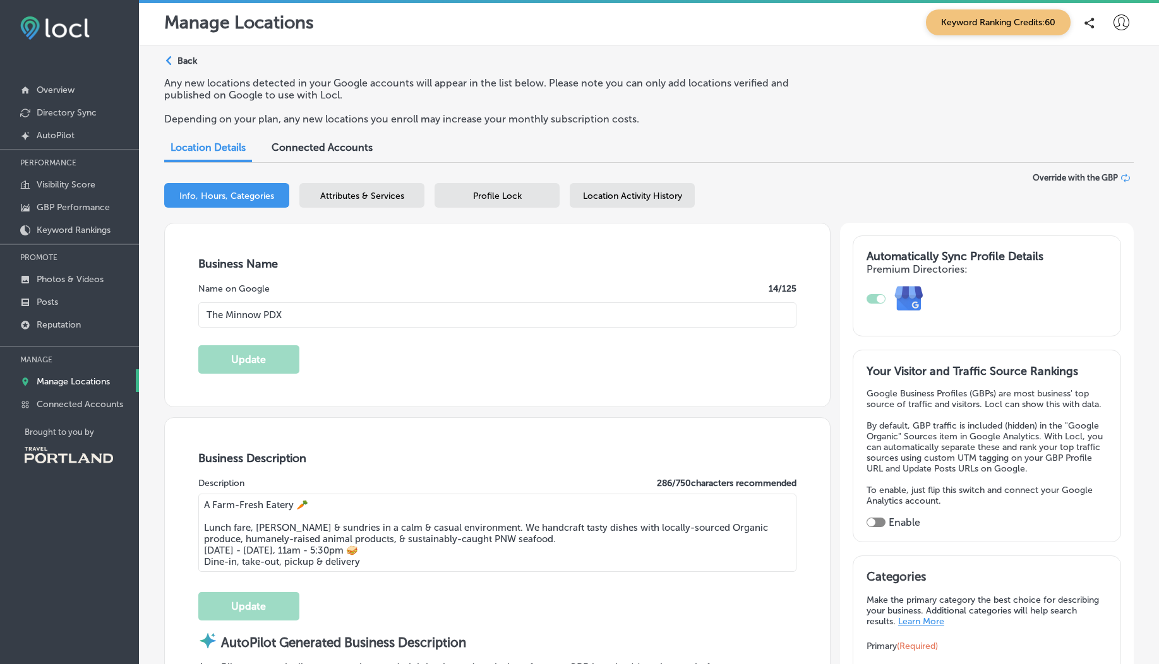
click at [460, 188] on div "Profile Lock" at bounding box center [497, 195] width 125 height 25
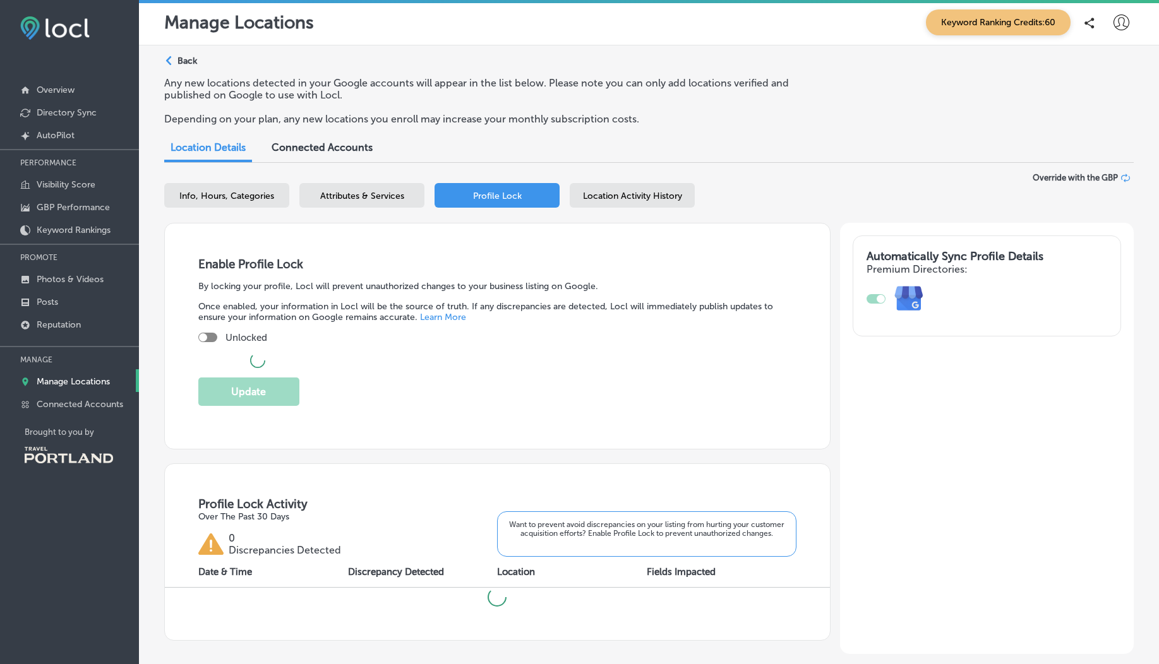
checkbox input "true"
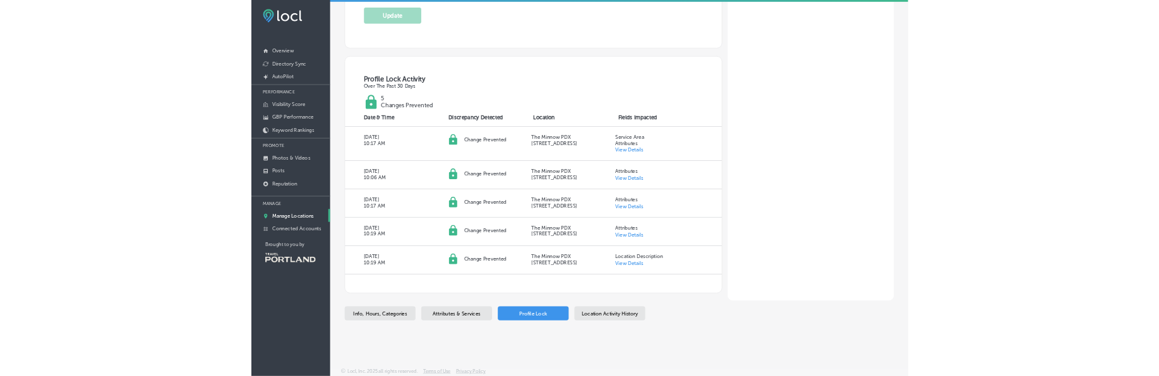
scroll to position [51, 0]
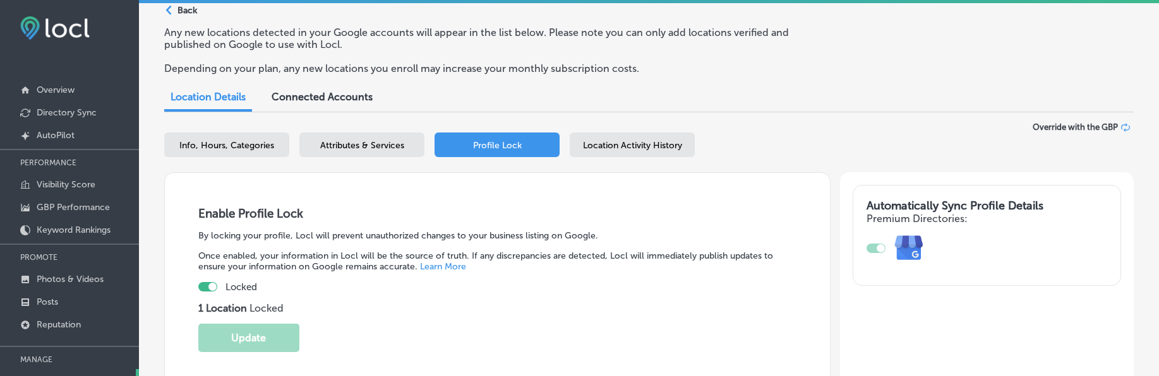
click at [638, 147] on span "Location Activity History" at bounding box center [632, 145] width 99 height 11
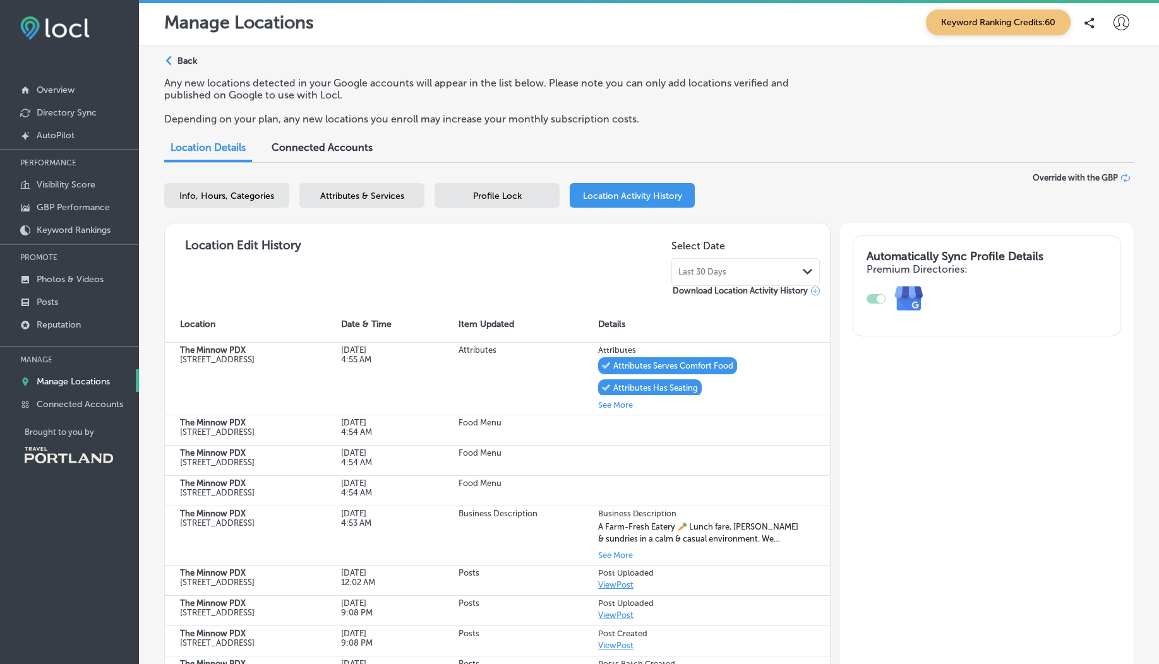
click at [511, 193] on span "Profile Lock" at bounding box center [497, 196] width 49 height 11
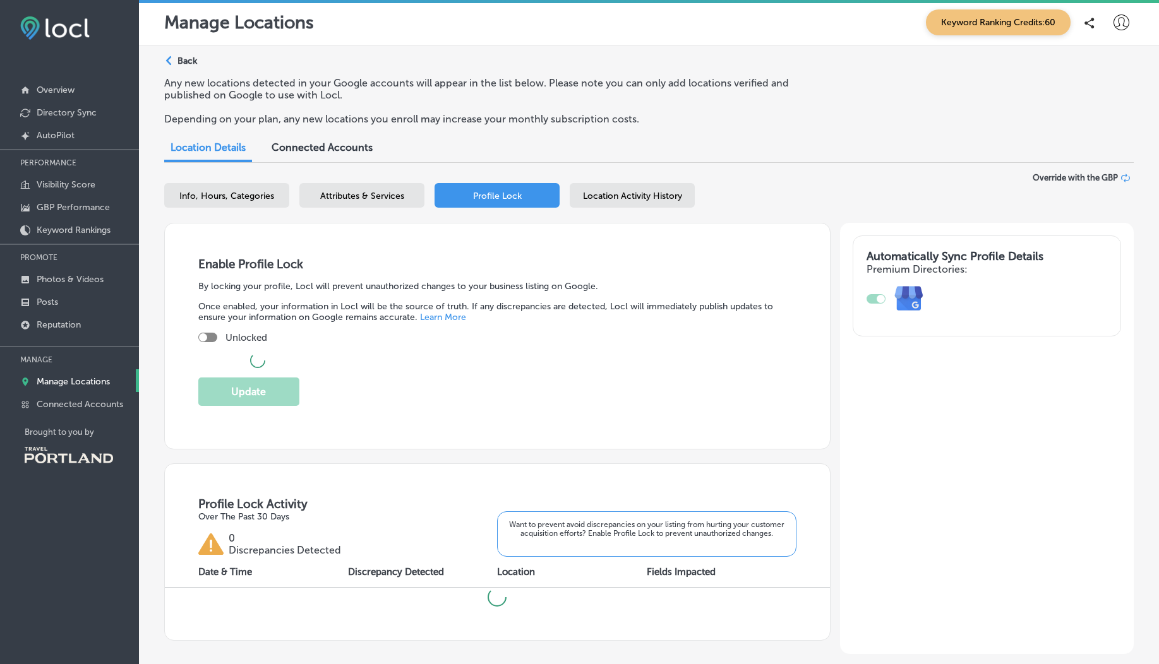
checkbox input "true"
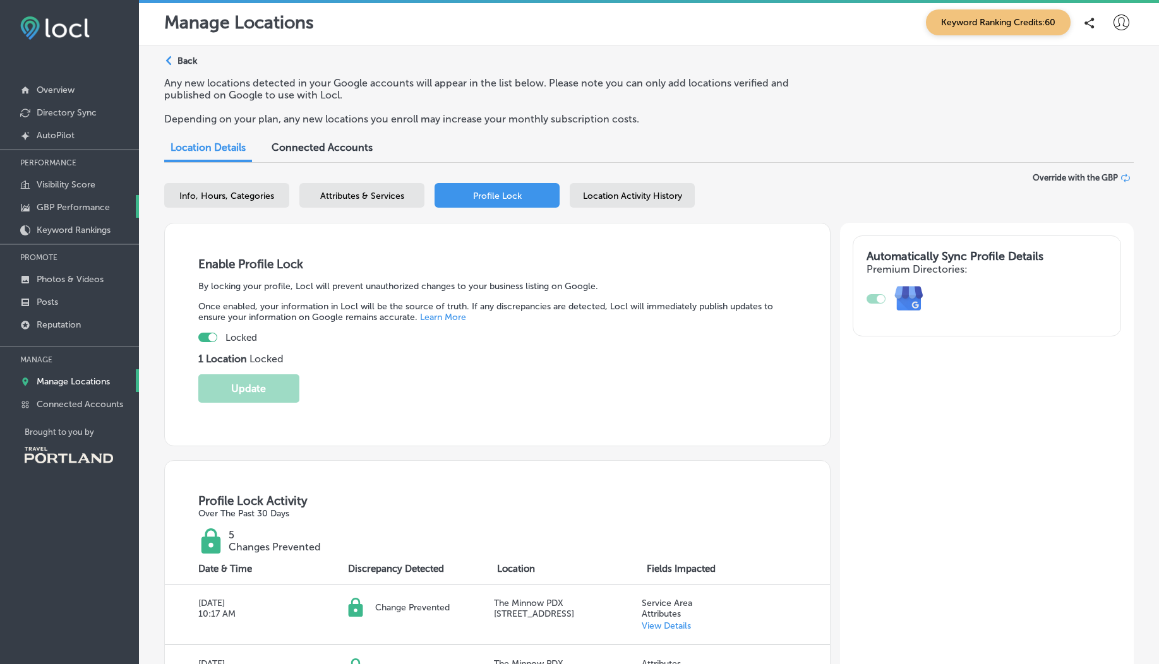
click at [81, 198] on link "GBP Performance" at bounding box center [69, 206] width 139 height 23
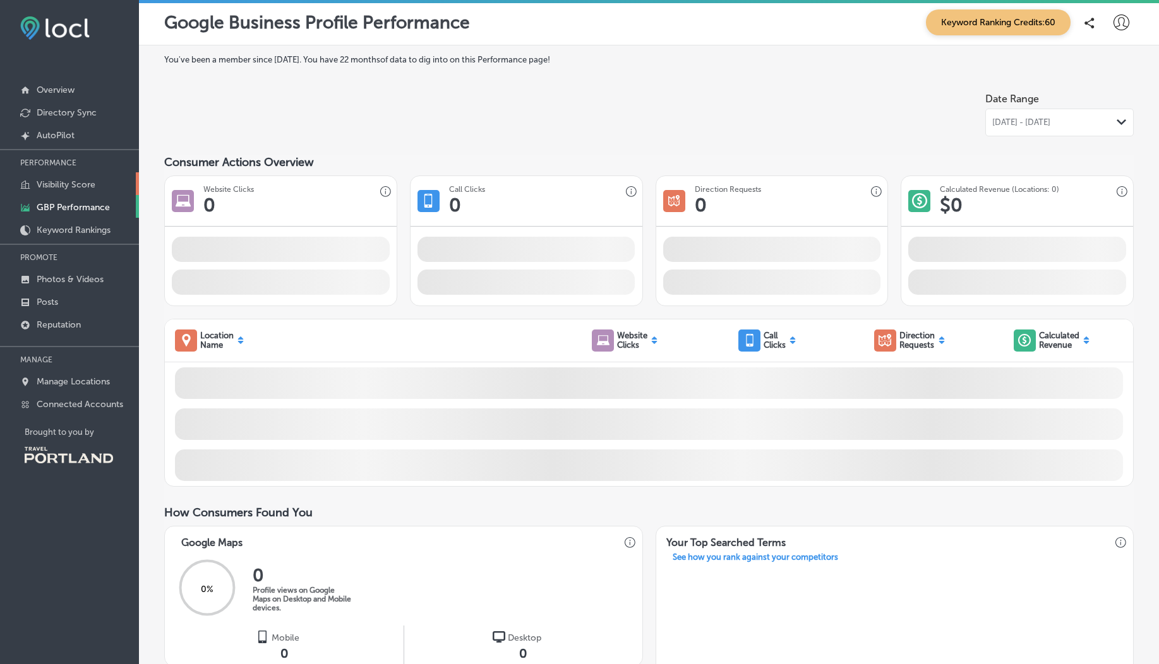
click at [63, 181] on p "Visibility Score" at bounding box center [66, 184] width 59 height 11
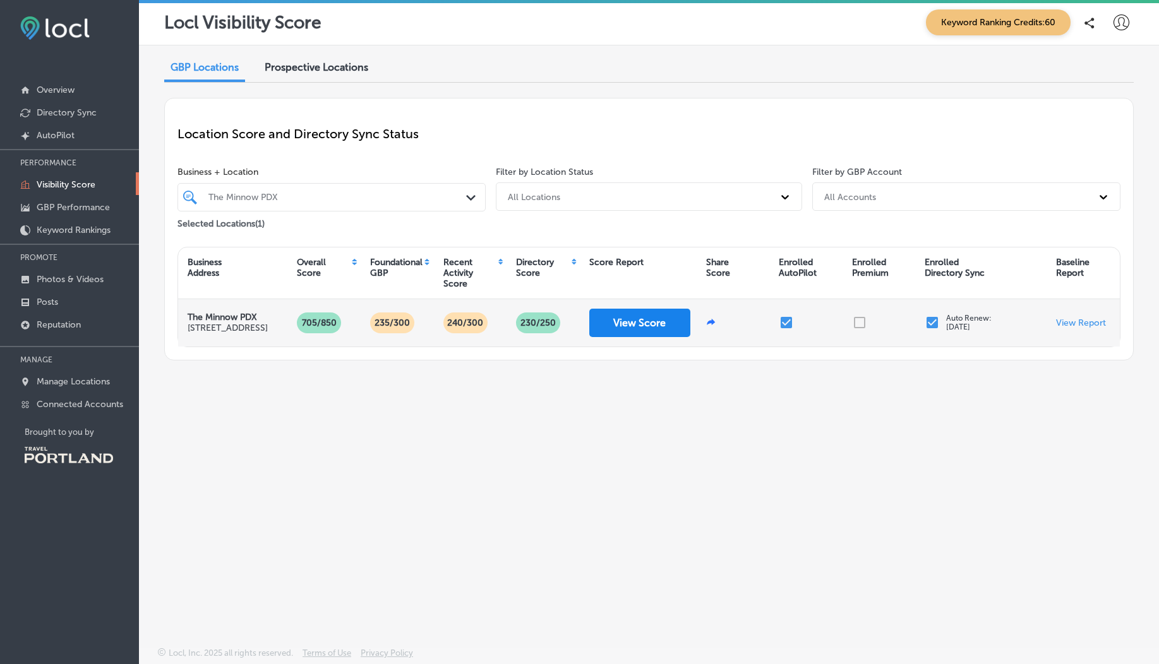
click at [635, 334] on button "View Score" at bounding box center [639, 323] width 101 height 28
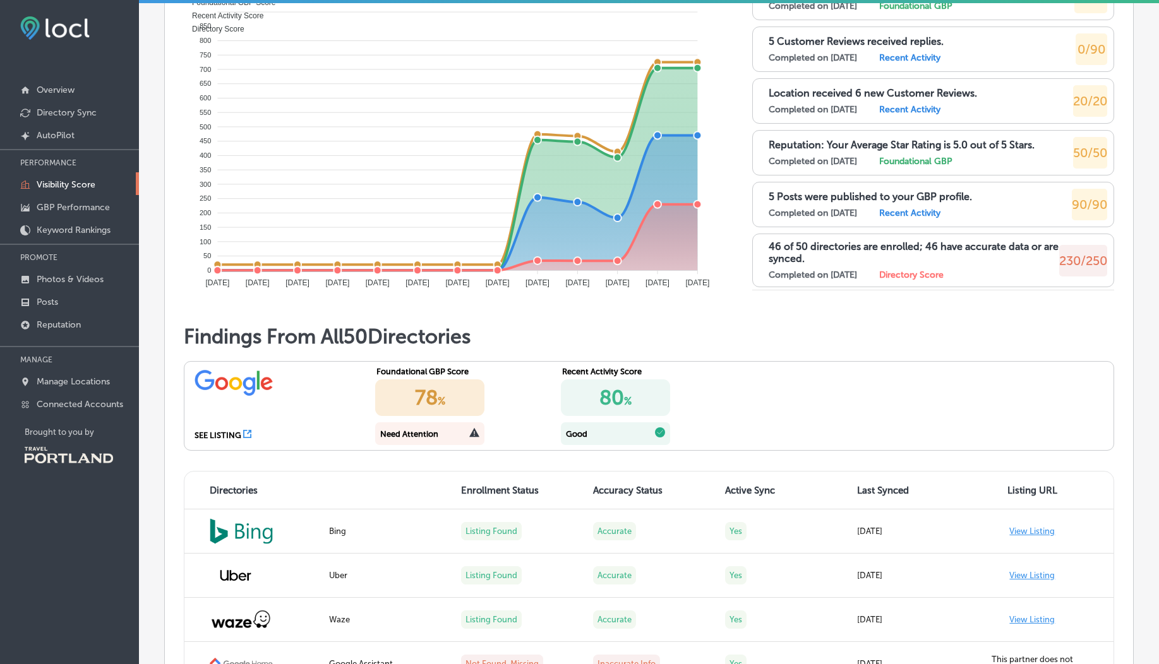
scroll to position [758, 0]
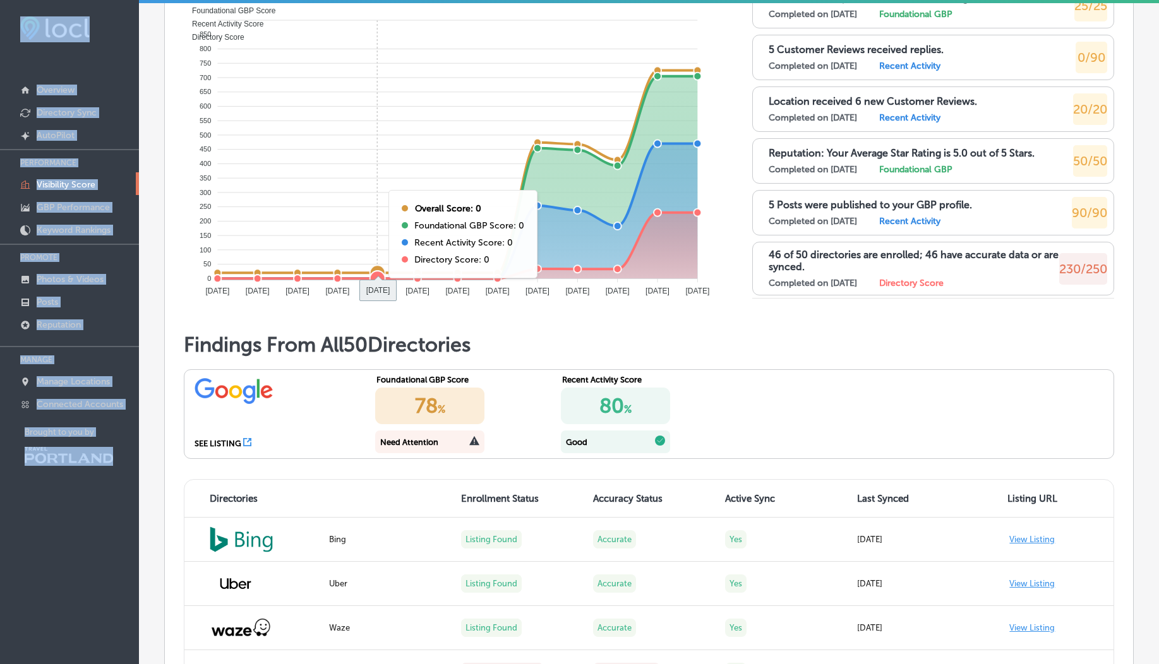
drag, startPoint x: 361, startPoint y: 3, endPoint x: 403, endPoint y: 51, distance: 64.1
click at [403, 51] on div "iconmonstr-menu-thin copy Created with Sketch. Overview Directory Sync Created …" at bounding box center [579, 331] width 1159 height 668
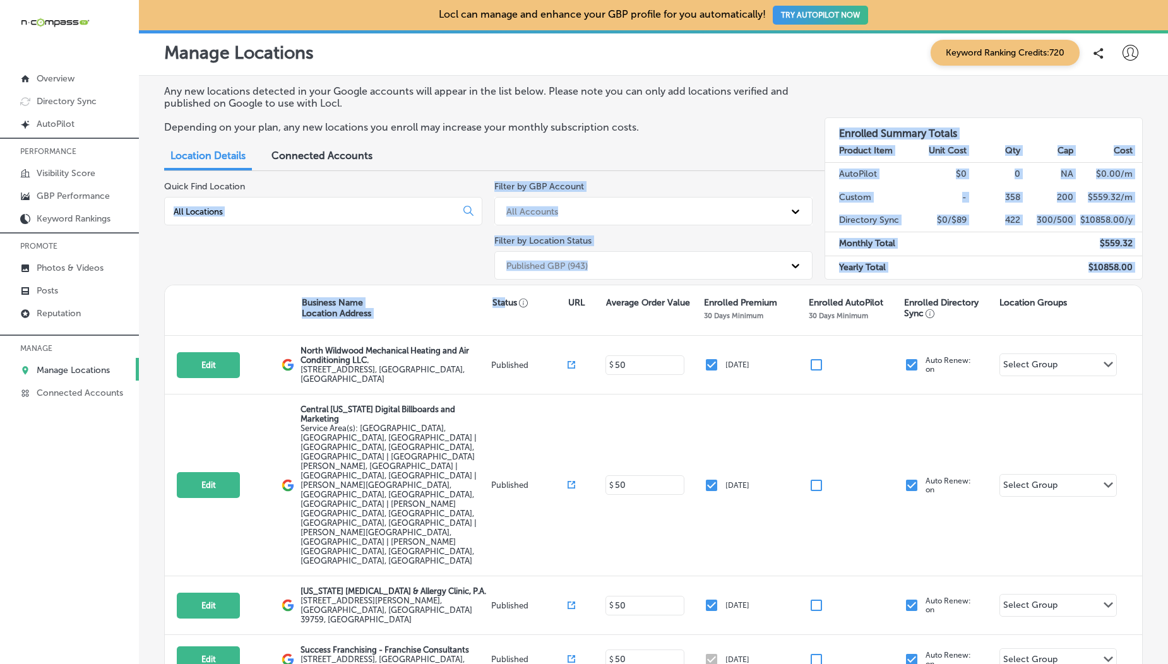
drag, startPoint x: 500, startPoint y: 304, endPoint x: 303, endPoint y: 191, distance: 227.5
click at [303, 191] on div "Quick Find Location Filter by GBP Account All Accounts Filter by Location Statu…" at bounding box center [653, 524] width 979 height 687
click at [292, 237] on div "Quick Find Location" at bounding box center [323, 233] width 318 height 104
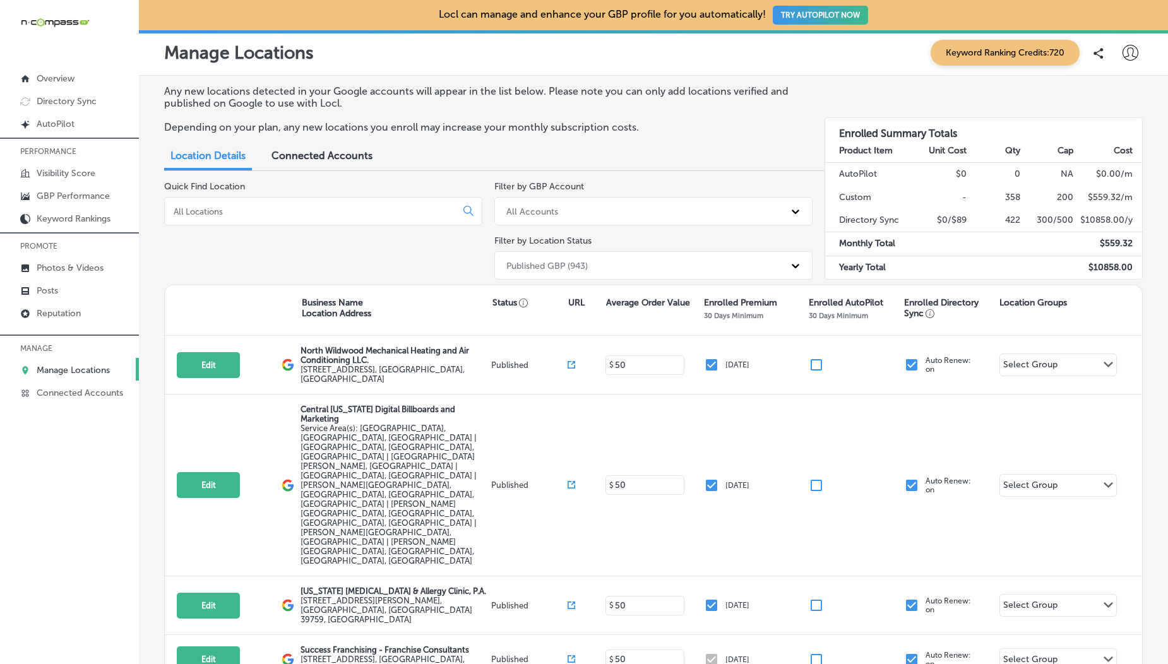
click at [234, 207] on input at bounding box center [312, 211] width 281 height 11
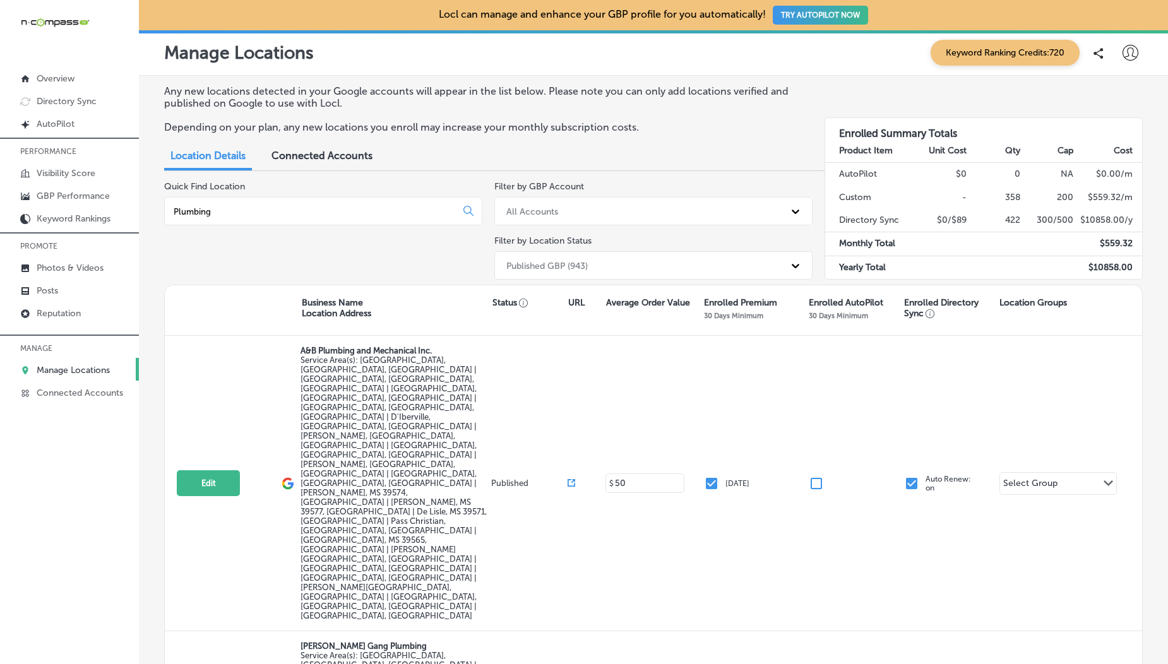
type input "Plumbing"
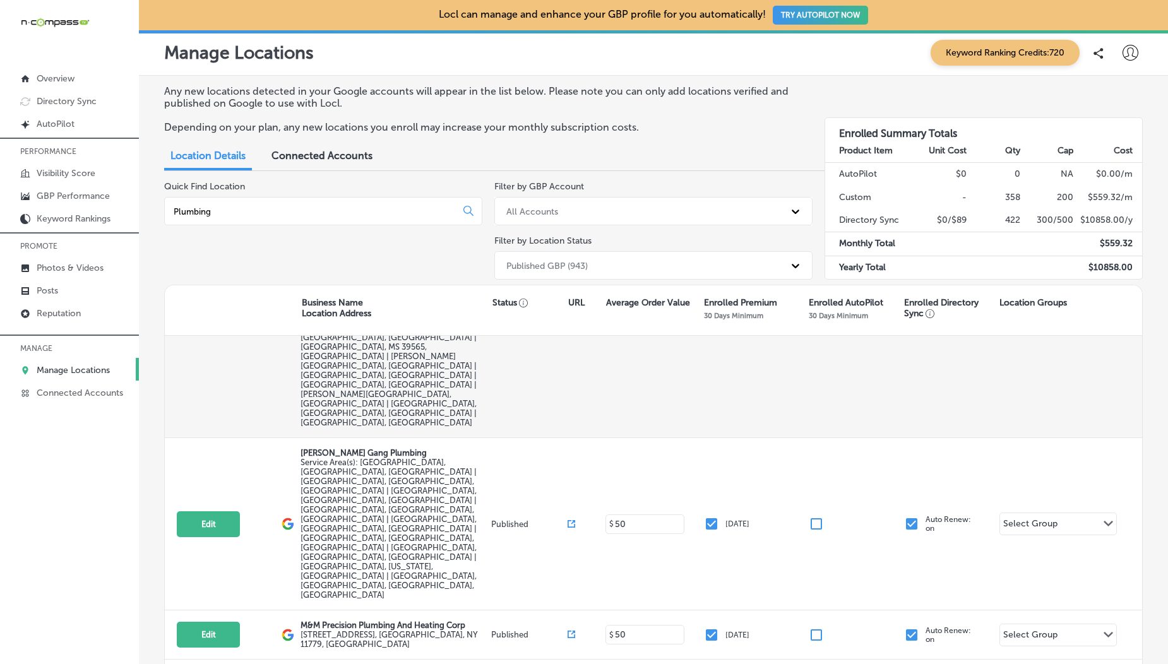
scroll to position [204, 0]
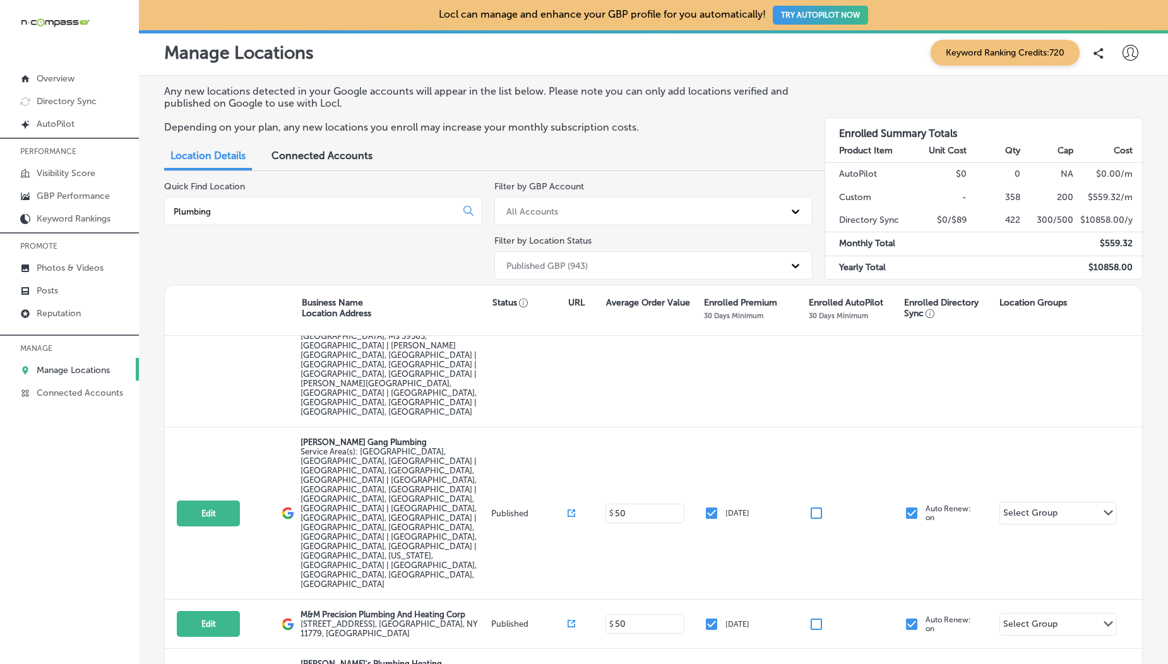
click at [193, 214] on input "Plumbing" at bounding box center [312, 211] width 281 height 11
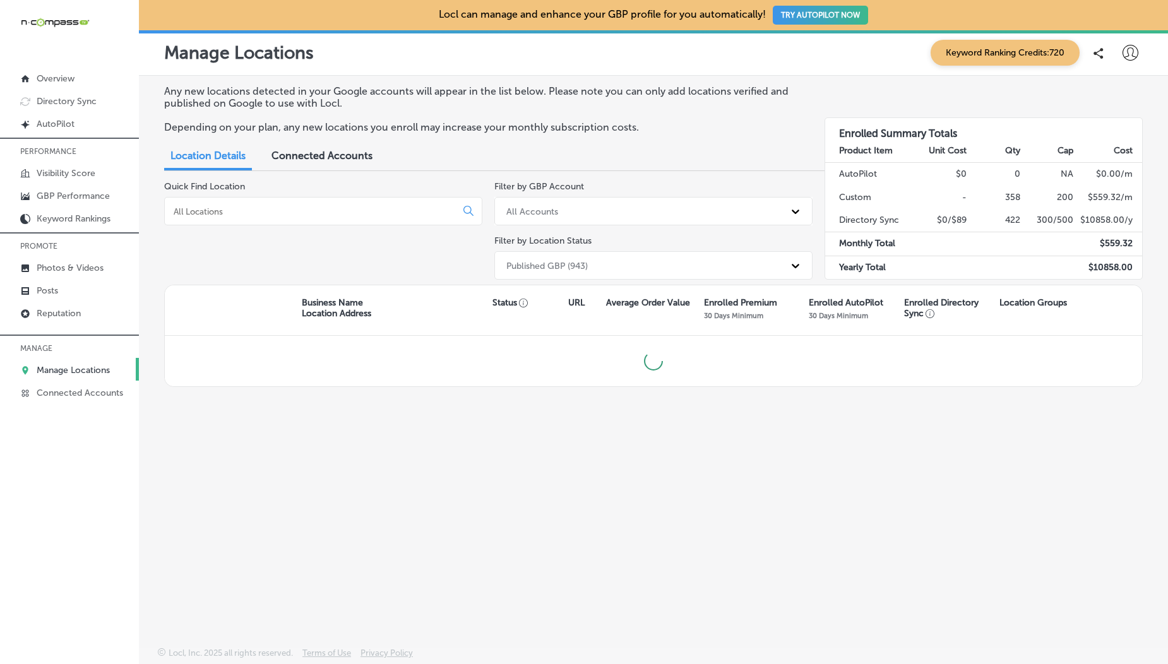
scroll to position [0, 0]
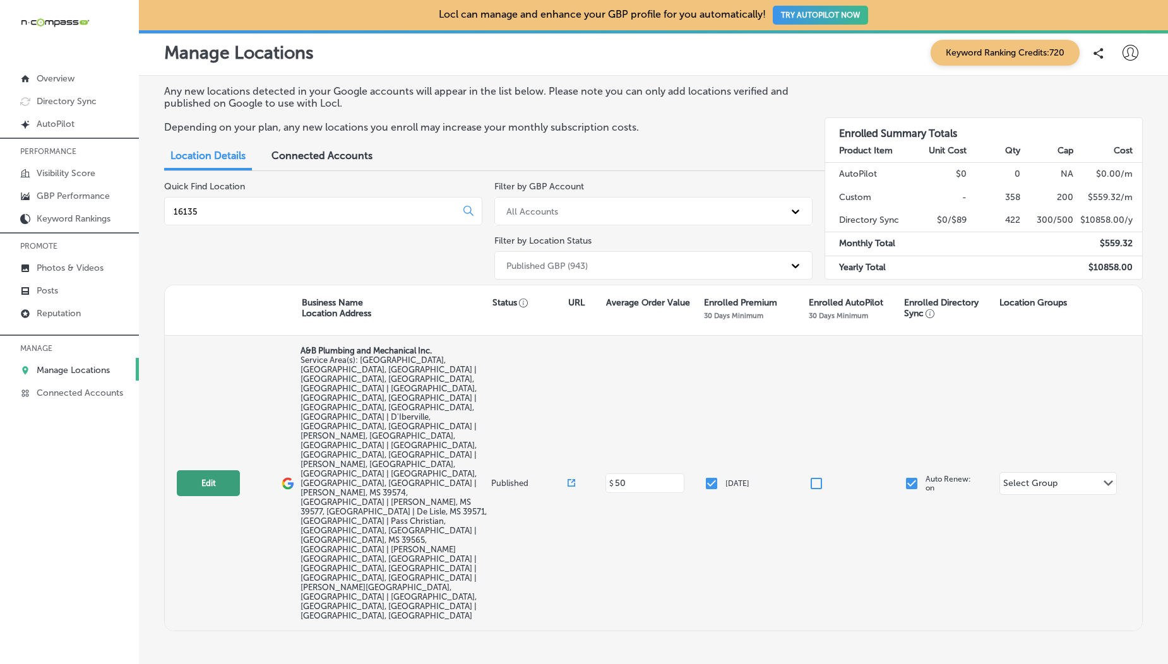
type input "16135"
click at [198, 471] on button "Edit" at bounding box center [208, 484] width 63 height 26
select select "US"
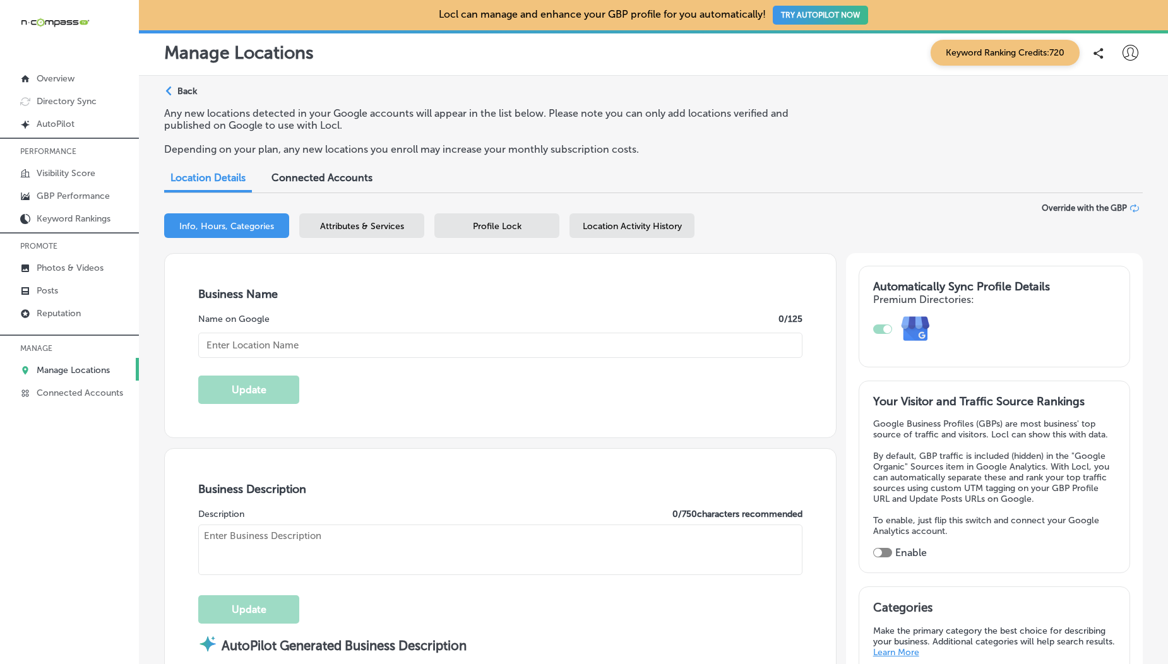
type input "A&B Plumbing and Mechanical Inc."
checkbox input "false"
type input "[STREET_ADDRESS][PERSON_NAME]"
type input "Gulfport"
type input "39503"
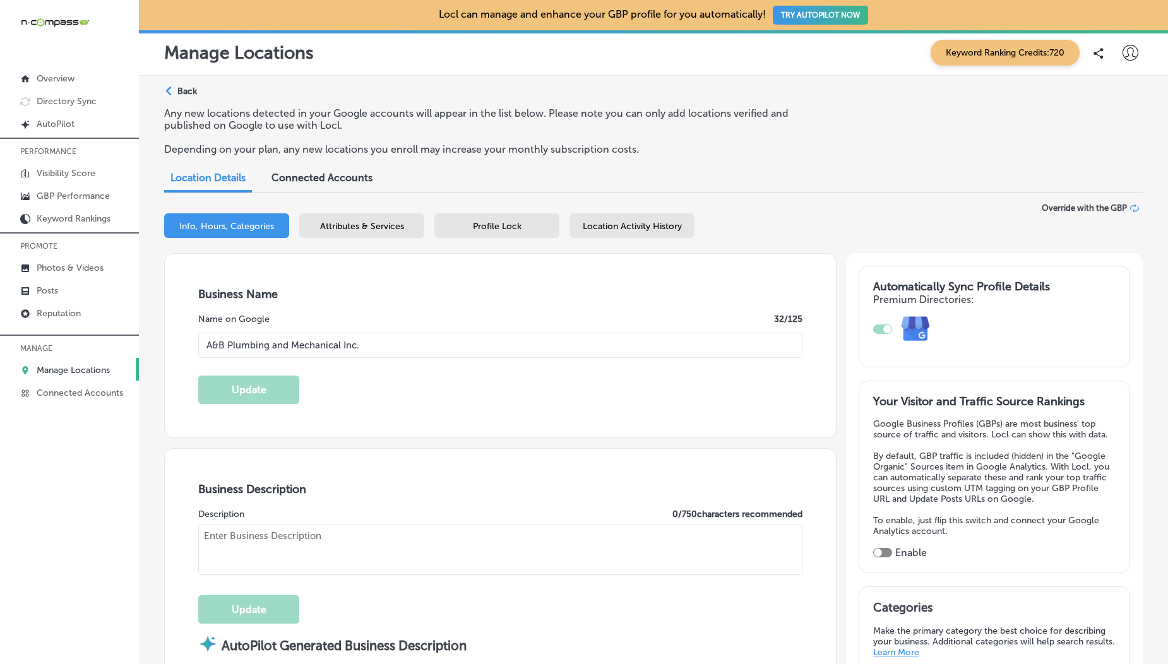
type input "US"
type input "[URL][DOMAIN_NAME]"
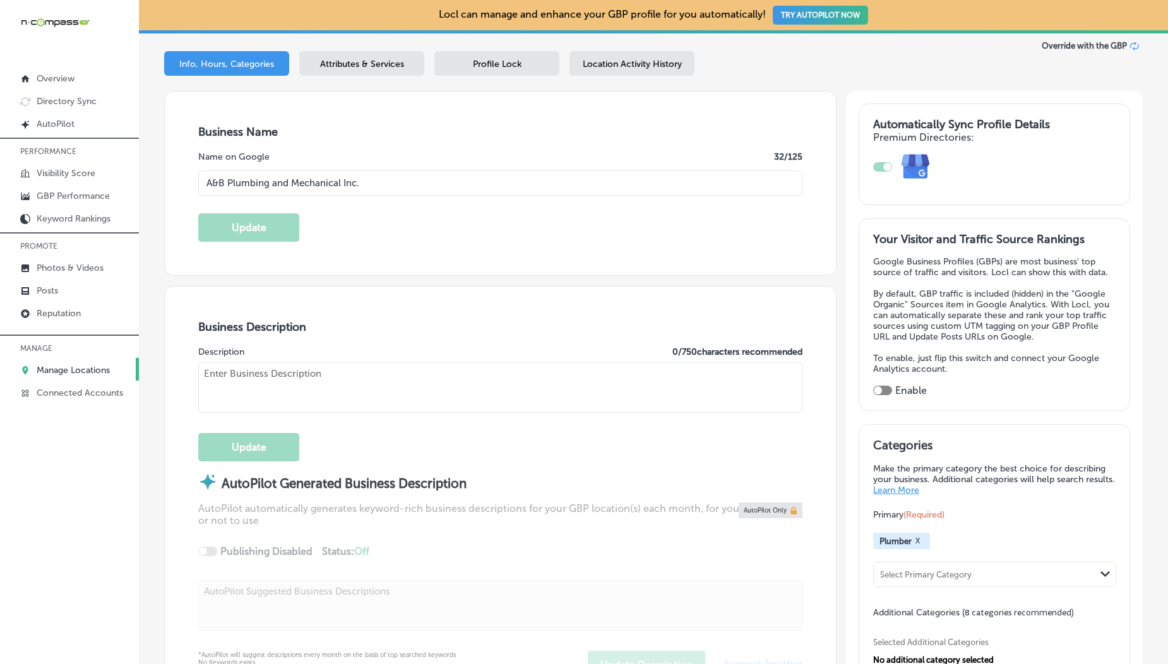
checkbox input "true"
type textarea "A&B Plumbing and Mechanical Inc. , located in [GEOGRAPHIC_DATA], [GEOGRAPHIC_DA…"
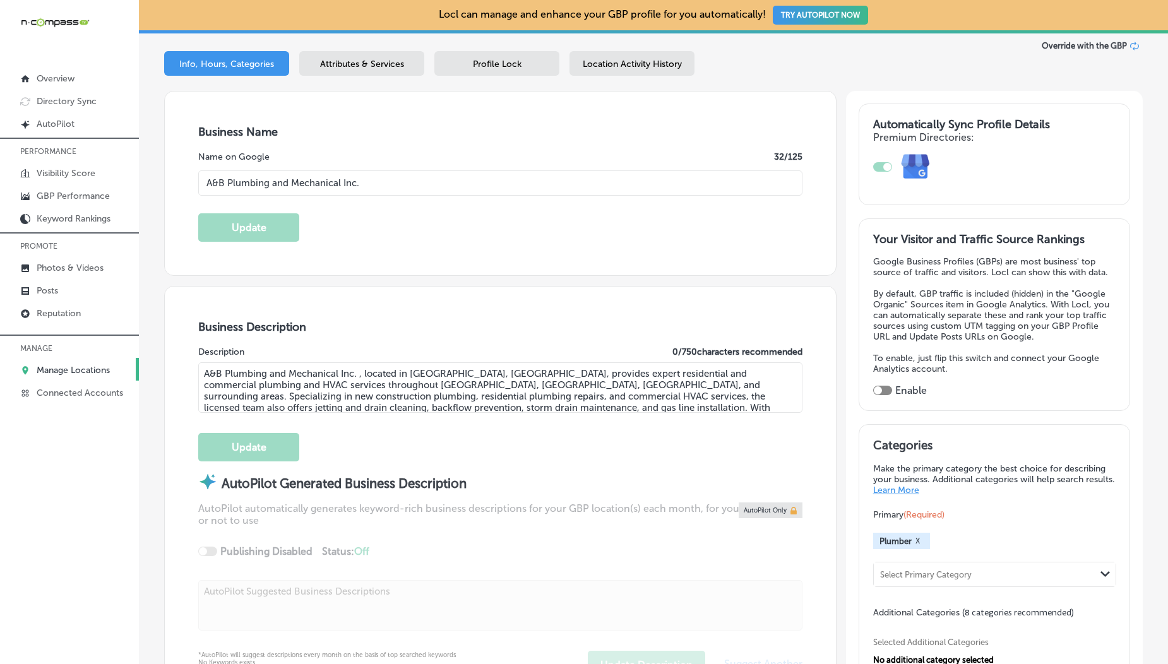
type input "[PHONE_NUMBER]"
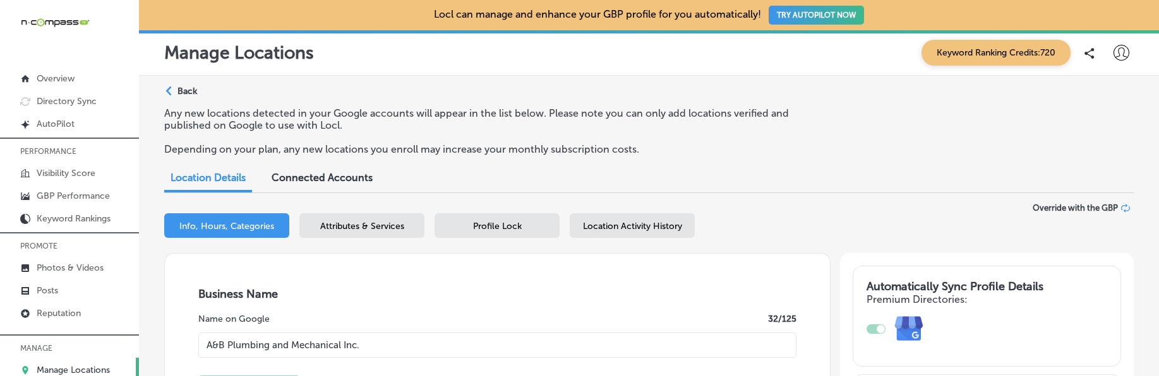
click at [344, 225] on span "Attributes & Services" at bounding box center [362, 226] width 84 height 11
